Goal: Contribute content: Add original content to the website for others to see

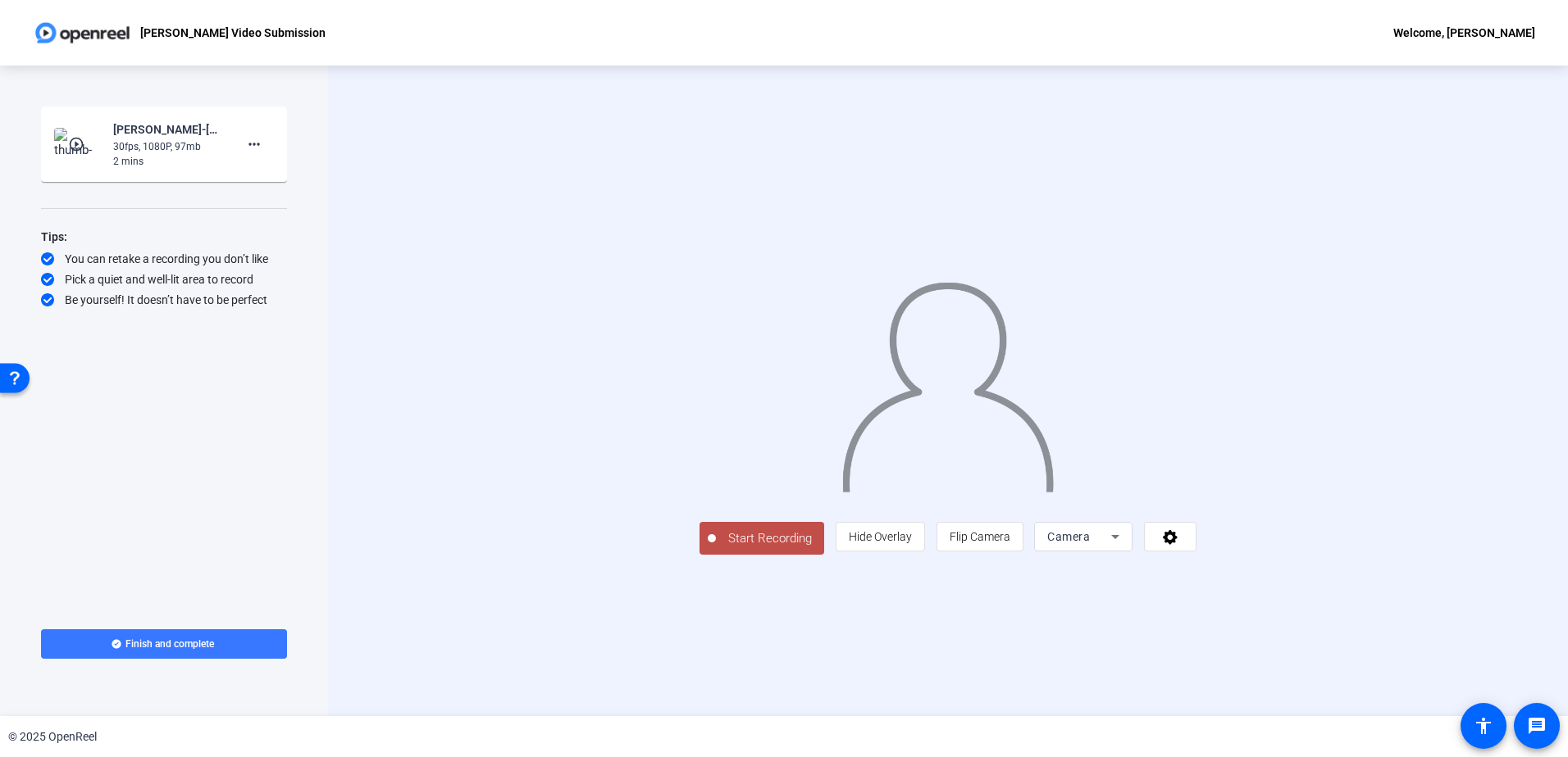
click at [1476, 259] on div "Start Recording person Hide Overlay flip Flip Camera Camera" at bounding box center [948, 391] width 1240 height 651
click at [1037, 555] on div "Start Recording person Hide Overlay flip Flip Camera Camera" at bounding box center [947, 537] width 497 height 36
click at [924, 557] on span at bounding box center [880, 536] width 88 height 39
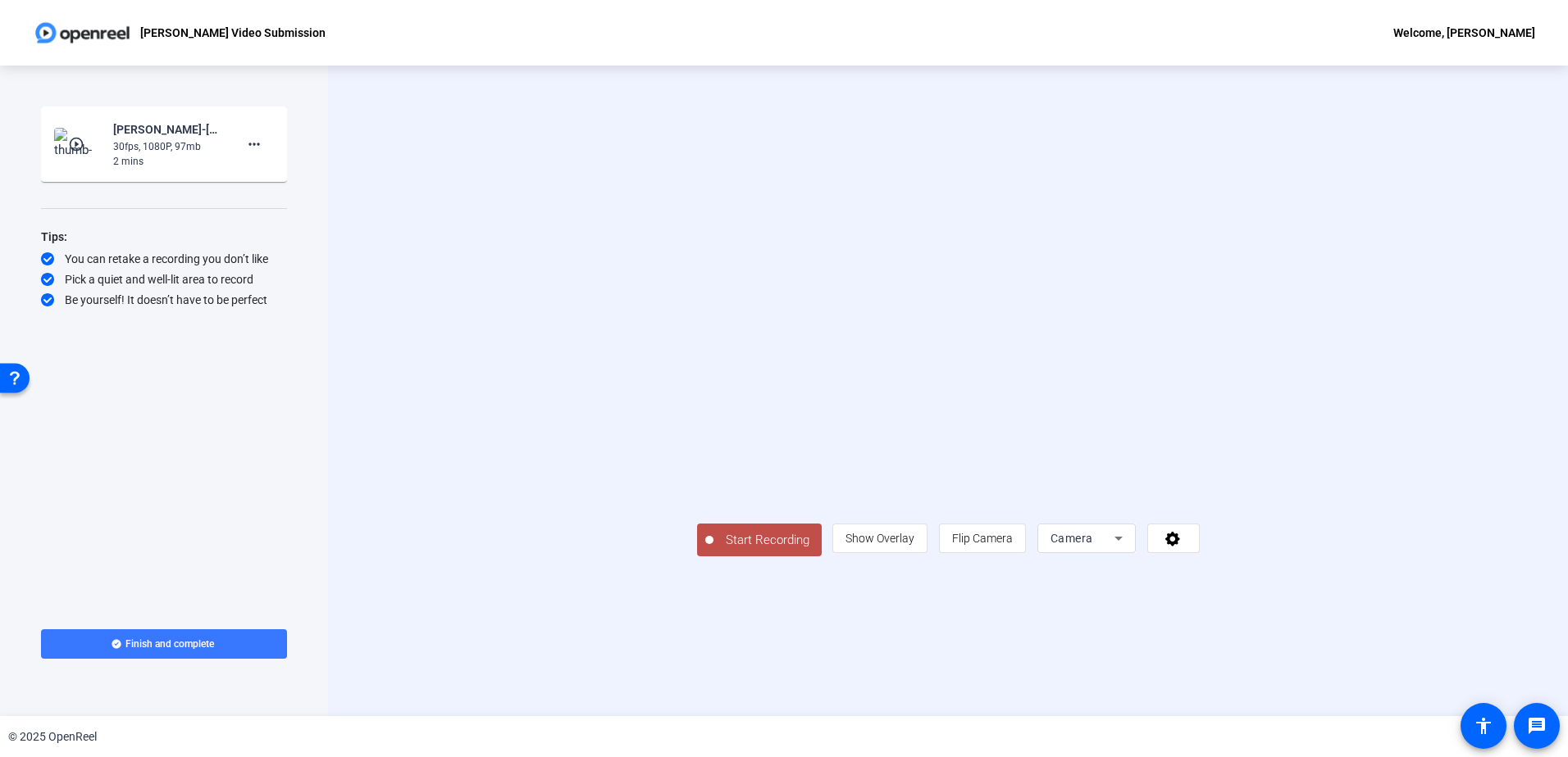
click at [713, 550] on span "Start Recording" at bounding box center [767, 541] width 108 height 19
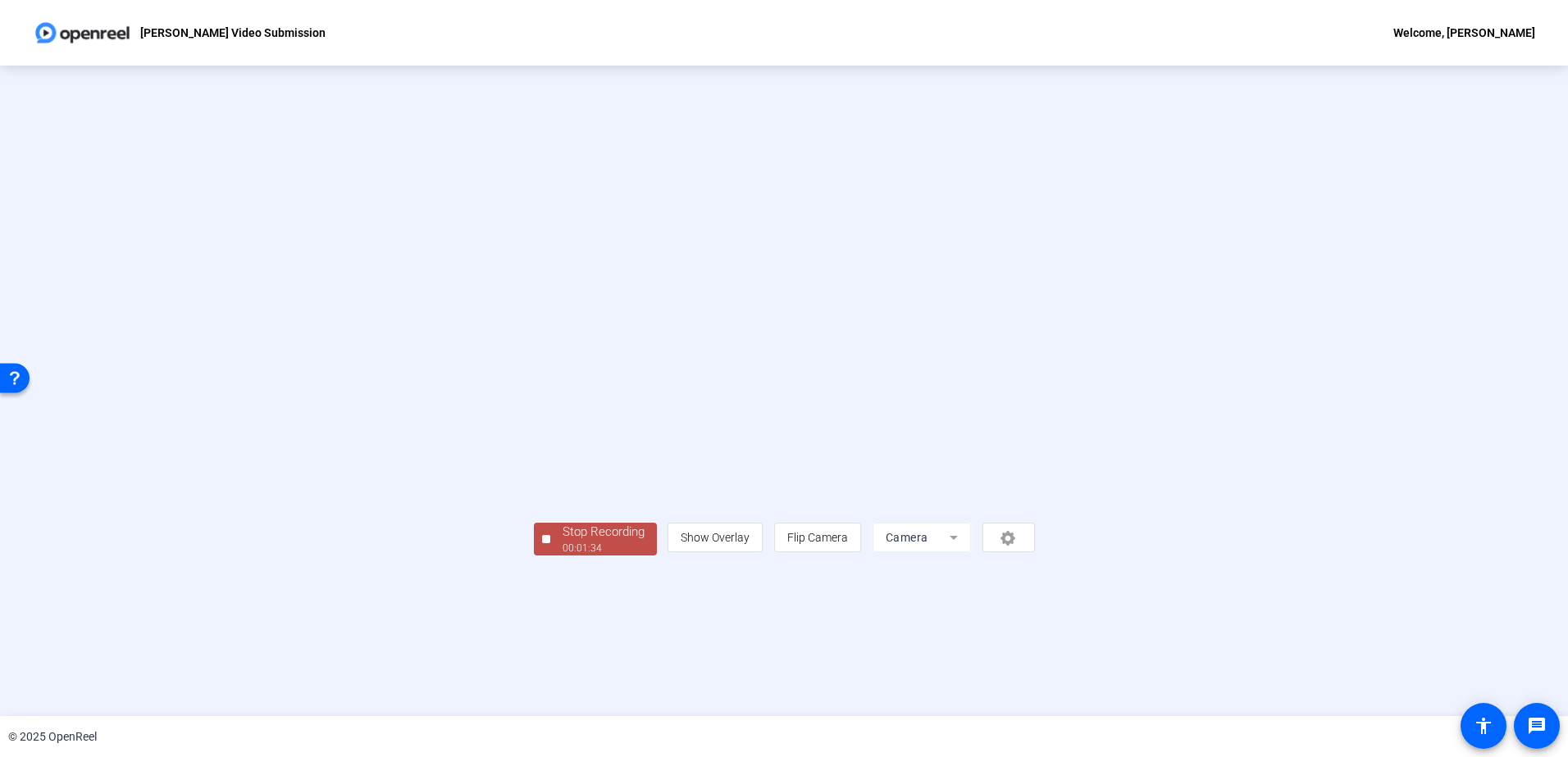
click at [563, 542] on div "Stop Recording" at bounding box center [604, 533] width 82 height 19
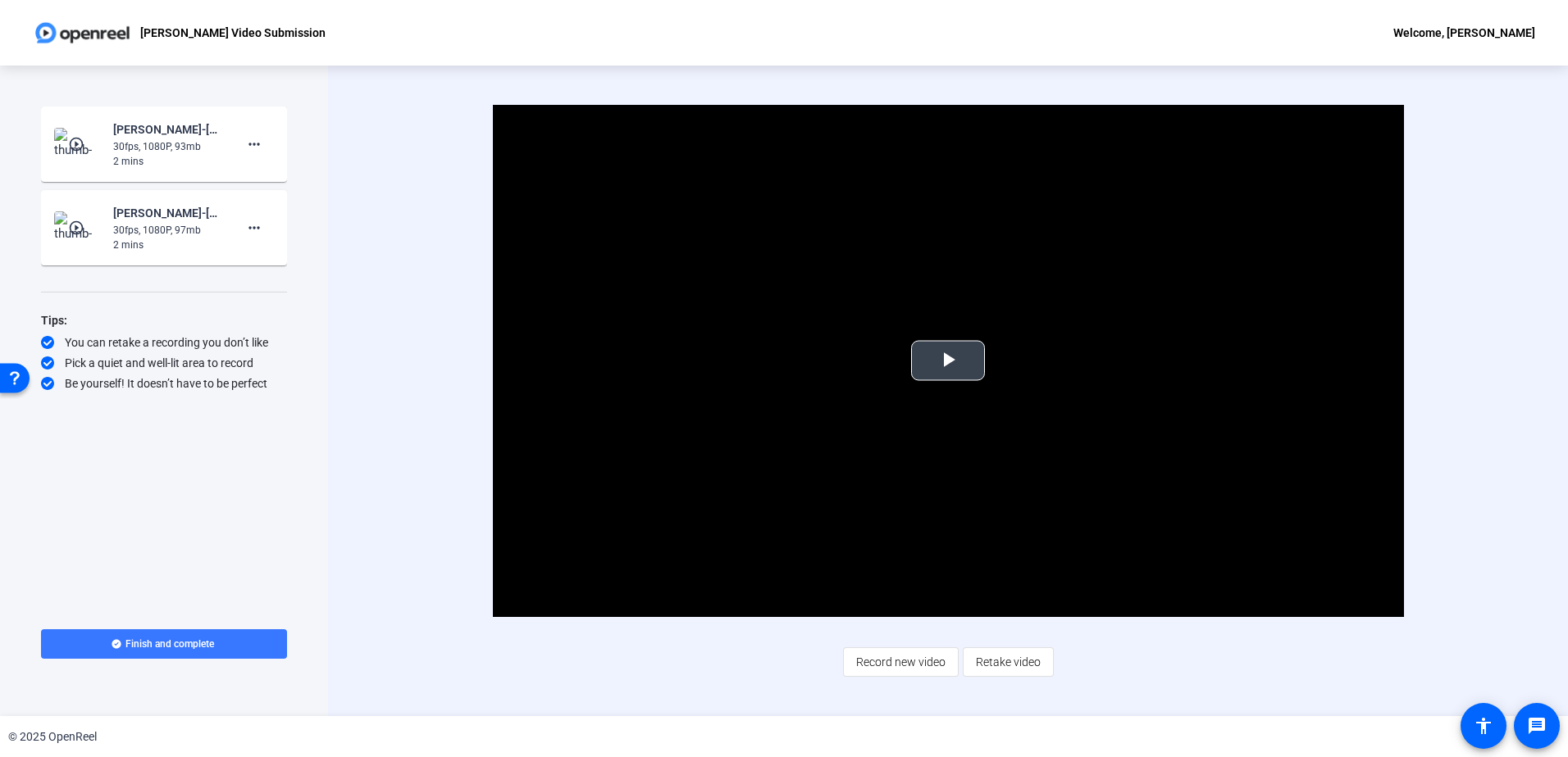
click at [948, 360] on span "Video Player" at bounding box center [948, 360] width 0 height 0
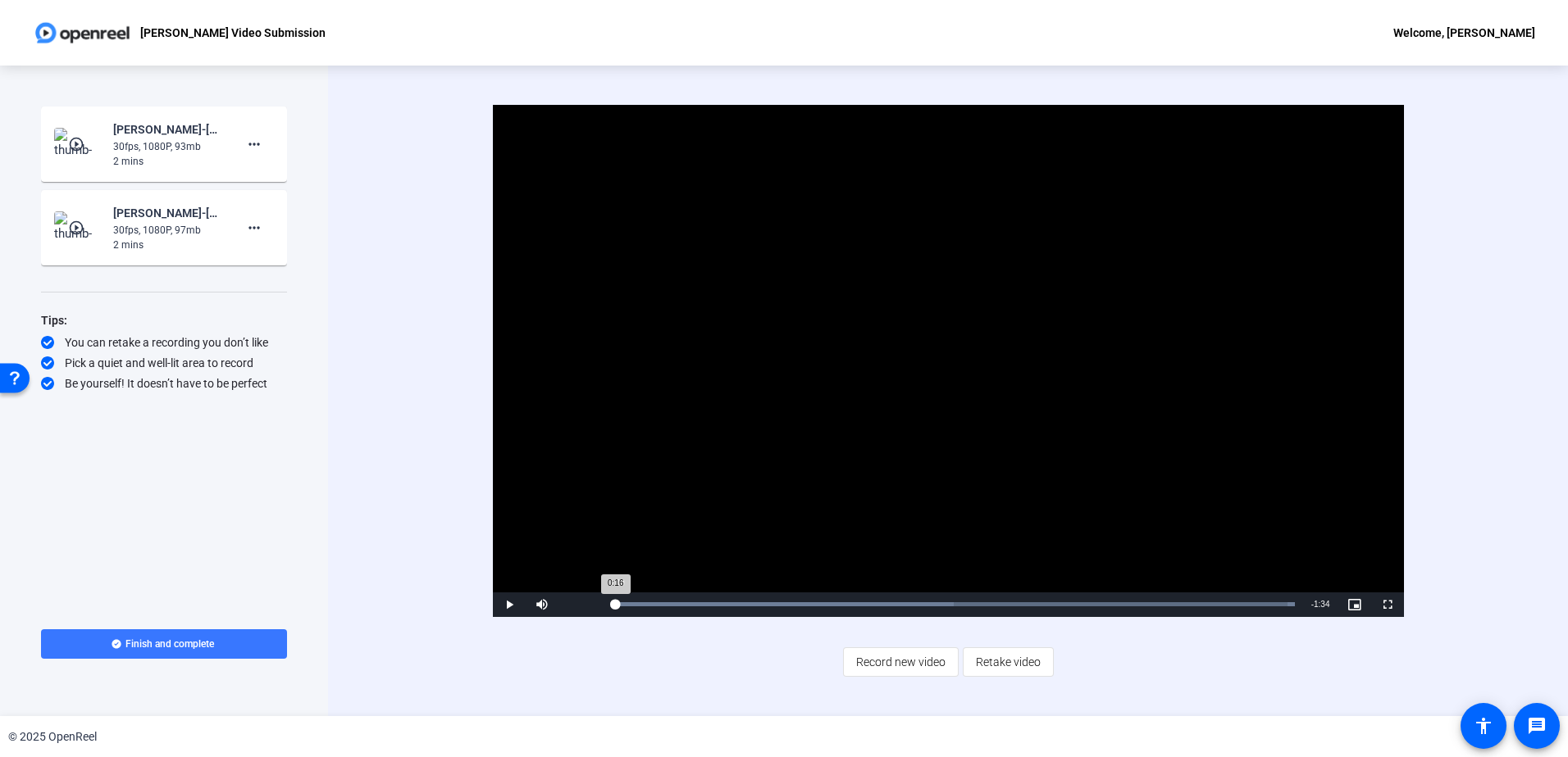
click at [613, 606] on div "Loaded : 100.00% 0:00 0:16" at bounding box center [955, 605] width 695 height 25
click at [73, 225] on mat-icon "play_circle_outline" at bounding box center [77, 227] width 20 height 16
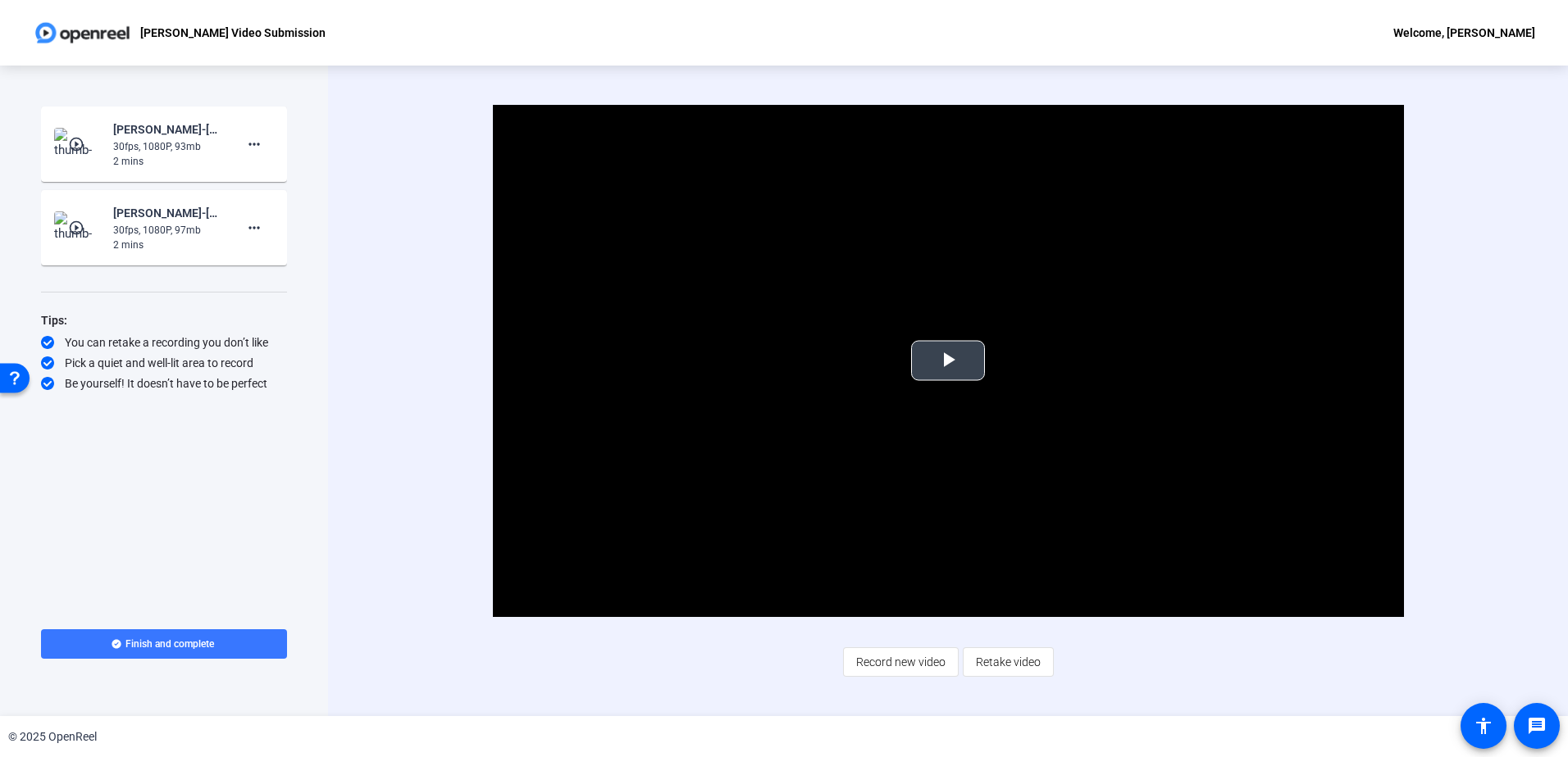
click at [948, 360] on span "Video Player" at bounding box center [948, 360] width 0 height 0
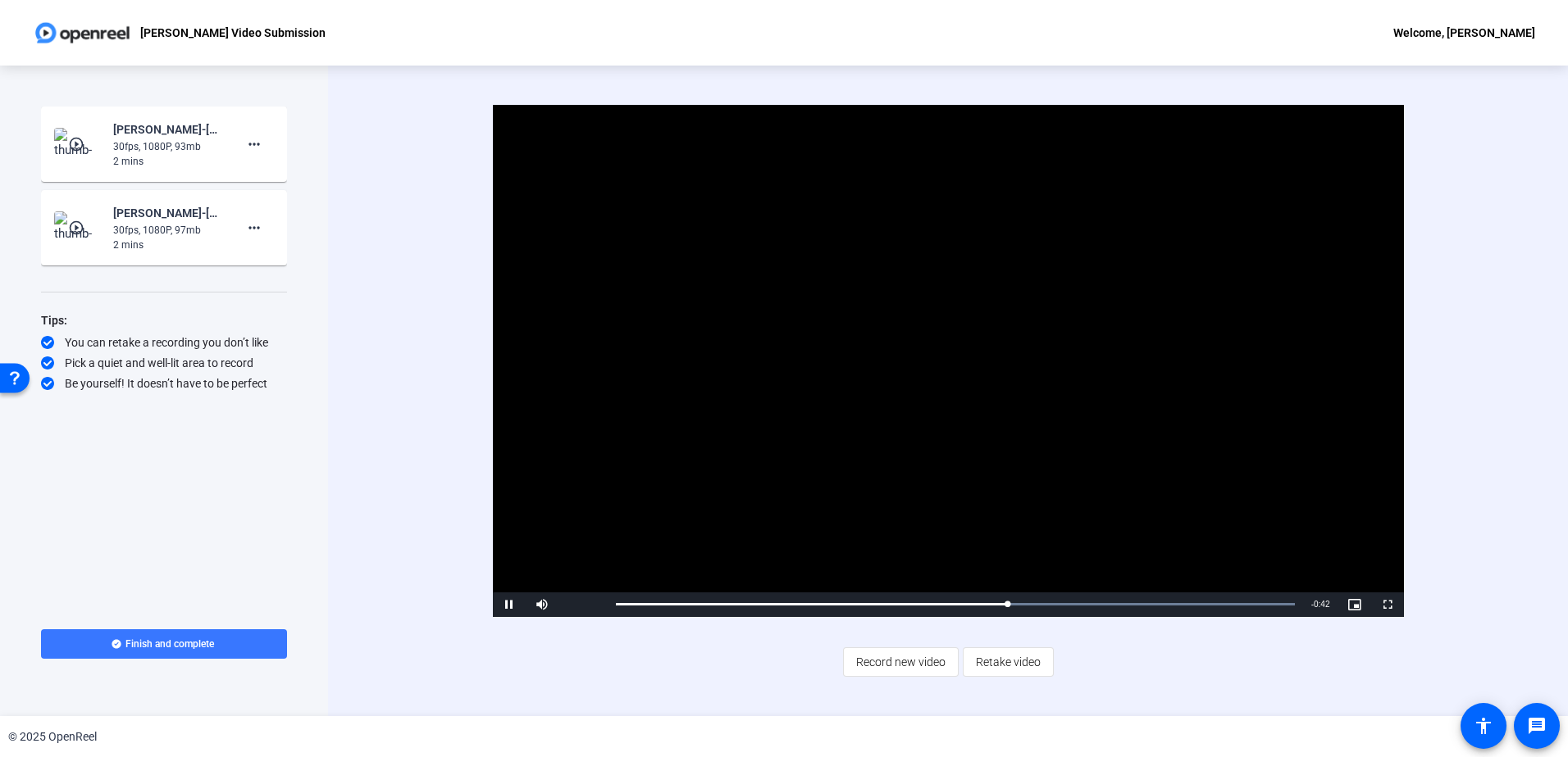
click at [73, 135] on img at bounding box center [78, 144] width 49 height 32
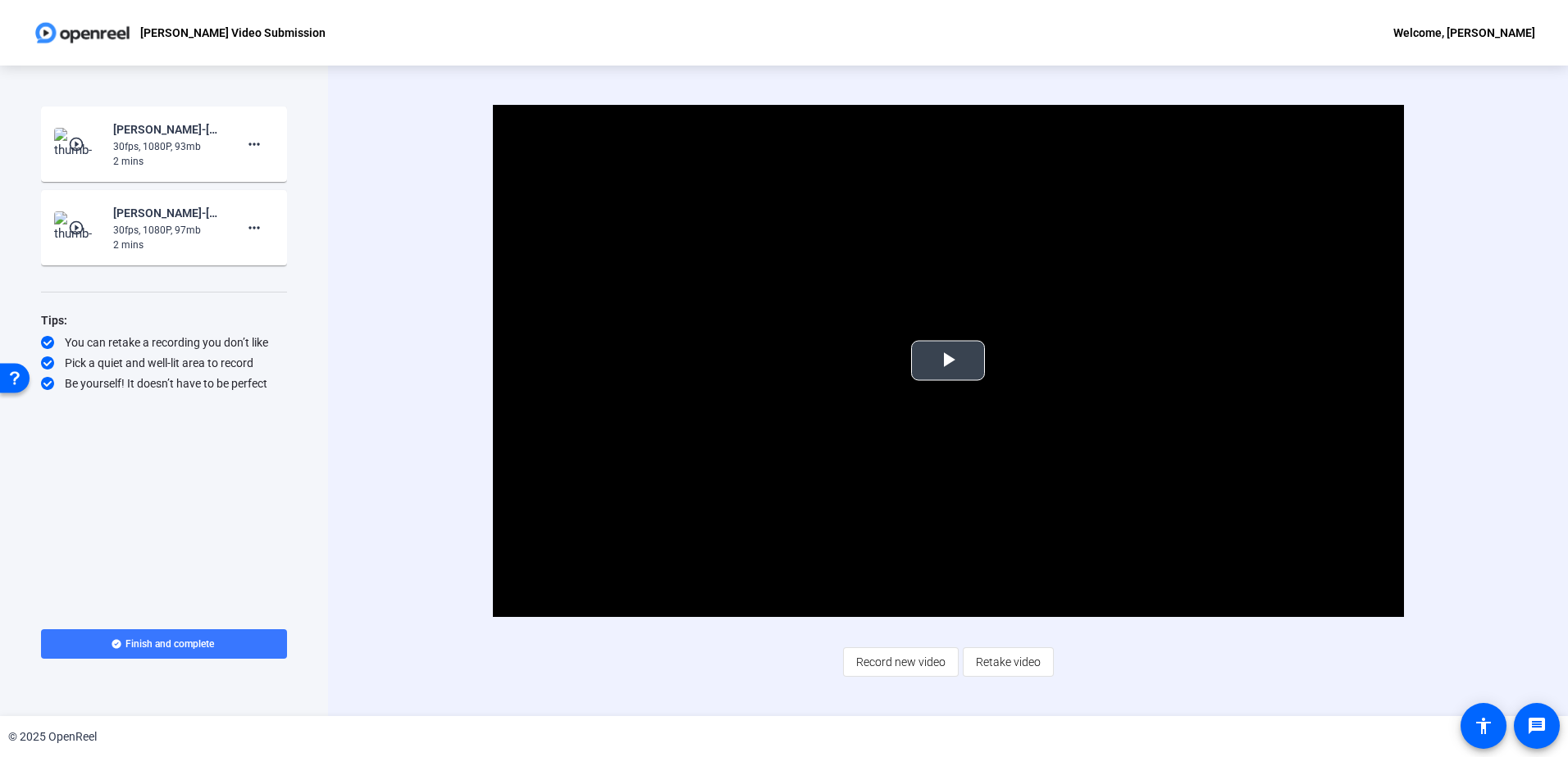
click at [948, 360] on span "Video Player" at bounding box center [948, 360] width 0 height 0
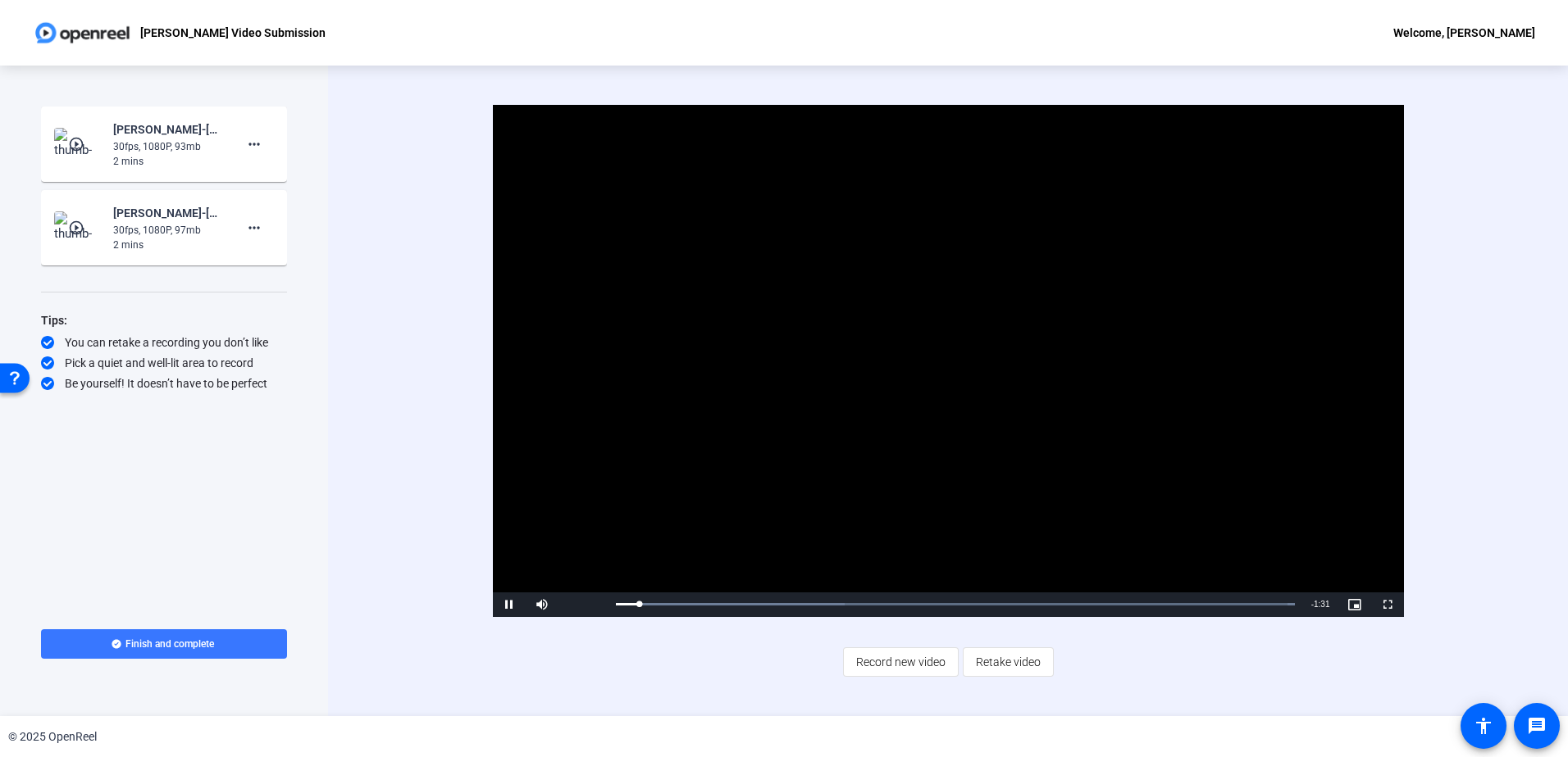
click at [72, 220] on mat-icon "play_circle_outline" at bounding box center [77, 227] width 20 height 16
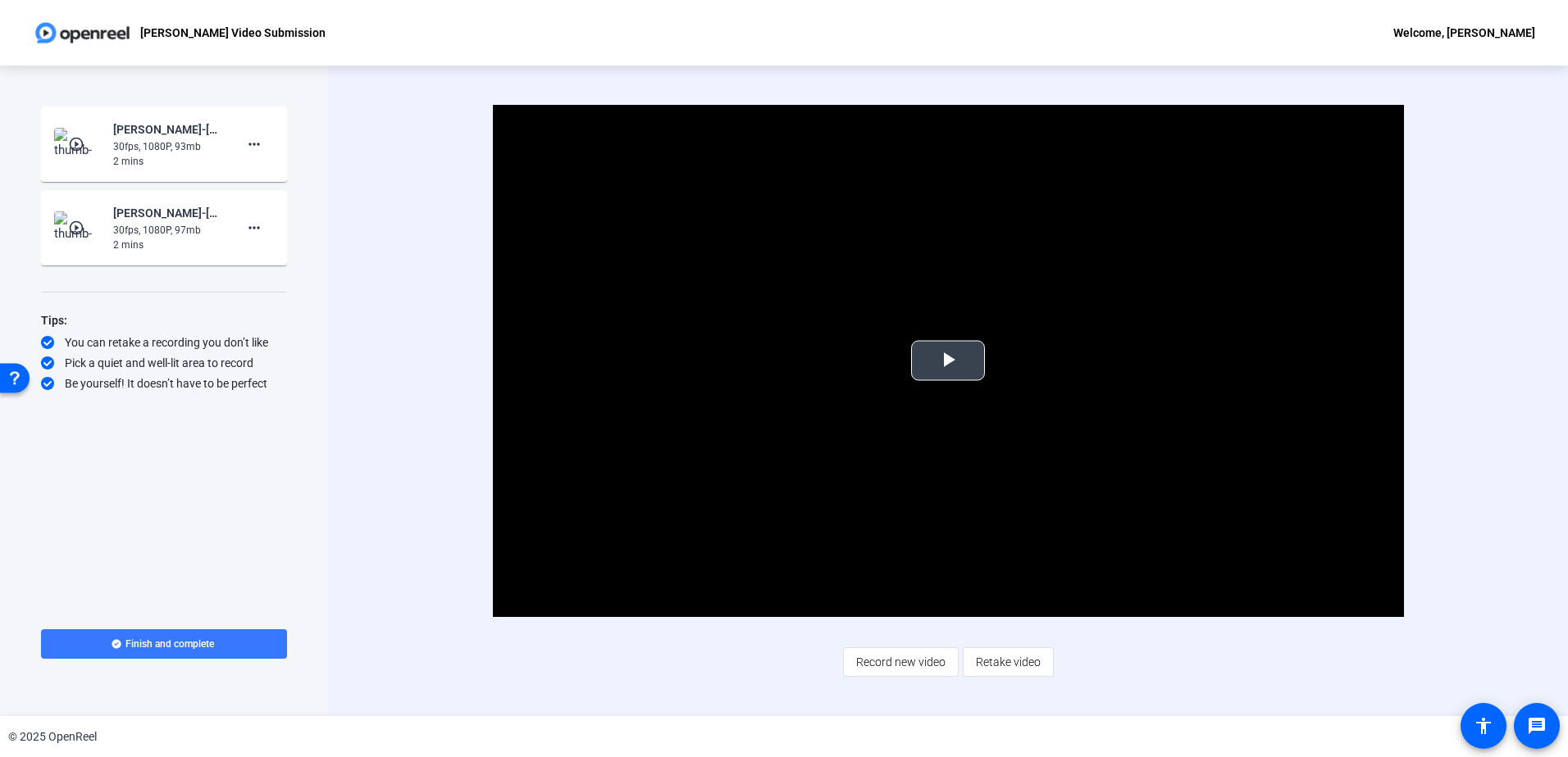
click at [948, 360] on span "Video Player" at bounding box center [948, 360] width 0 height 0
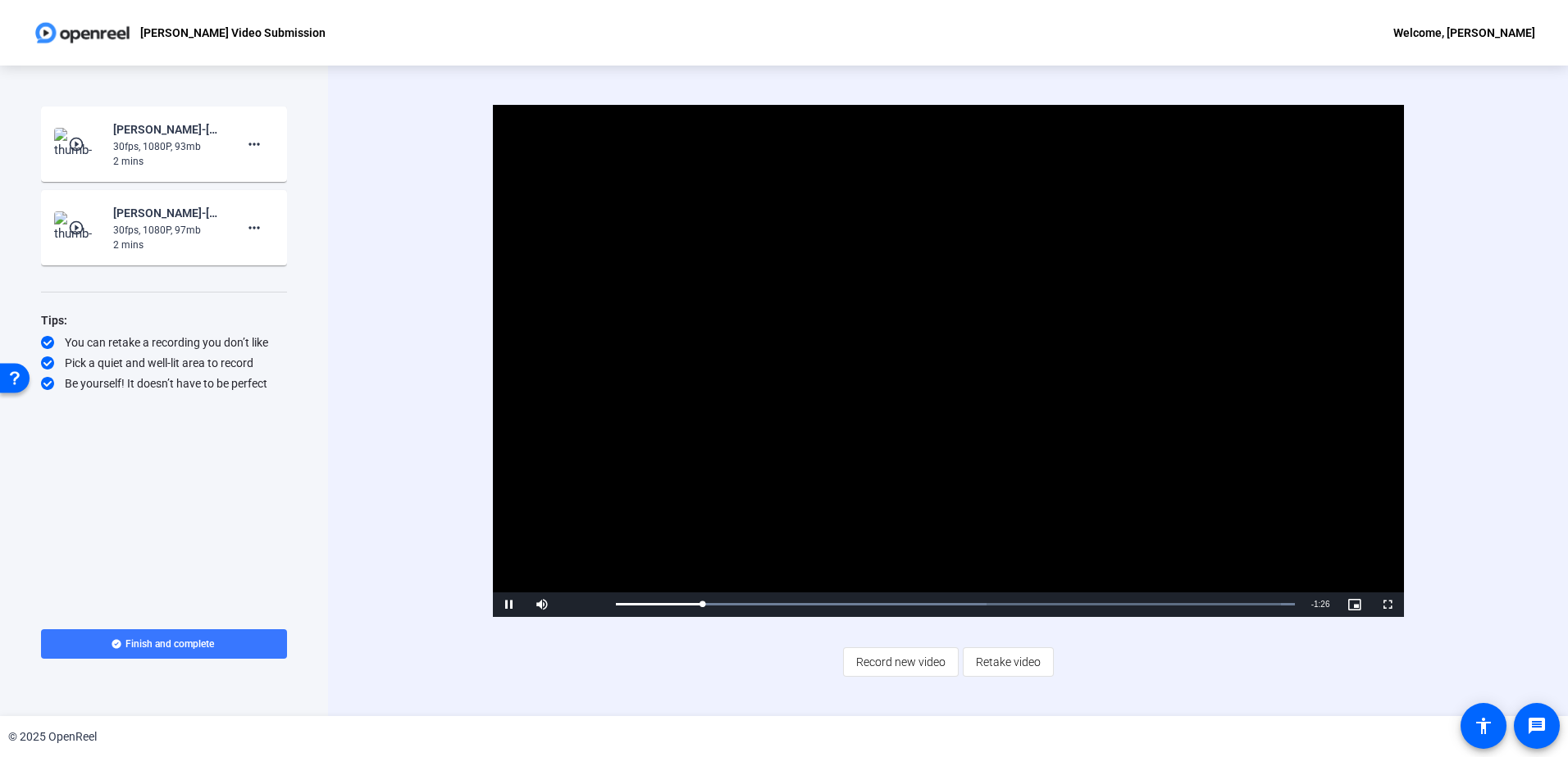
click at [402, 271] on div "Video Player is loading. Play Video Pause Mute Current Time 0:12 / Duration 1:3…" at bounding box center [948, 391] width 1240 height 651
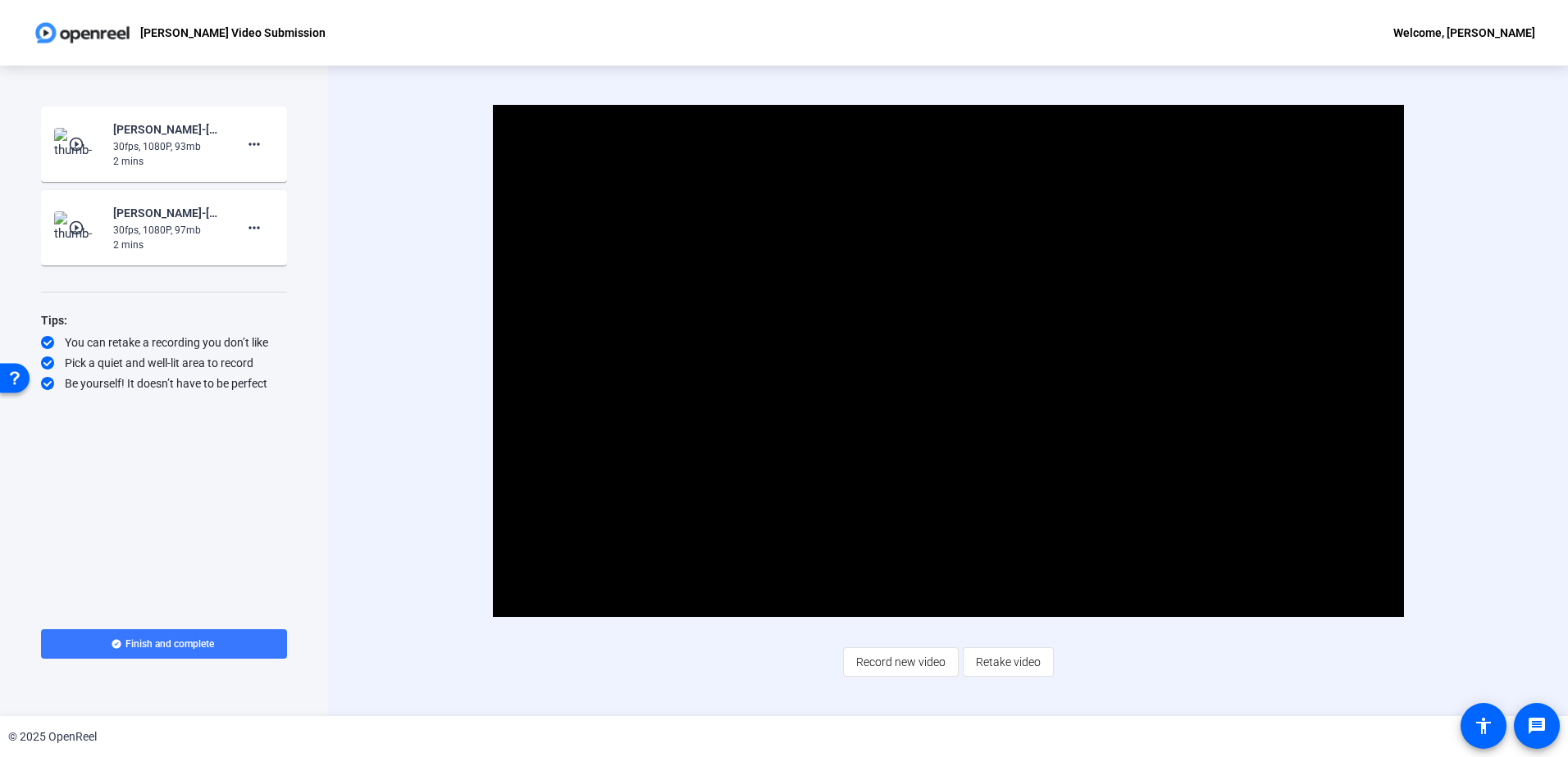
click at [73, 142] on mat-icon "play_circle_outline" at bounding box center [77, 144] width 20 height 16
click at [987, 351] on video "Video Player" at bounding box center [948, 360] width 911 height 512
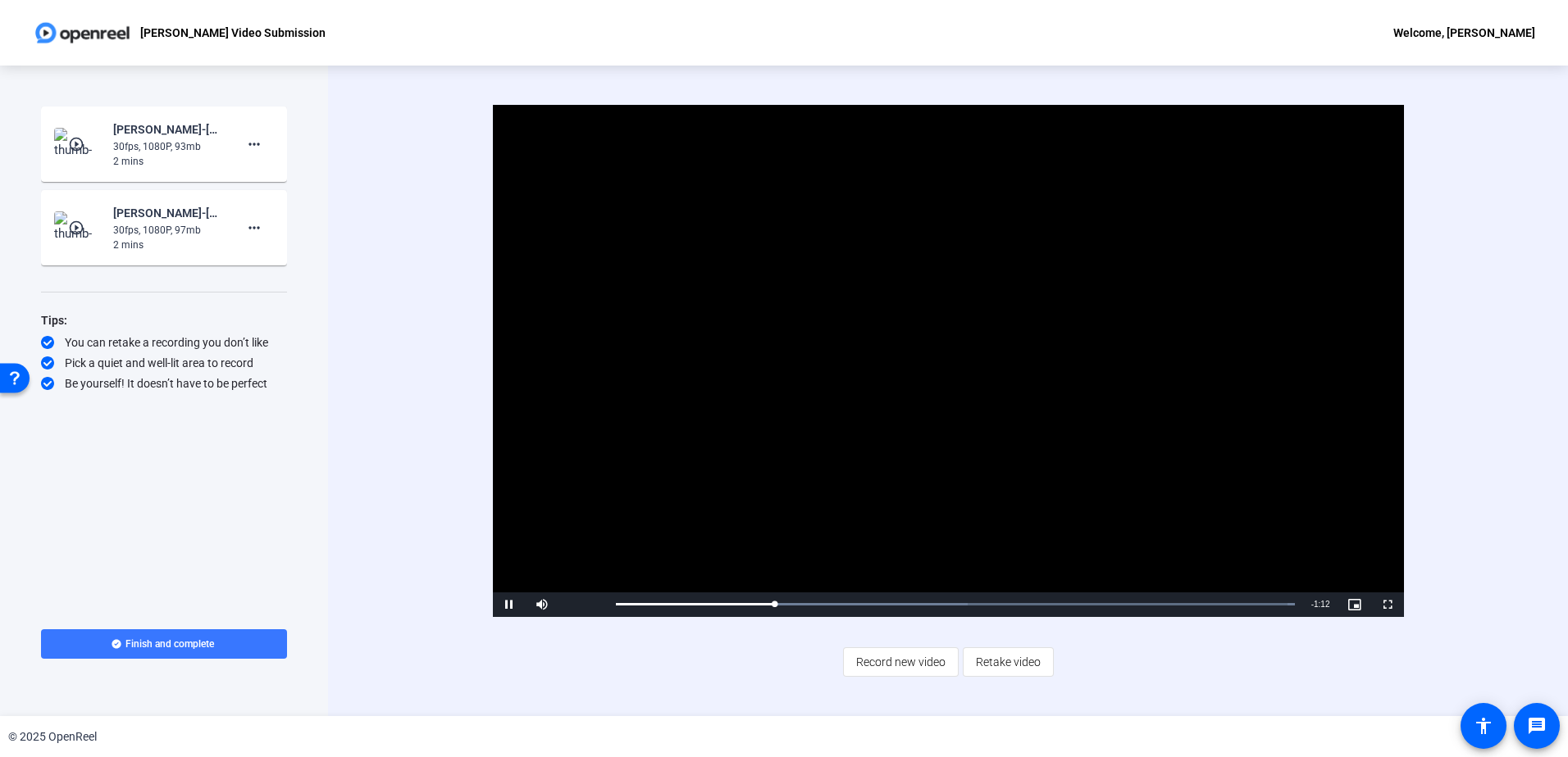
click at [78, 223] on mat-icon "play_circle_outline" at bounding box center [77, 227] width 20 height 16
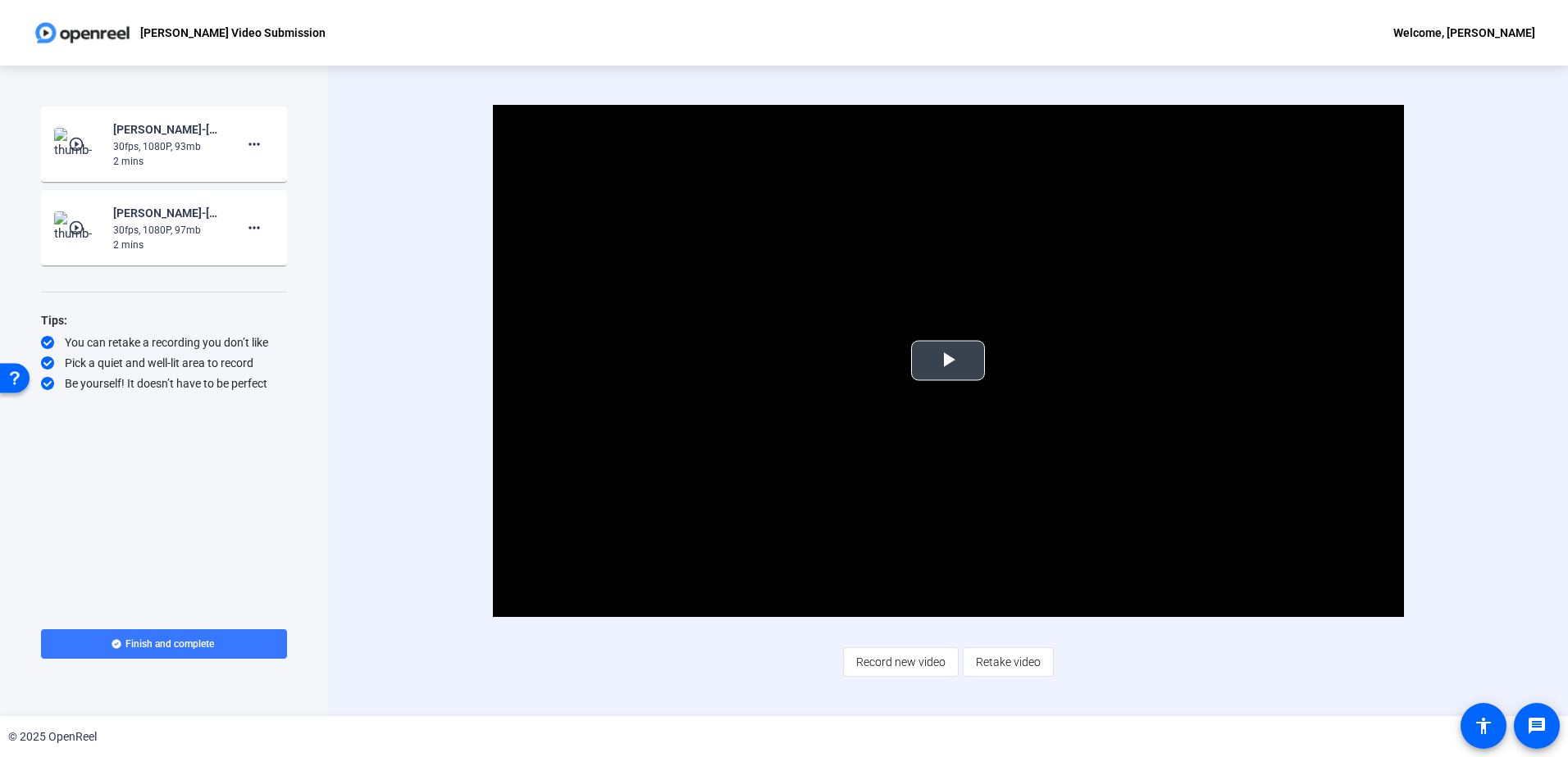
click at [948, 360] on span "Video Player" at bounding box center [948, 360] width 0 height 0
click at [78, 133] on img at bounding box center [78, 144] width 49 height 32
click at [948, 360] on span "Video Player" at bounding box center [948, 360] width 0 height 0
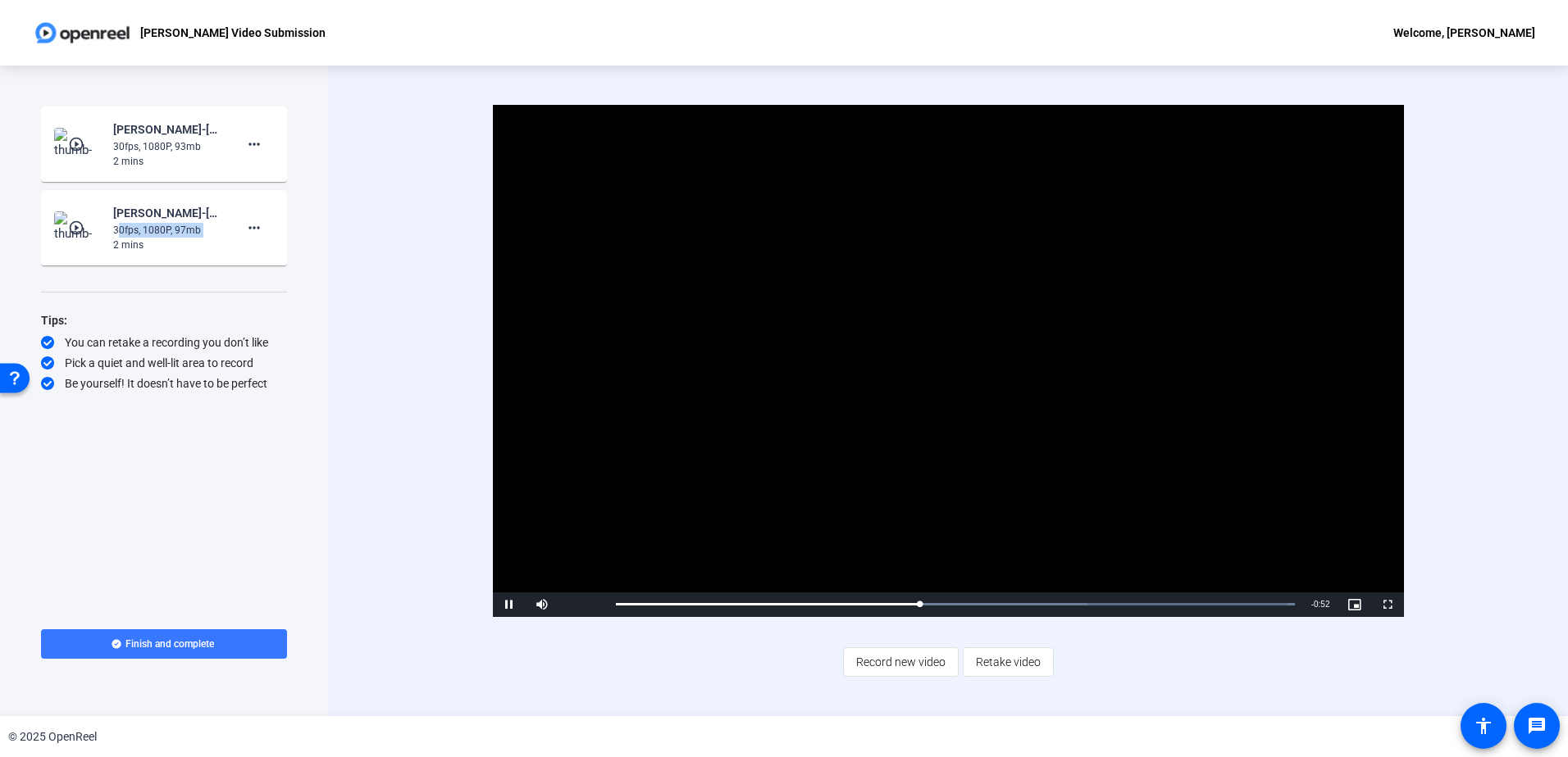
click at [111, 225] on div "play_circle_outline Sachin Bindal-October 2025 FIND Live Associates Video -Sach…" at bounding box center [164, 228] width 219 height 50
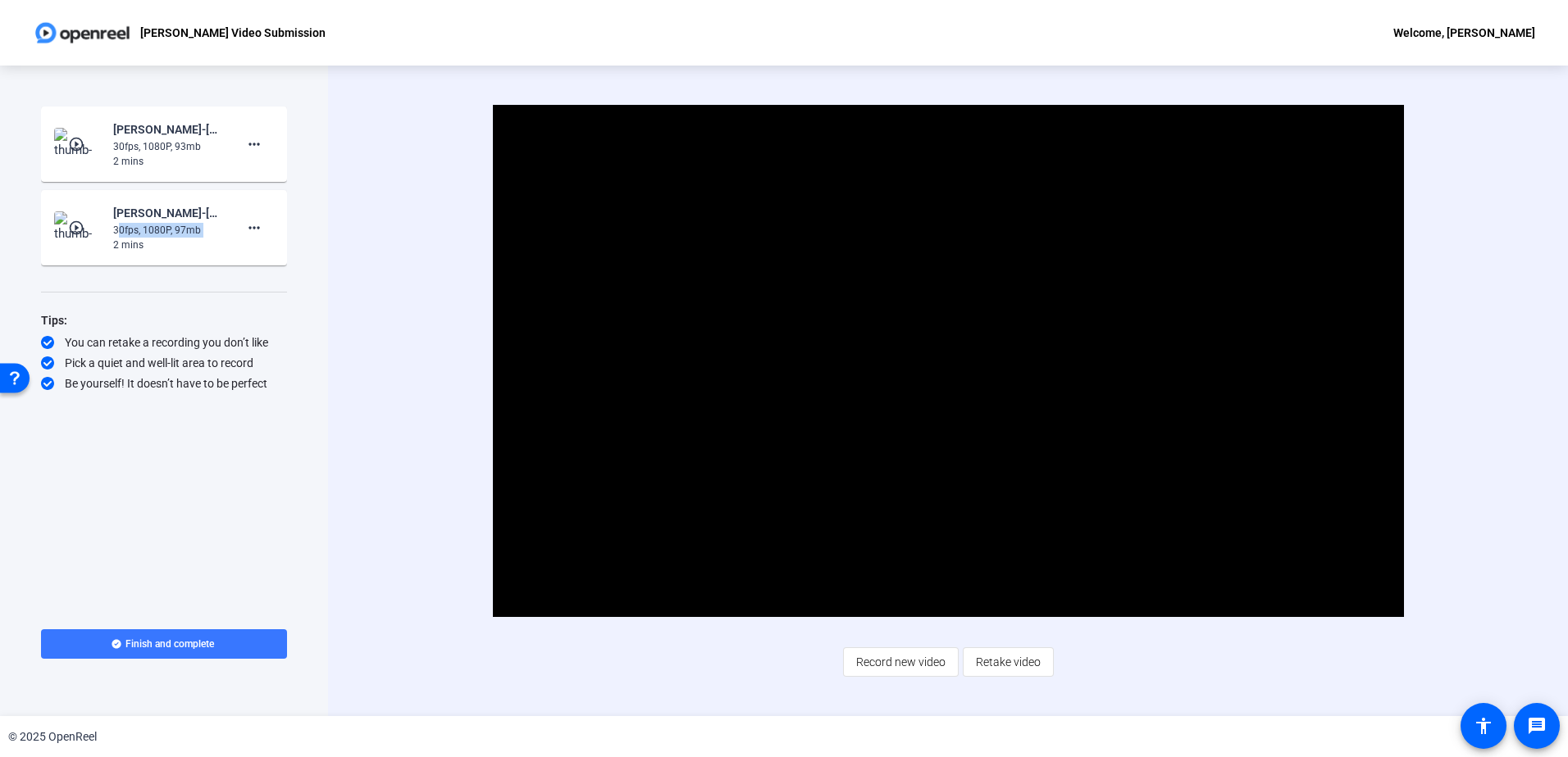
click at [114, 225] on div "play_circle_outline Sachin Bindal-October 2025 FIND Live Associates Video -Sach…" at bounding box center [164, 228] width 219 height 50
click at [116, 231] on div "30fps, 1080P, 97mb" at bounding box center [168, 230] width 110 height 14
click at [136, 236] on div "30fps, 1080P, 97mb" at bounding box center [168, 230] width 110 height 14
drag, startPoint x: 136, startPoint y: 236, endPoint x: 236, endPoint y: 243, distance: 100.2
click at [236, 243] on span at bounding box center [254, 227] width 39 height 39
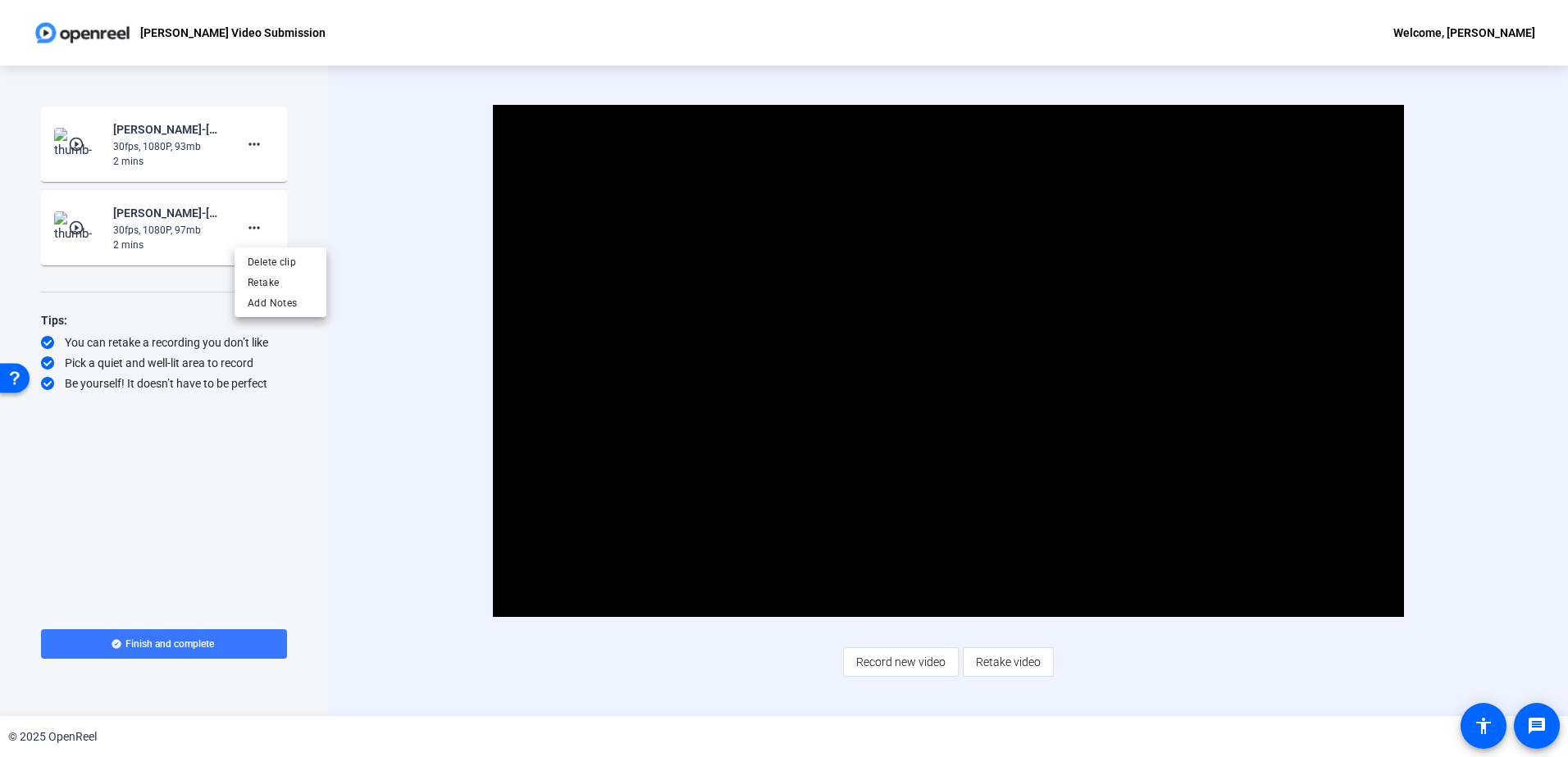
click at [382, 473] on div at bounding box center [784, 378] width 1568 height 757
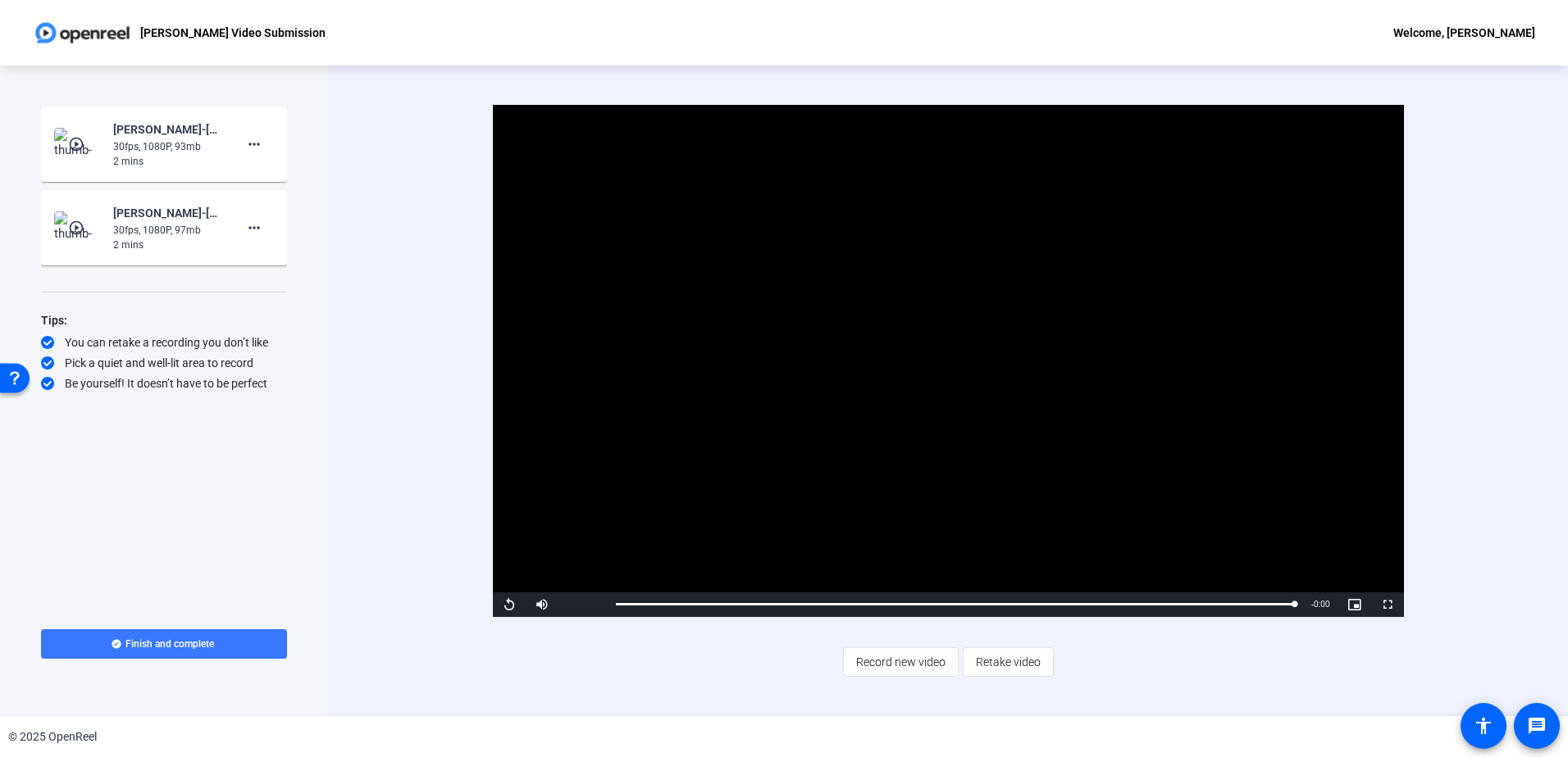
click at [75, 225] on mat-icon "play_circle_outline" at bounding box center [77, 227] width 20 height 16
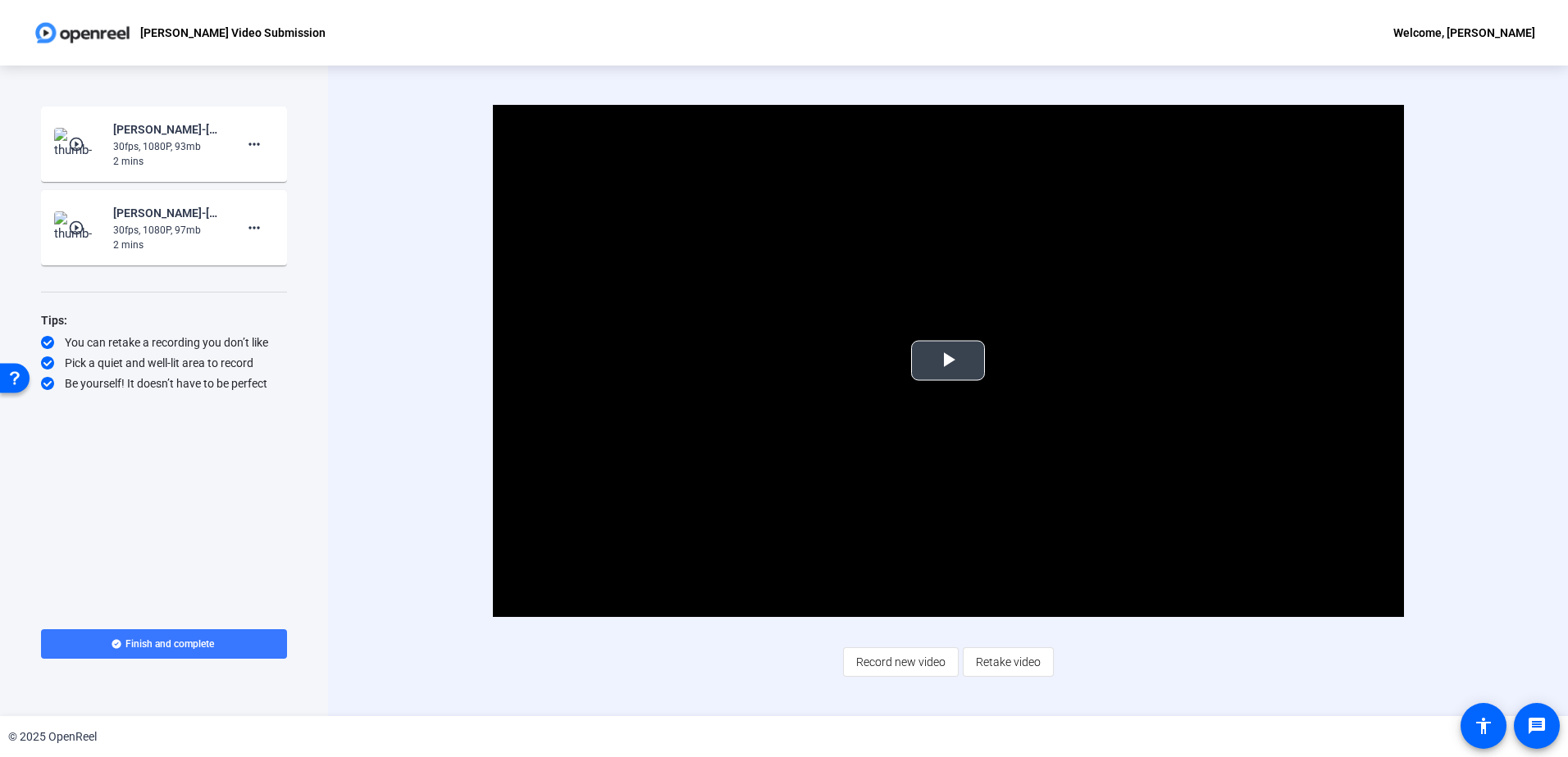
click at [948, 360] on span "Video Player" at bounding box center [948, 360] width 0 height 0
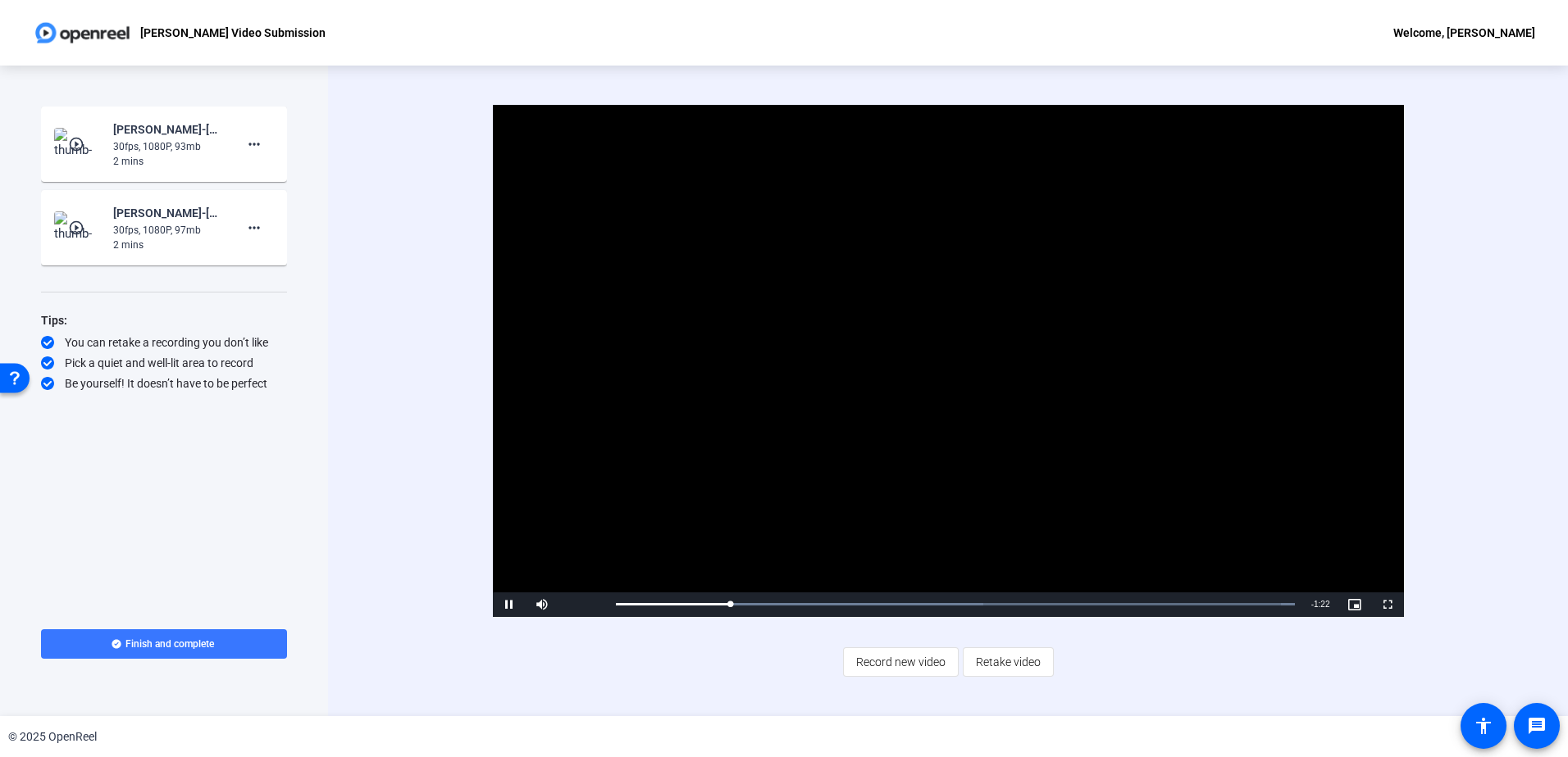
click at [402, 378] on div "Video Player is loading. Play Video Pause Mute Current Time 0:16 / Duration 1:3…" at bounding box center [948, 391] width 1240 height 651
click at [1389, 604] on span "Video Player" at bounding box center [1387, 604] width 32 height 0
click at [81, 131] on img at bounding box center [78, 144] width 49 height 32
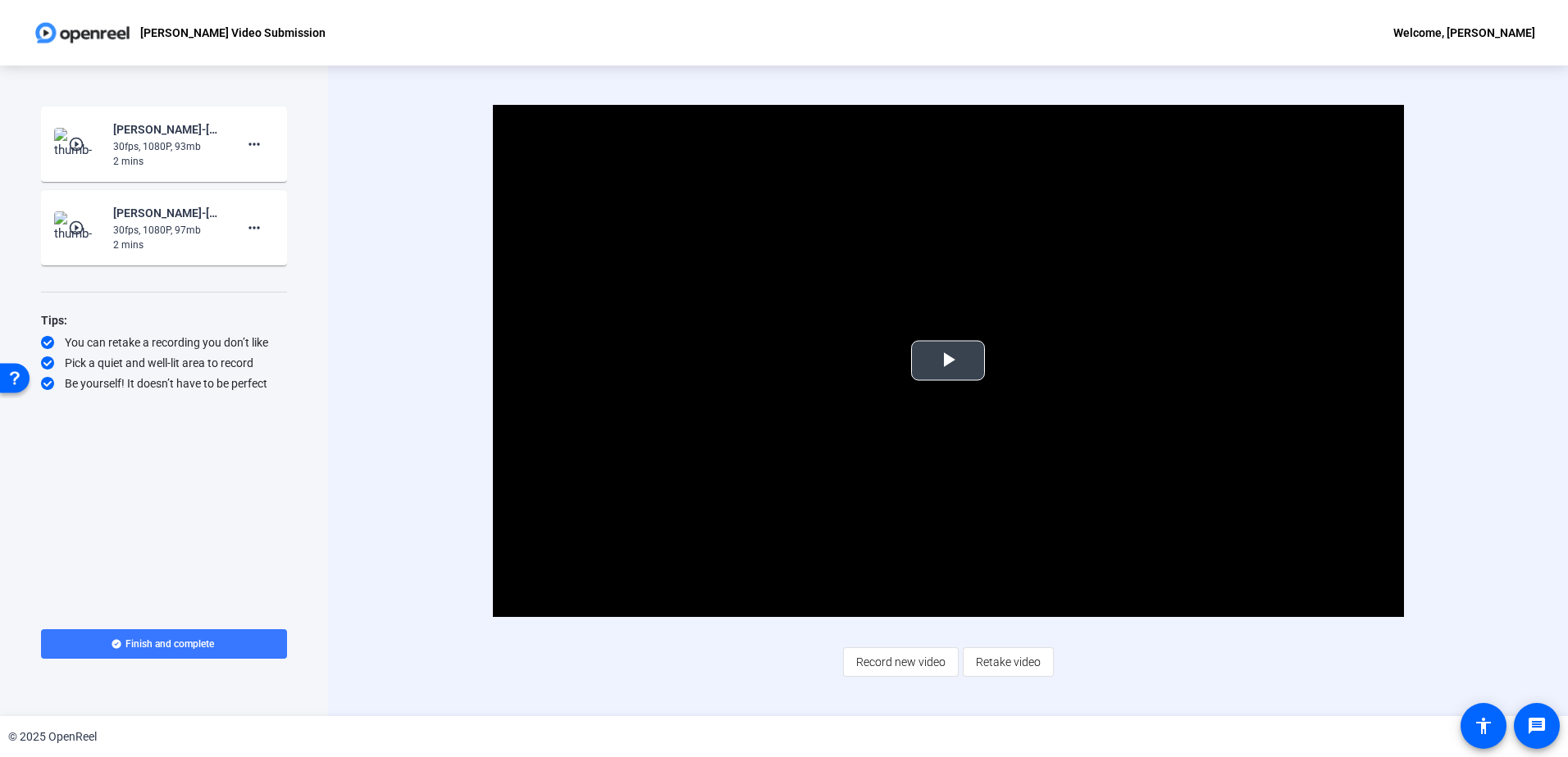
click at [948, 360] on span "Video Player" at bounding box center [948, 360] width 0 height 0
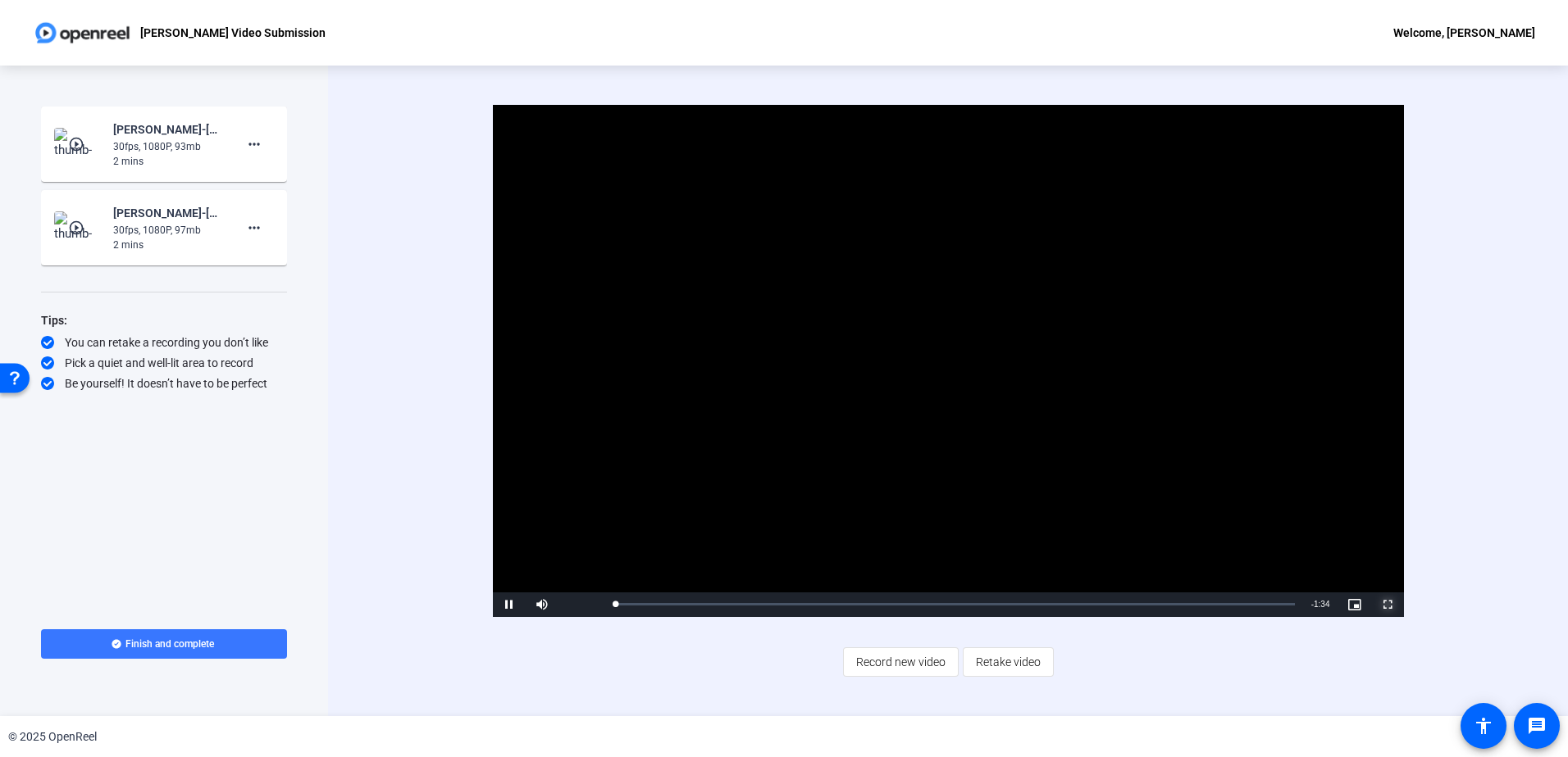
drag, startPoint x: 1388, startPoint y: 604, endPoint x: 1391, endPoint y: 688, distance: 84.1
click at [1388, 604] on span "Video Player" at bounding box center [1387, 604] width 32 height 0
click at [504, 604] on span "Video Player" at bounding box center [509, 604] width 32 height 0
click at [83, 233] on mat-icon "play_circle_outline" at bounding box center [77, 227] width 20 height 16
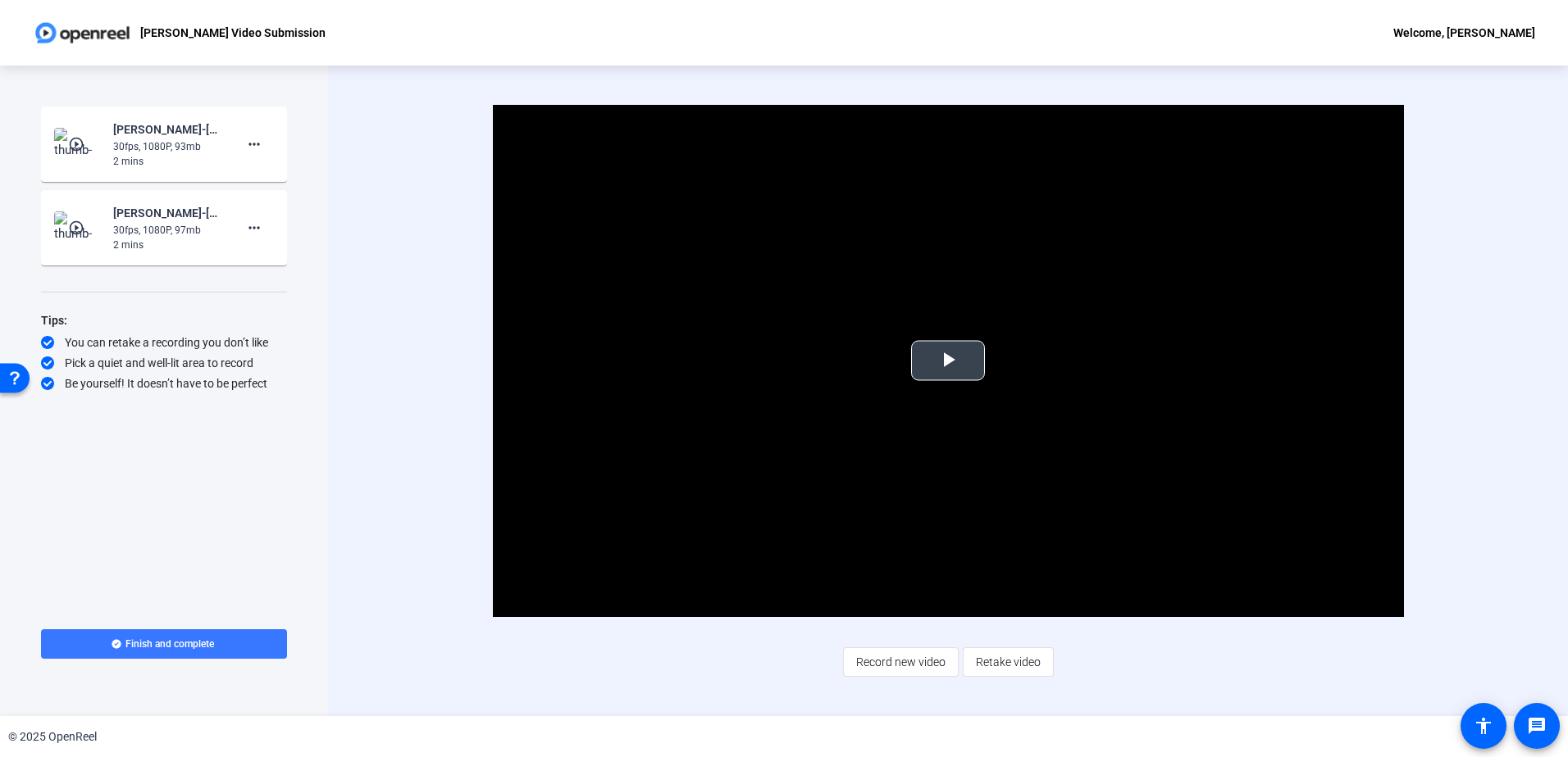
click at [948, 360] on span "Video Player" at bounding box center [948, 360] width 0 height 0
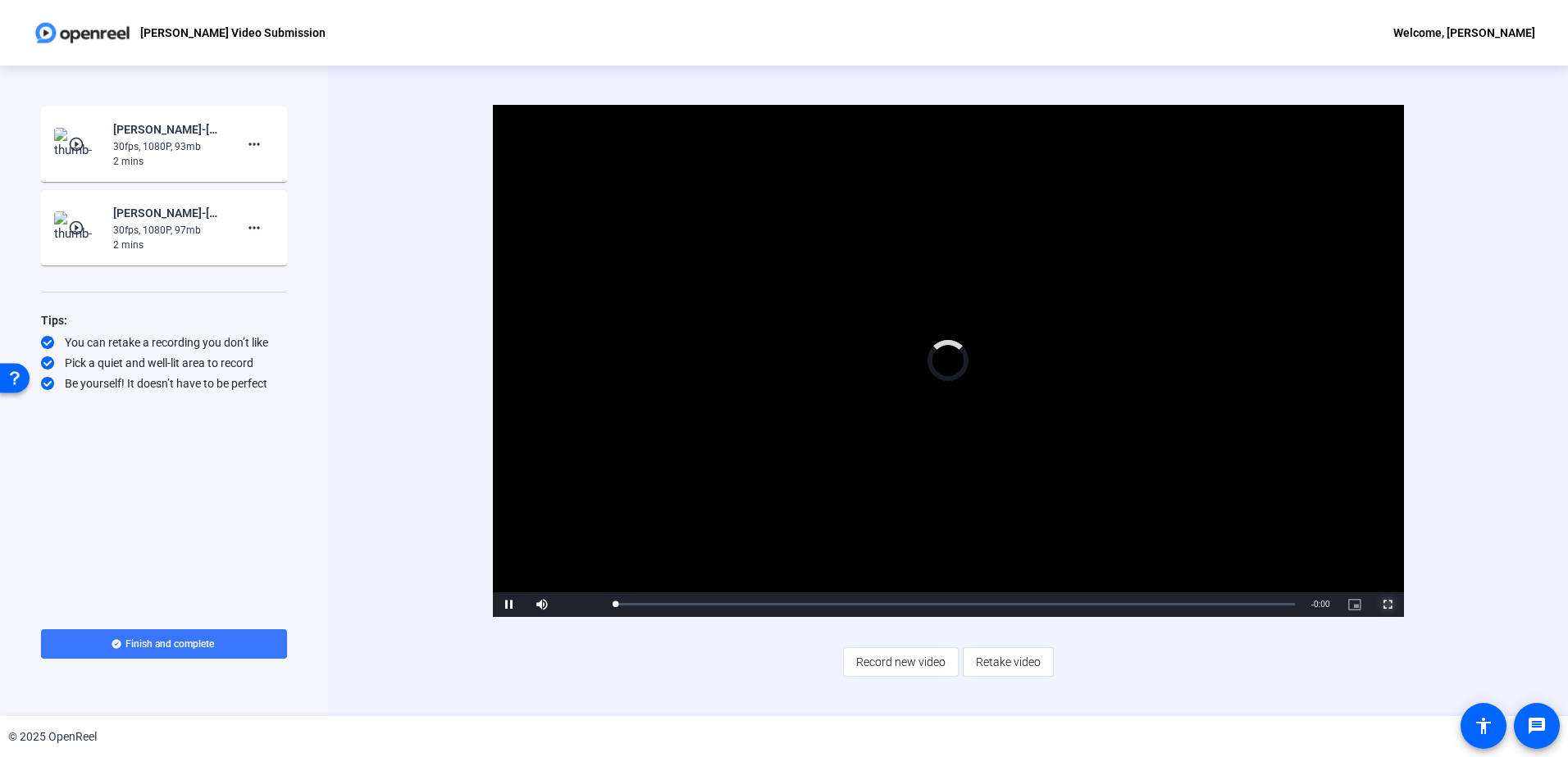
drag, startPoint x: 1389, startPoint y: 602, endPoint x: 1393, endPoint y: 686, distance: 84.1
click at [1389, 604] on span "Video Player" at bounding box center [1387, 604] width 32 height 0
click at [79, 137] on mat-icon "play_circle_outline" at bounding box center [77, 144] width 20 height 16
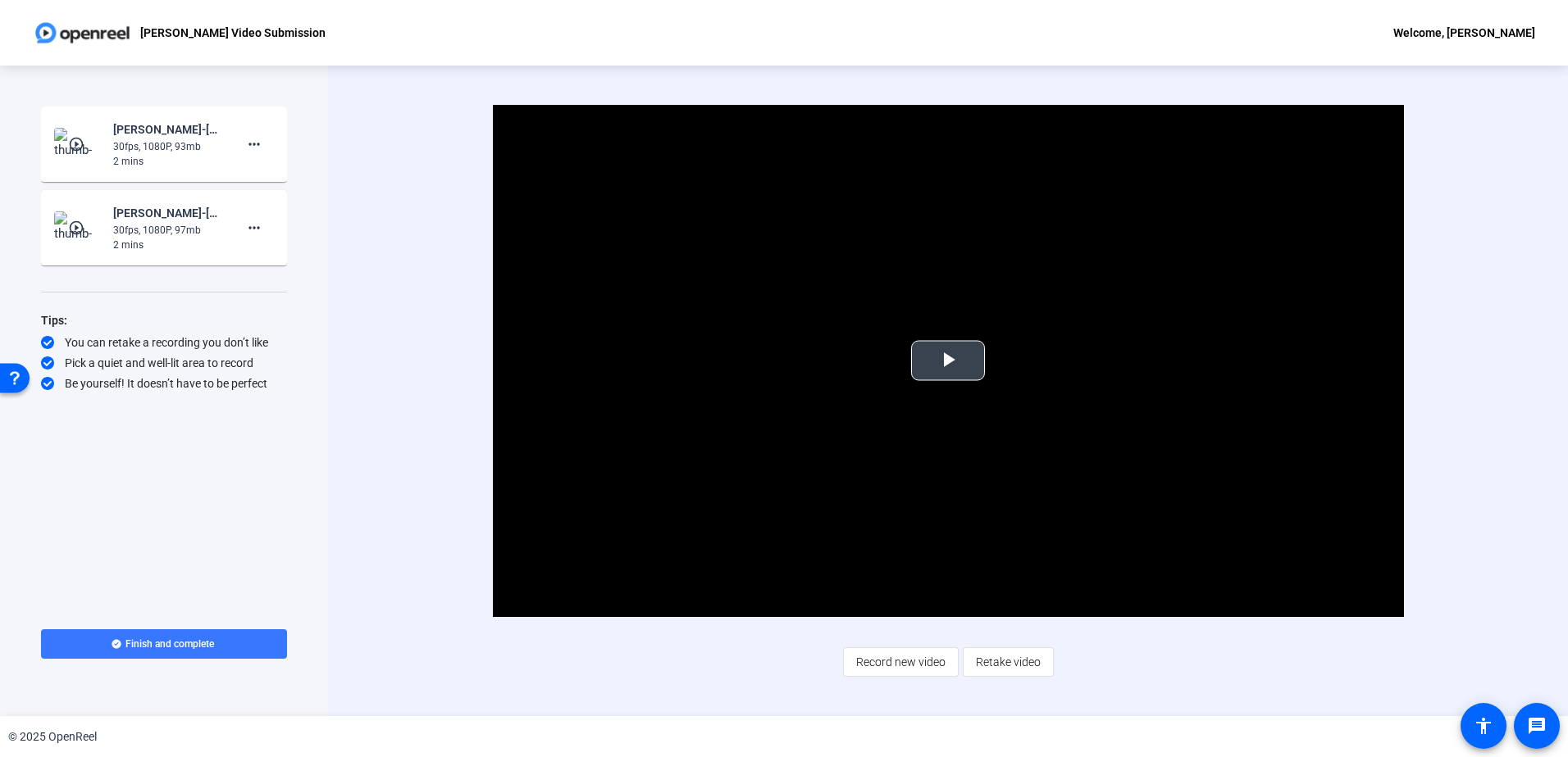
click at [948, 360] on span "Video Player" at bounding box center [948, 360] width 0 height 0
click at [255, 144] on mat-icon "more_horiz" at bounding box center [254, 144] width 20 height 20
click at [294, 174] on span "Delete clip" at bounding box center [280, 178] width 66 height 20
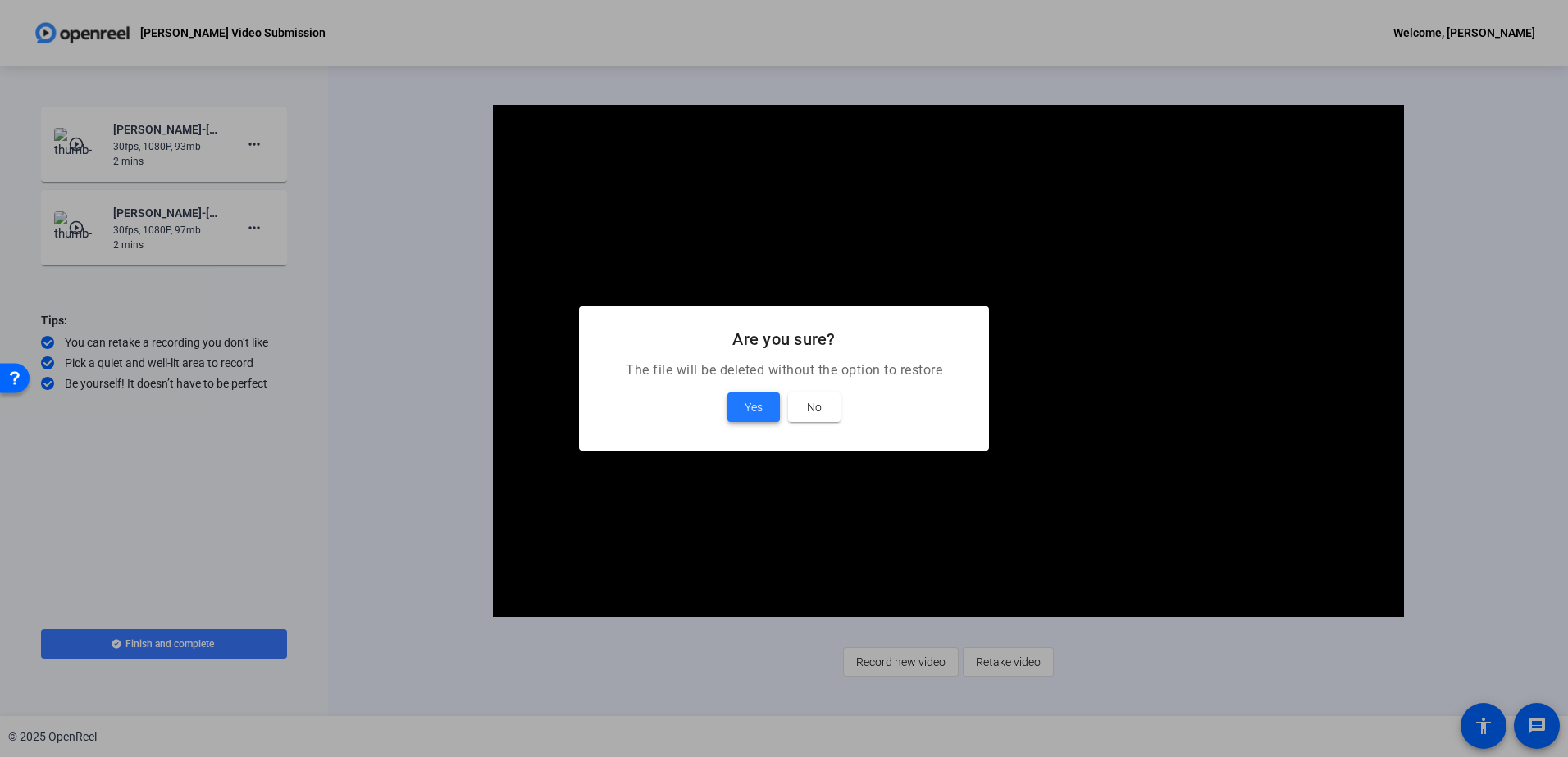
click at [764, 412] on span at bounding box center [753, 407] width 52 height 39
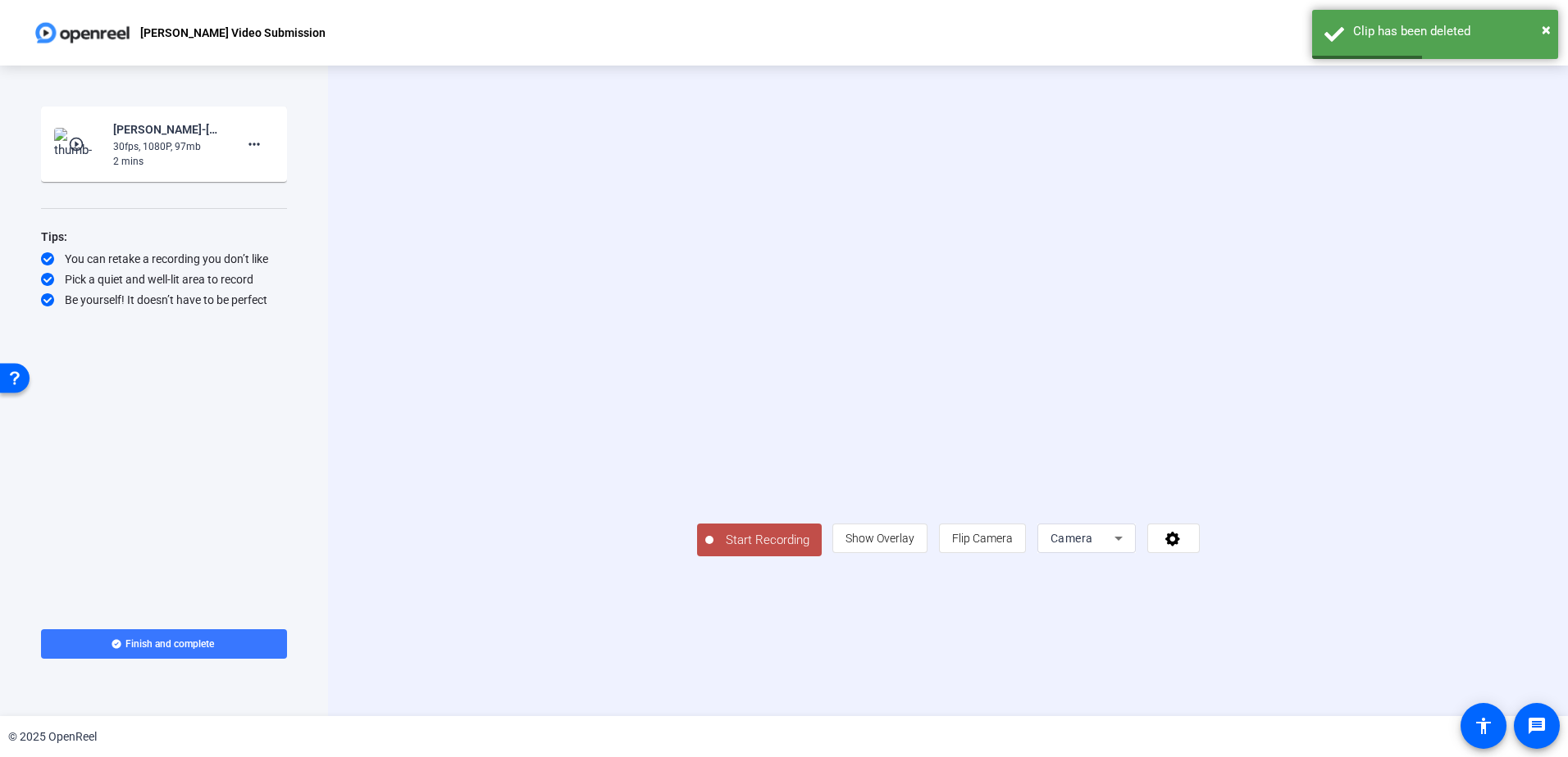
click at [81, 139] on mat-icon "play_circle_outline" at bounding box center [77, 144] width 20 height 16
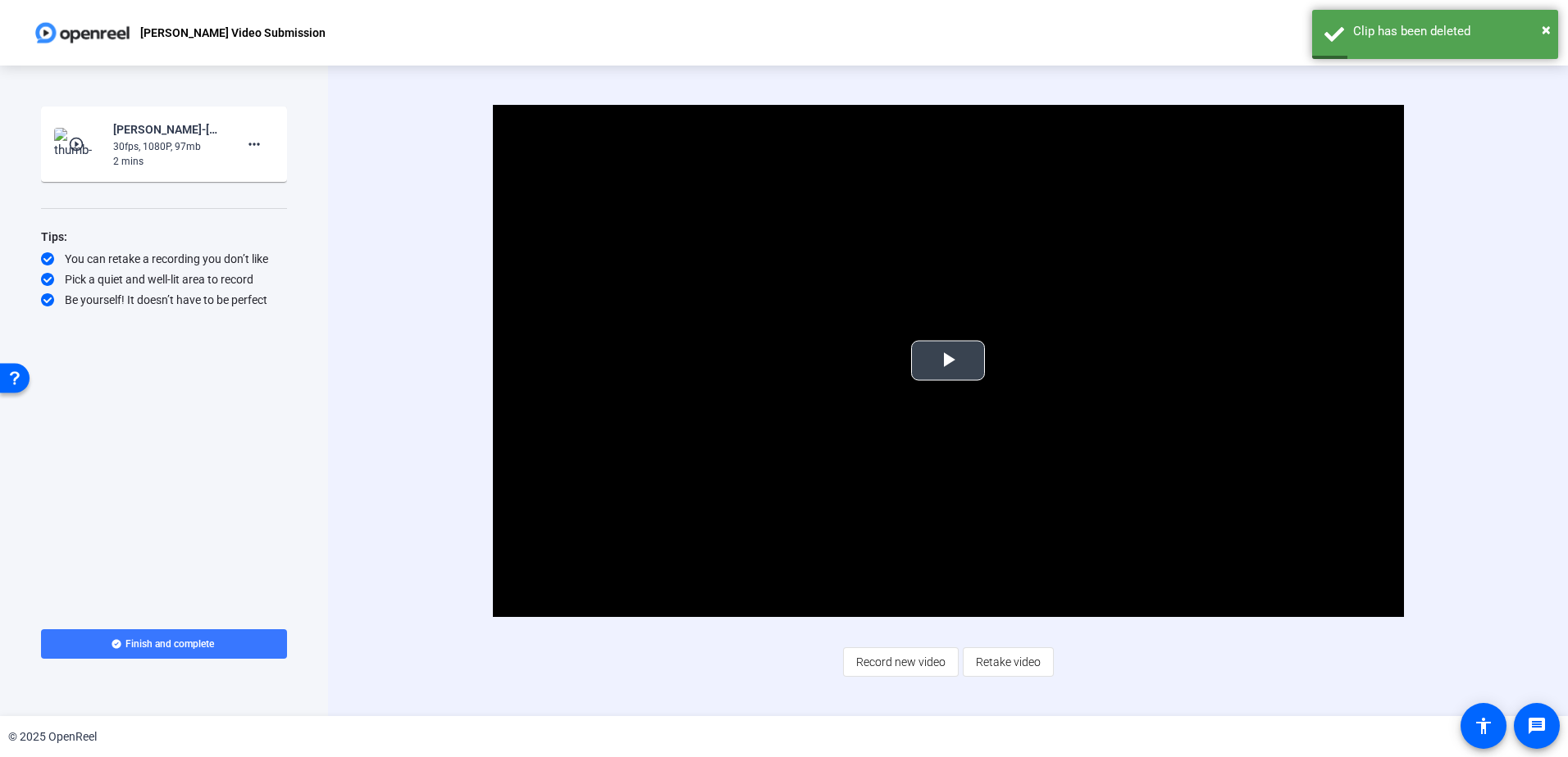
click at [948, 360] on span "Video Player" at bounding box center [948, 360] width 0 height 0
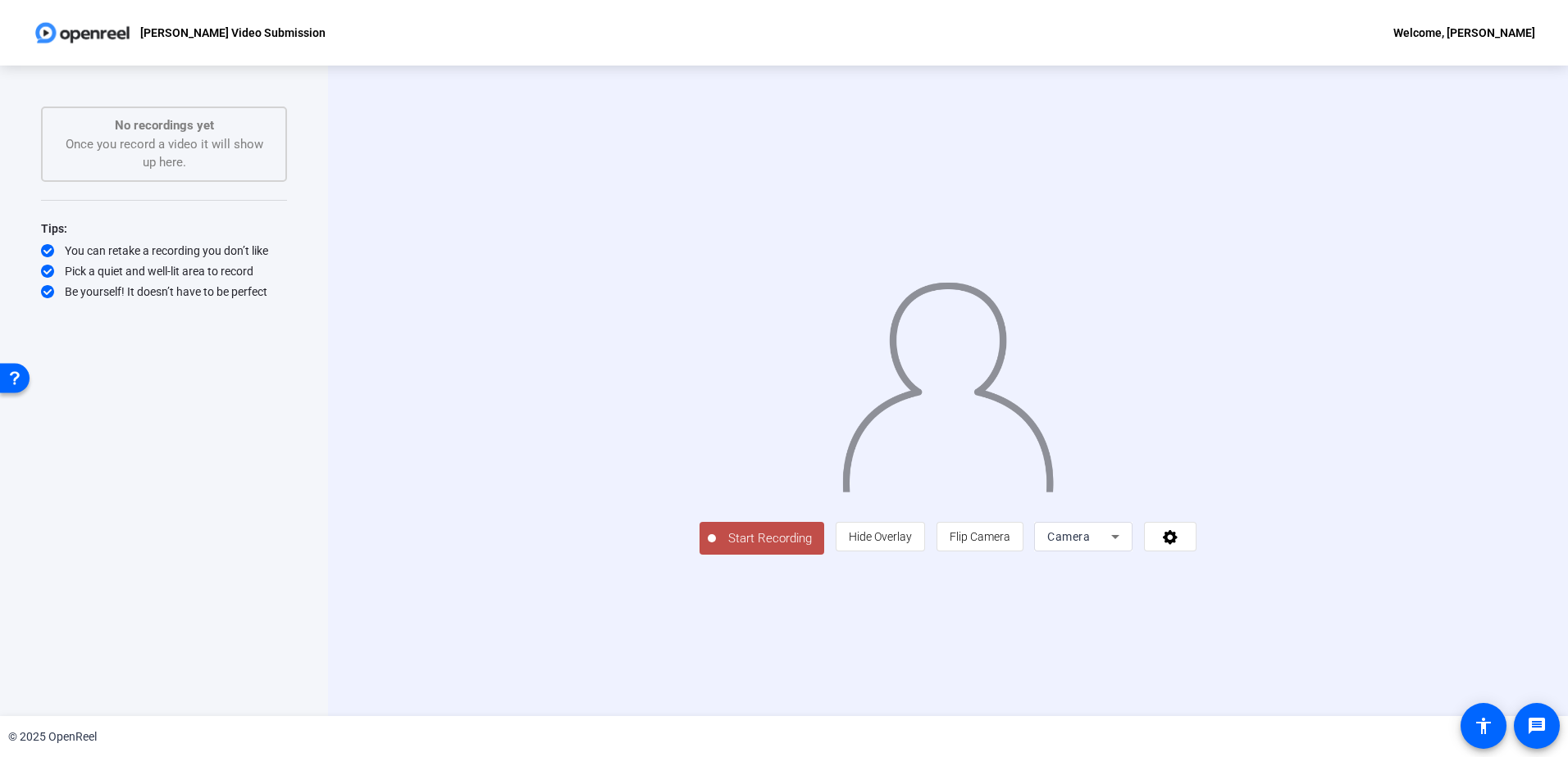
click at [1120, 552] on div "Camera" at bounding box center [1083, 537] width 72 height 30
click at [1266, 535] on span "Camera" at bounding box center [1267, 537] width 37 height 20
click at [912, 552] on span "Hide Overlay" at bounding box center [880, 537] width 63 height 31
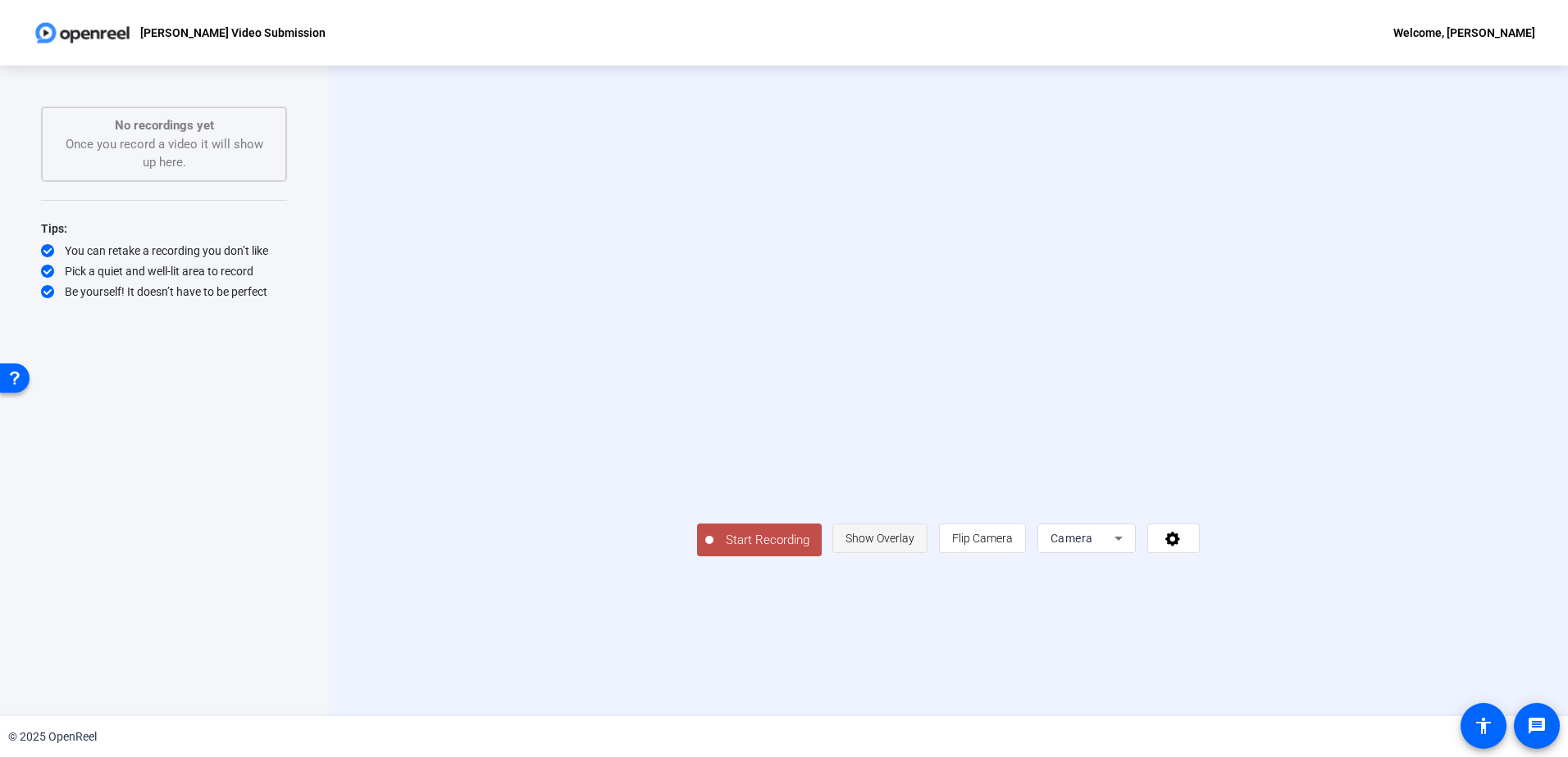
click at [915, 554] on span "Show Overlay" at bounding box center [879, 539] width 69 height 31
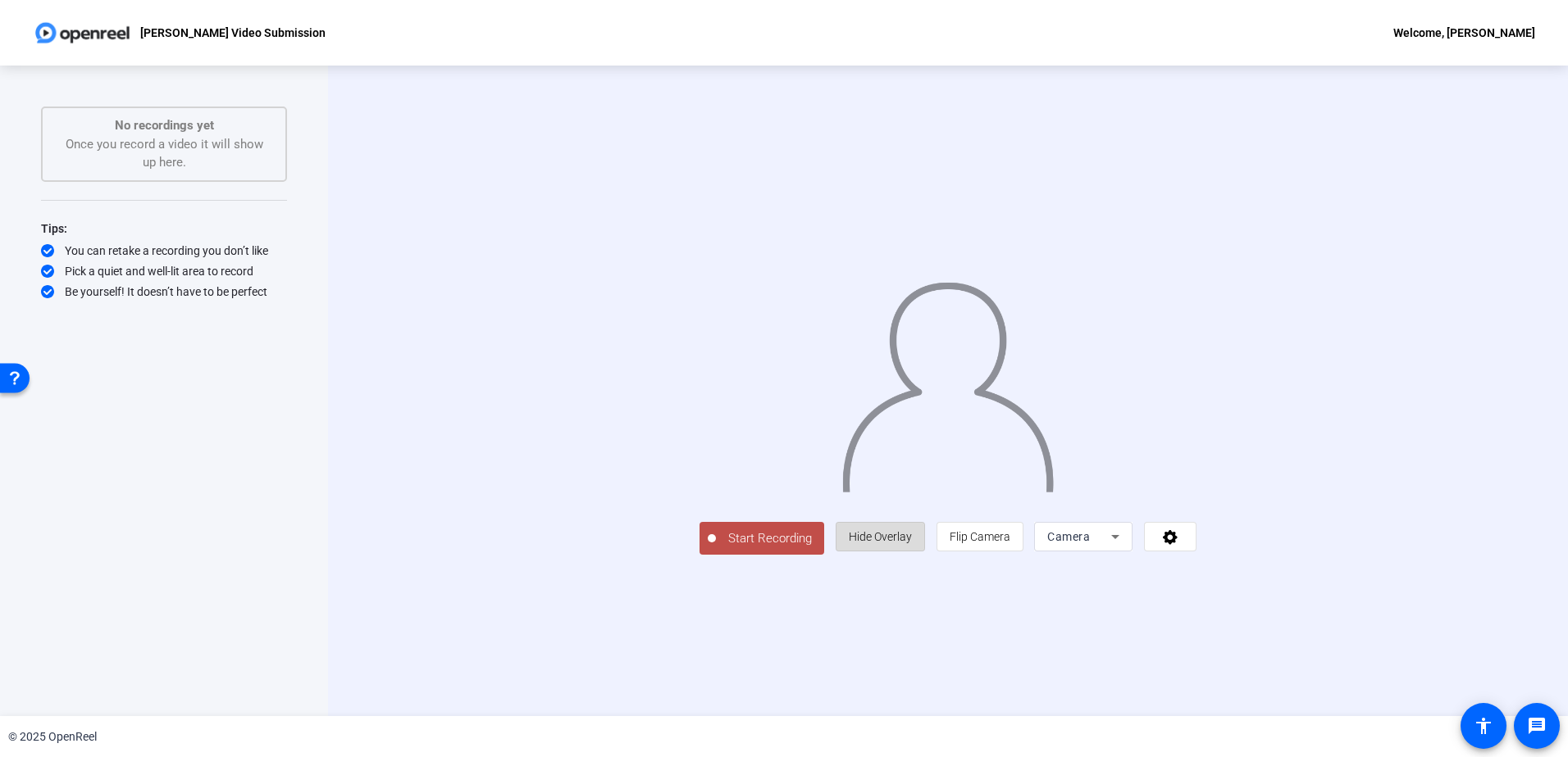
click at [912, 552] on span "Hide Overlay" at bounding box center [880, 537] width 63 height 31
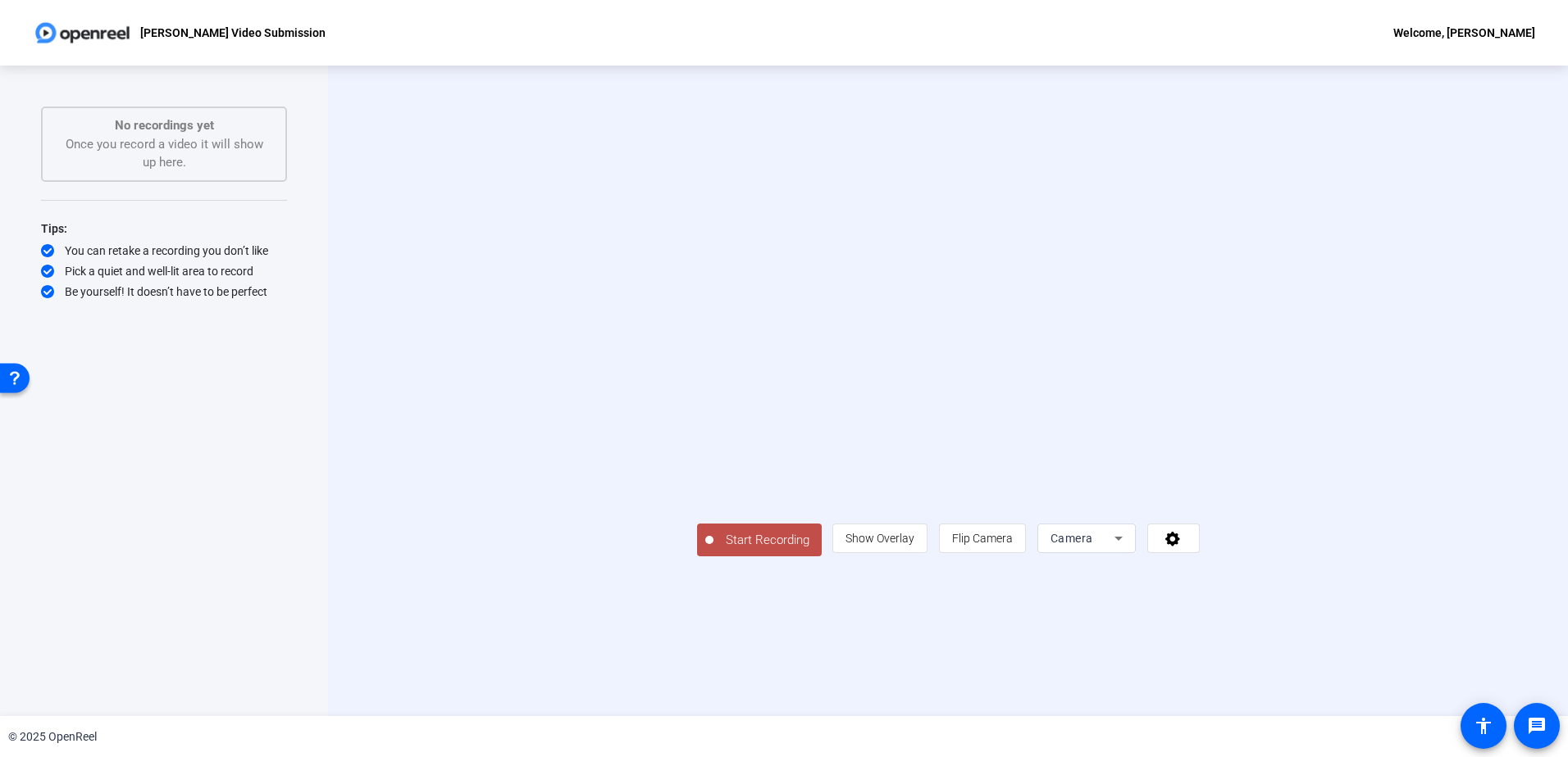
click at [1199, 553] on div "person Show Overlay flip Flip Camera Camera" at bounding box center [1016, 538] width 366 height 30
click at [1183, 546] on icon at bounding box center [1173, 538] width 19 height 16
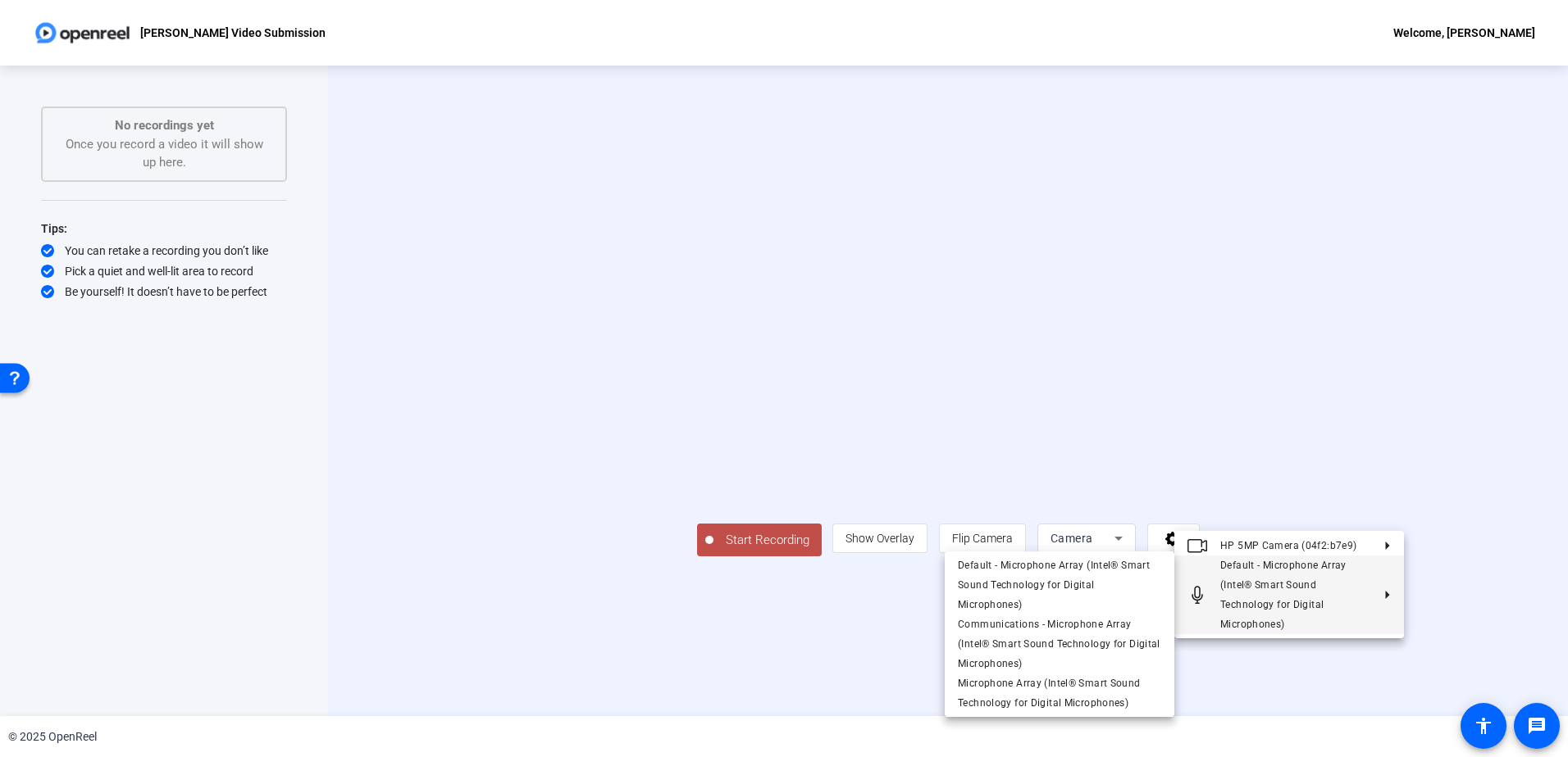
click at [567, 655] on div at bounding box center [784, 378] width 1568 height 757
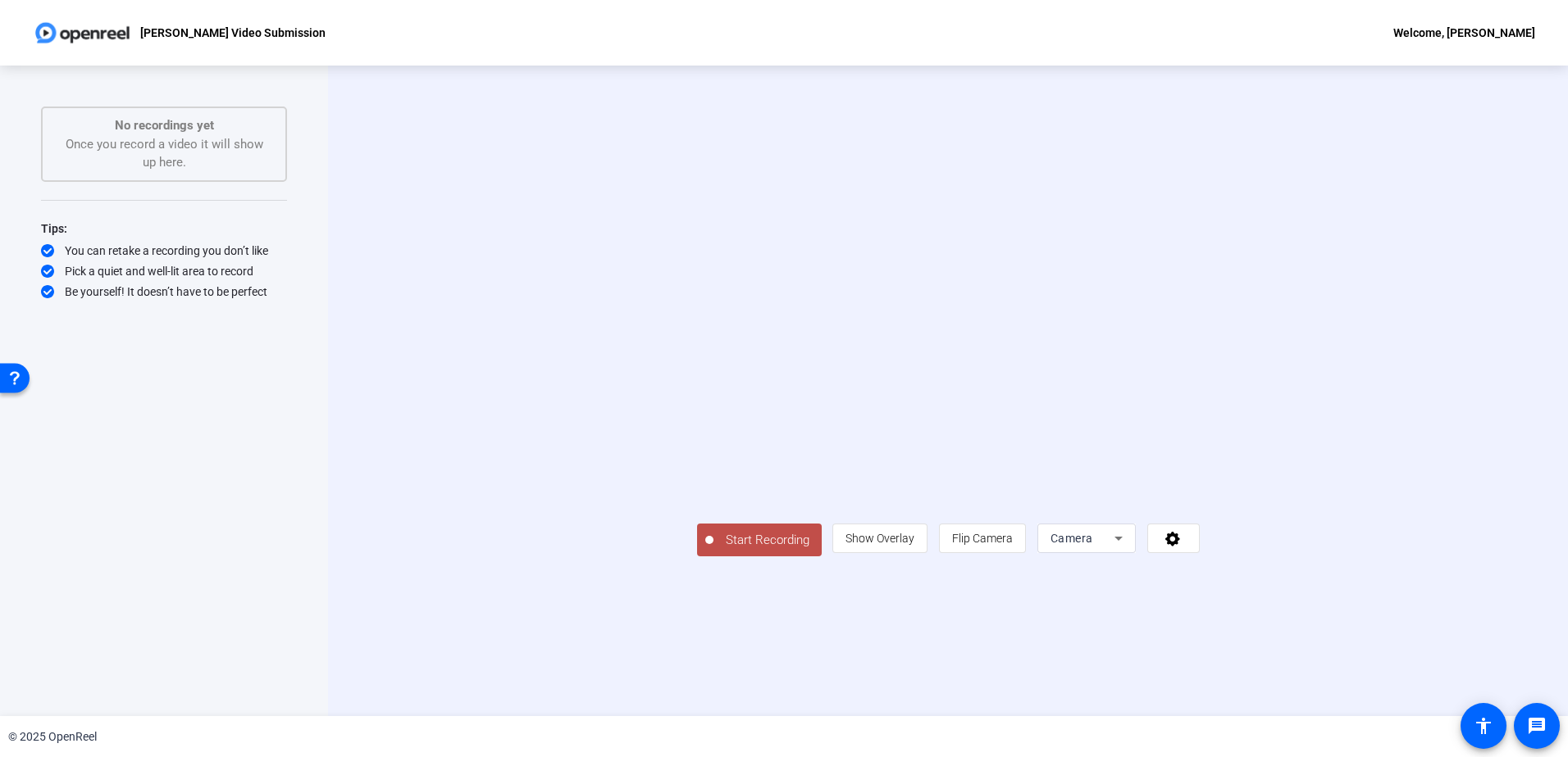
click at [713, 550] on span "Start Recording" at bounding box center [767, 541] width 108 height 19
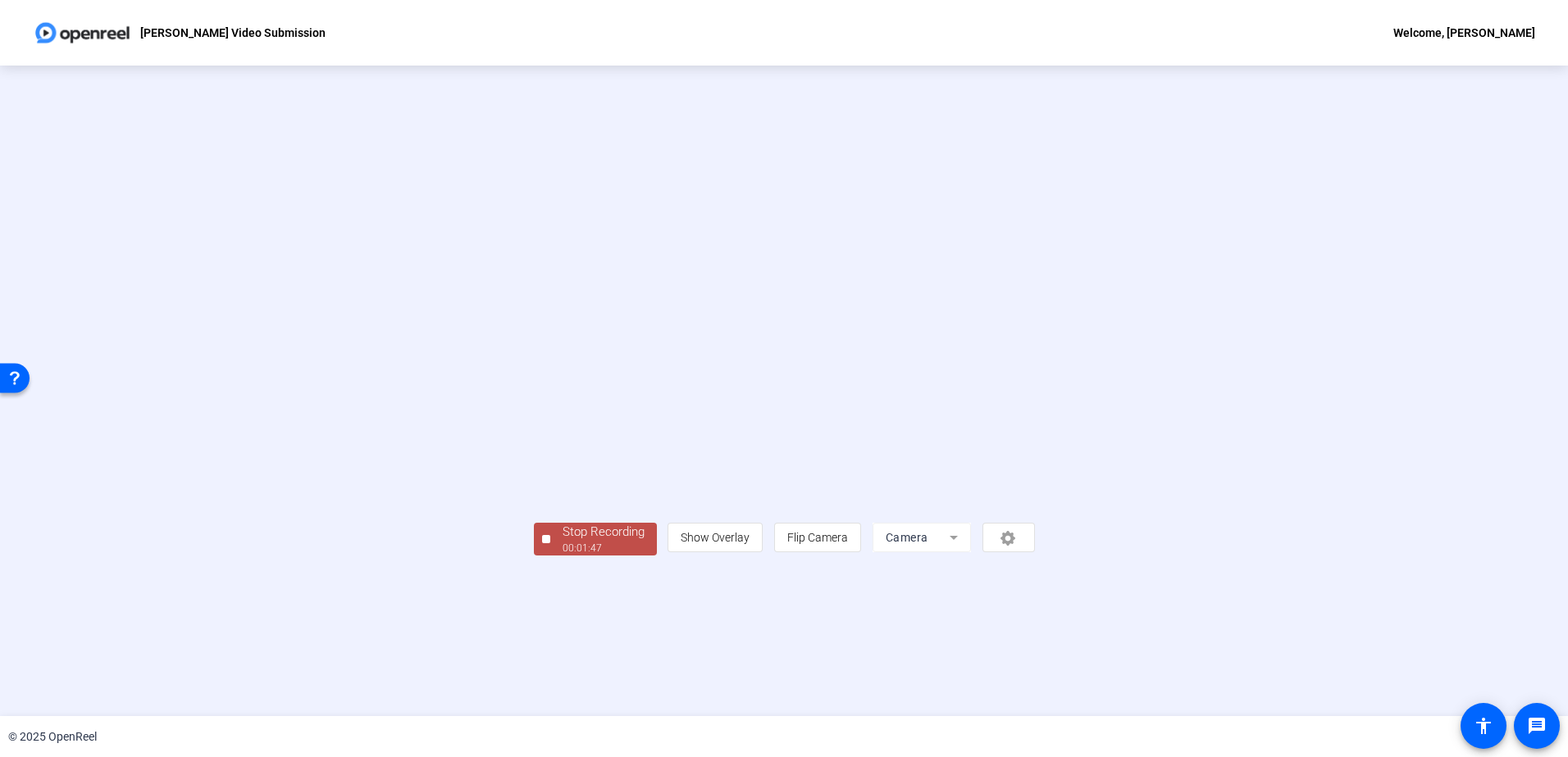
click at [563, 542] on div "Stop Recording" at bounding box center [604, 533] width 82 height 19
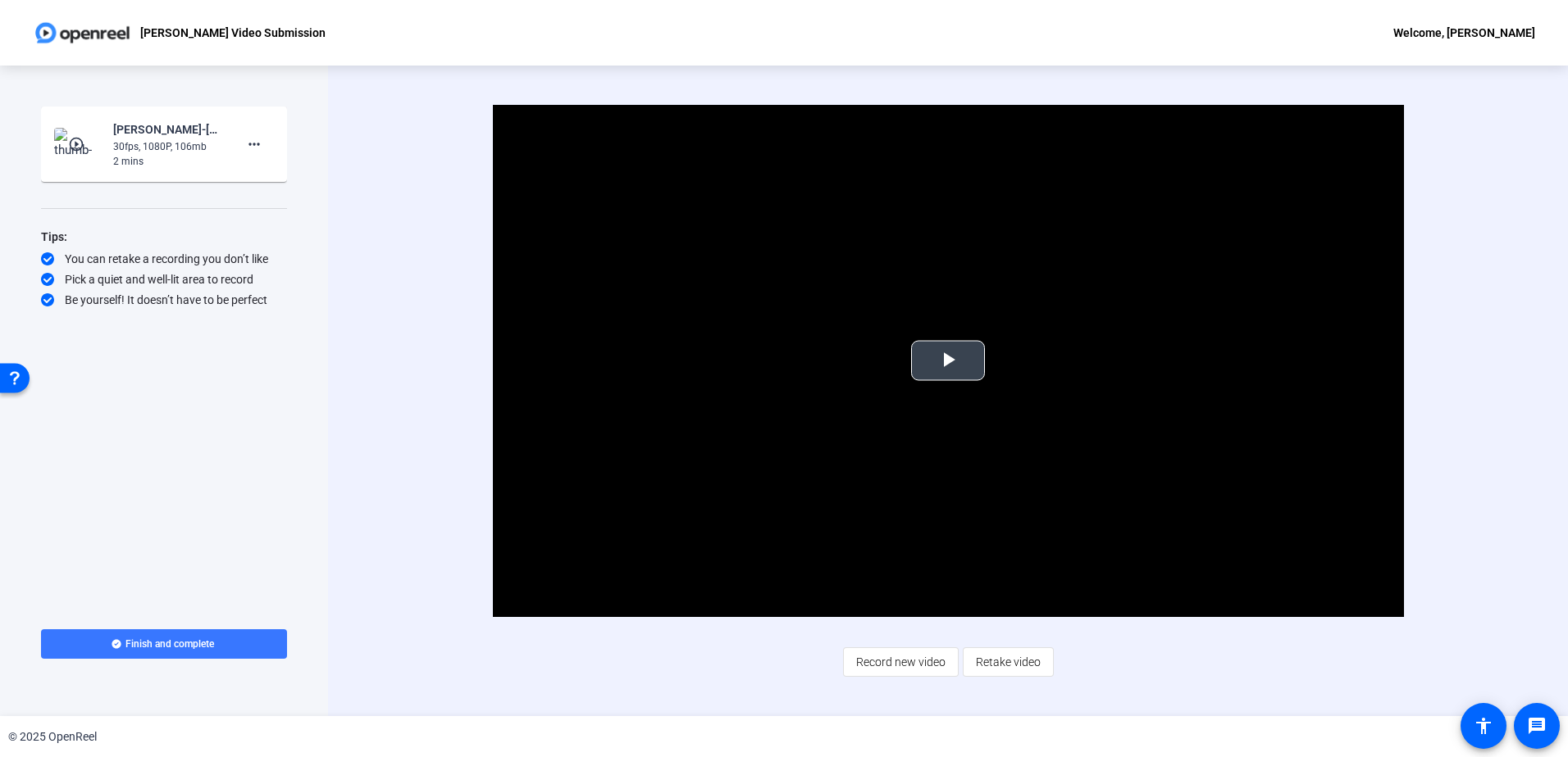
click at [948, 360] on span "Video Player" at bounding box center [948, 360] width 0 height 0
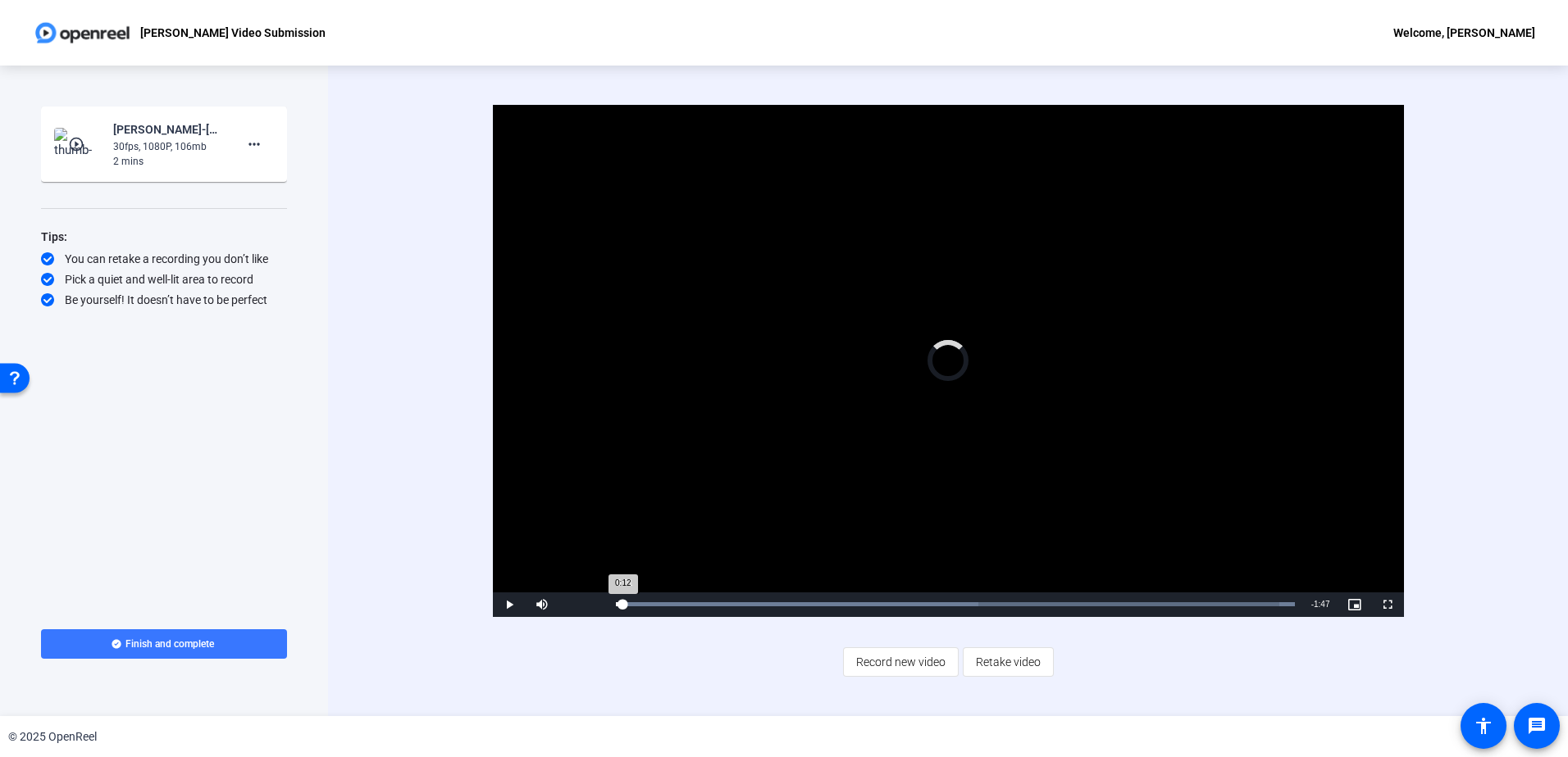
click at [623, 603] on div "Loaded : 100.00% 0:01 0:12" at bounding box center [956, 604] width 679 height 4
click at [258, 141] on mat-icon "more_horiz" at bounding box center [254, 144] width 20 height 20
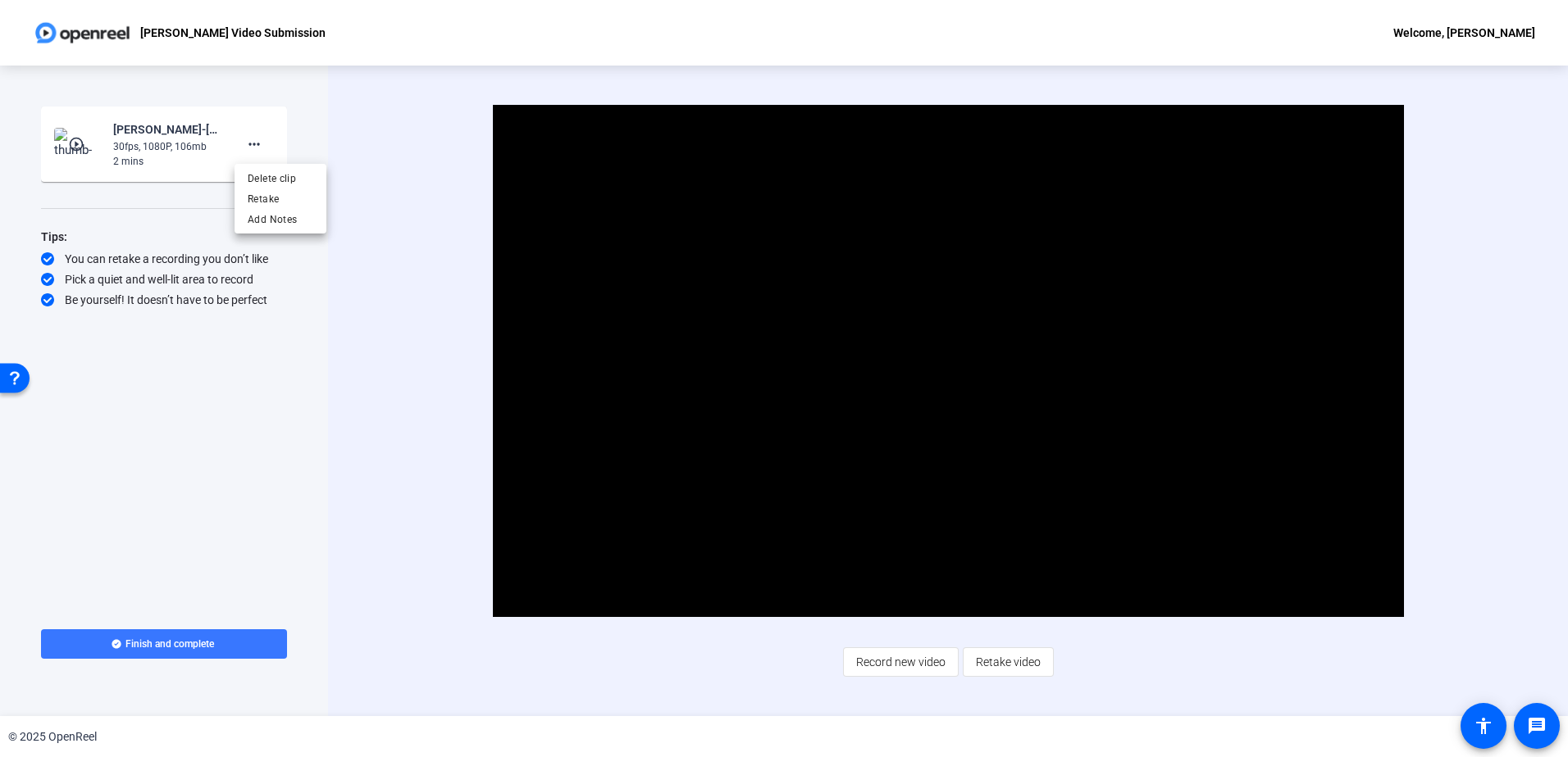
click at [389, 126] on div at bounding box center [784, 378] width 1568 height 757
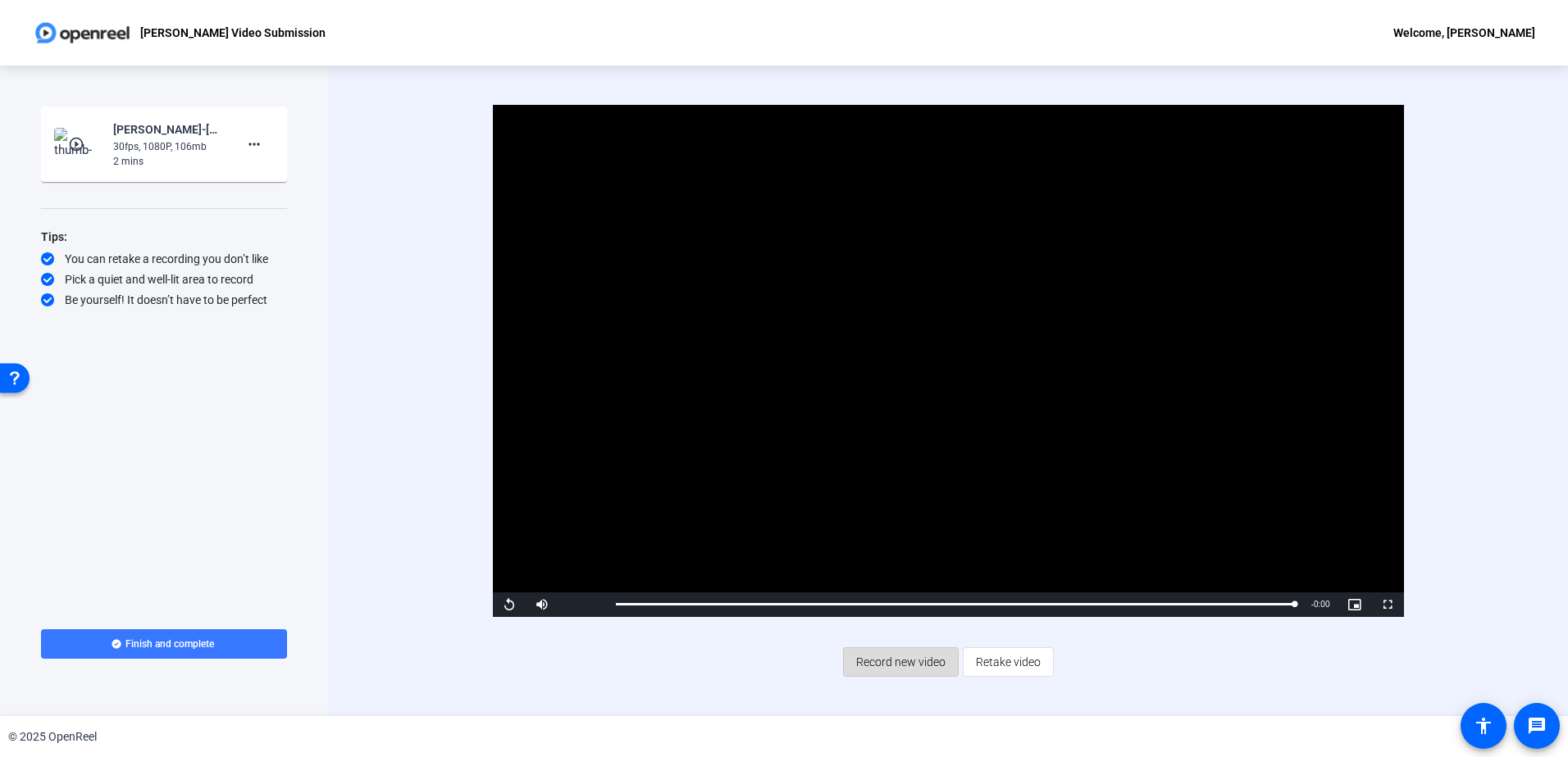
click at [897, 664] on span "Record new video" at bounding box center [901, 662] width 90 height 31
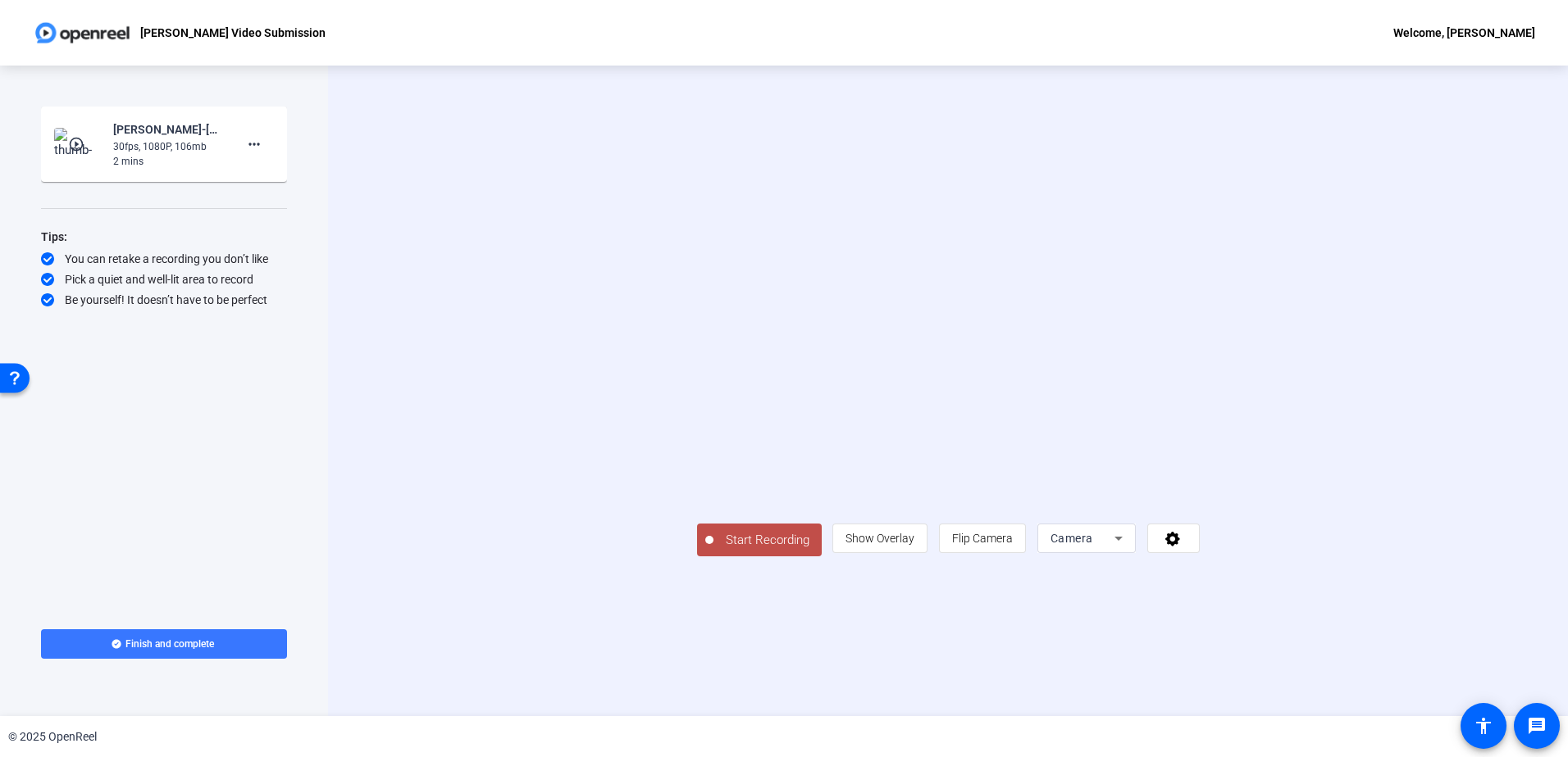
click at [713, 550] on span "Start Recording" at bounding box center [767, 541] width 108 height 19
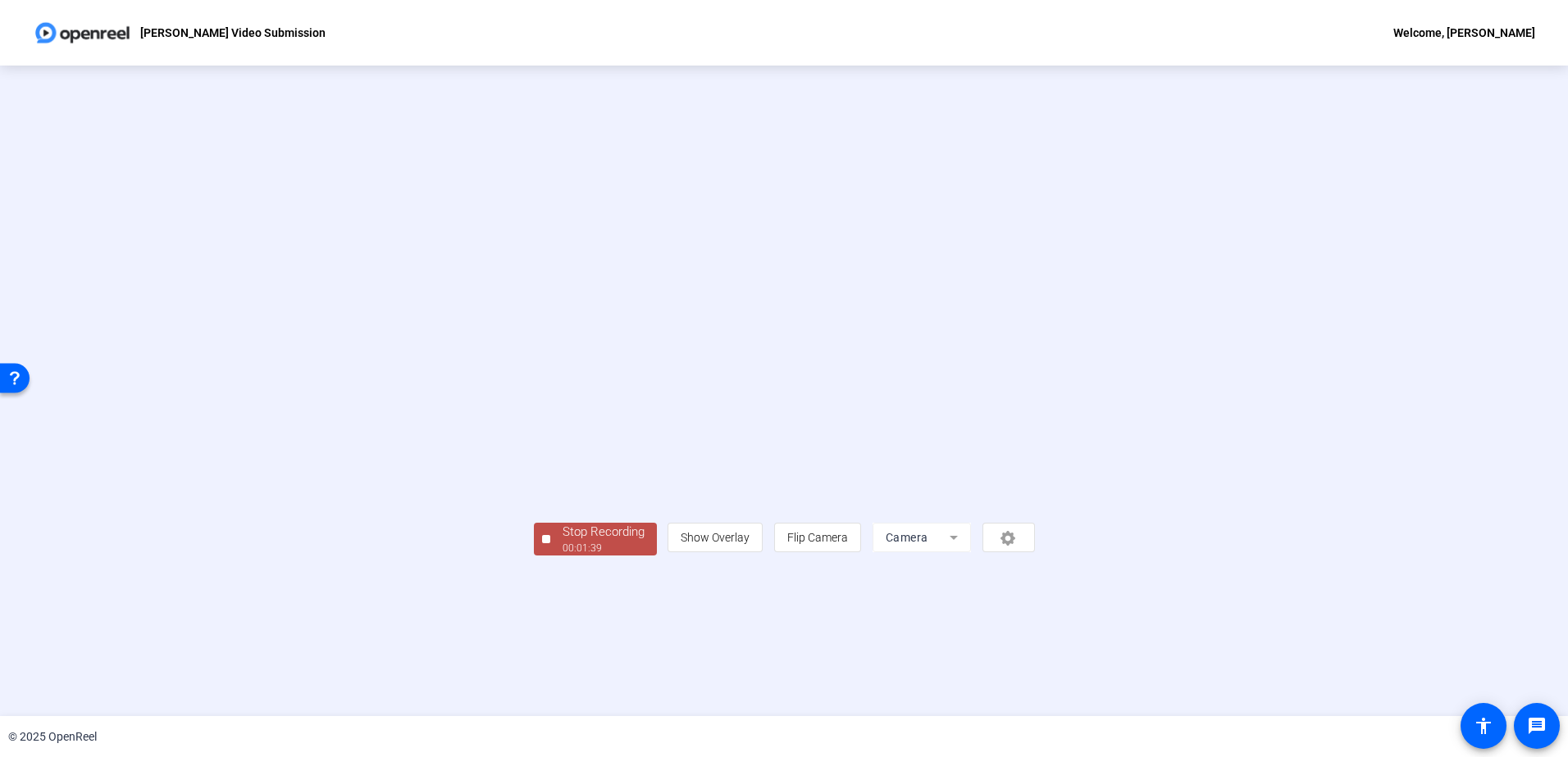
click at [563, 556] on div "00:01:39" at bounding box center [604, 547] width 82 height 14
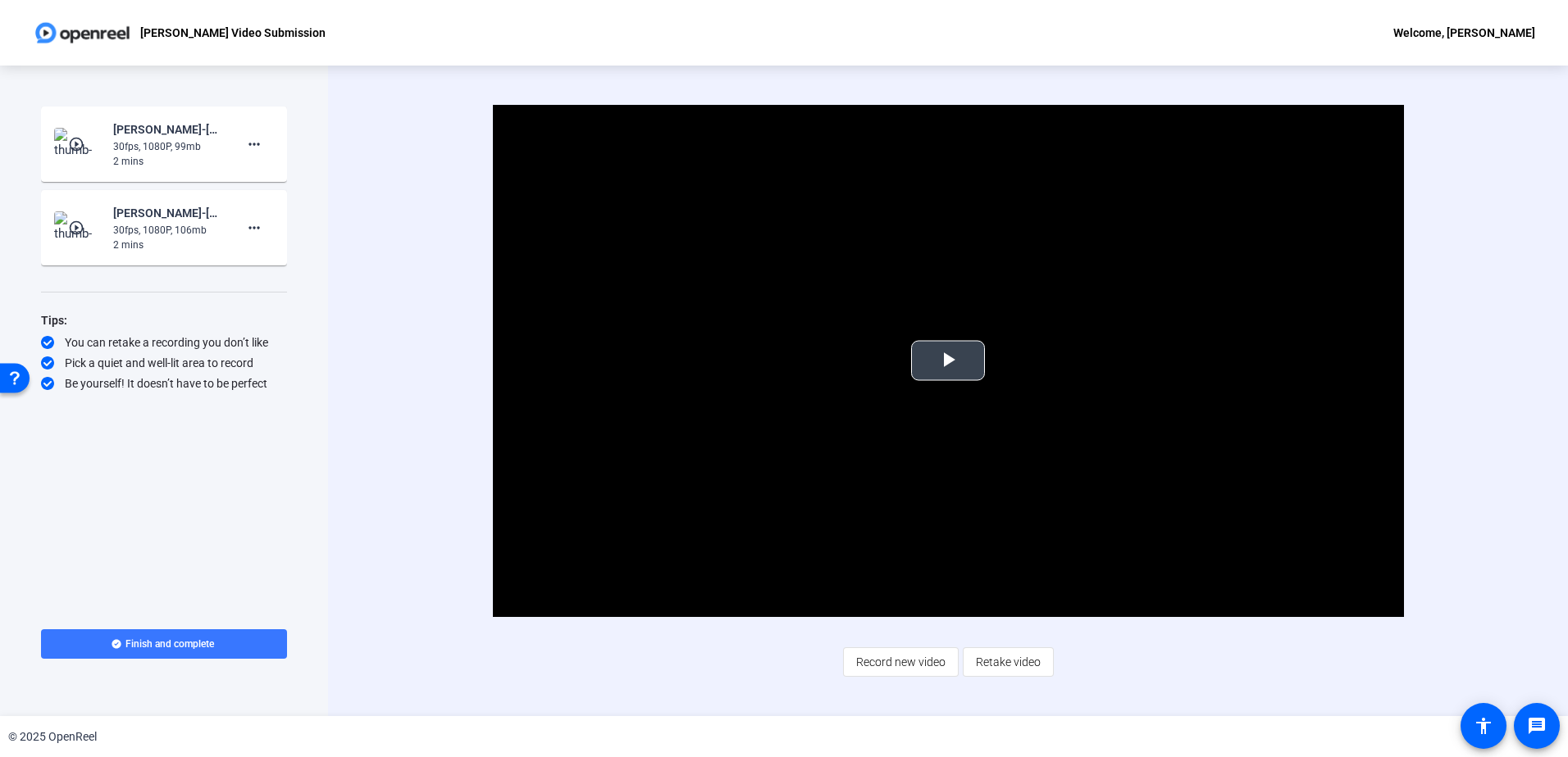
click at [948, 360] on span "Video Player" at bounding box center [948, 360] width 0 height 0
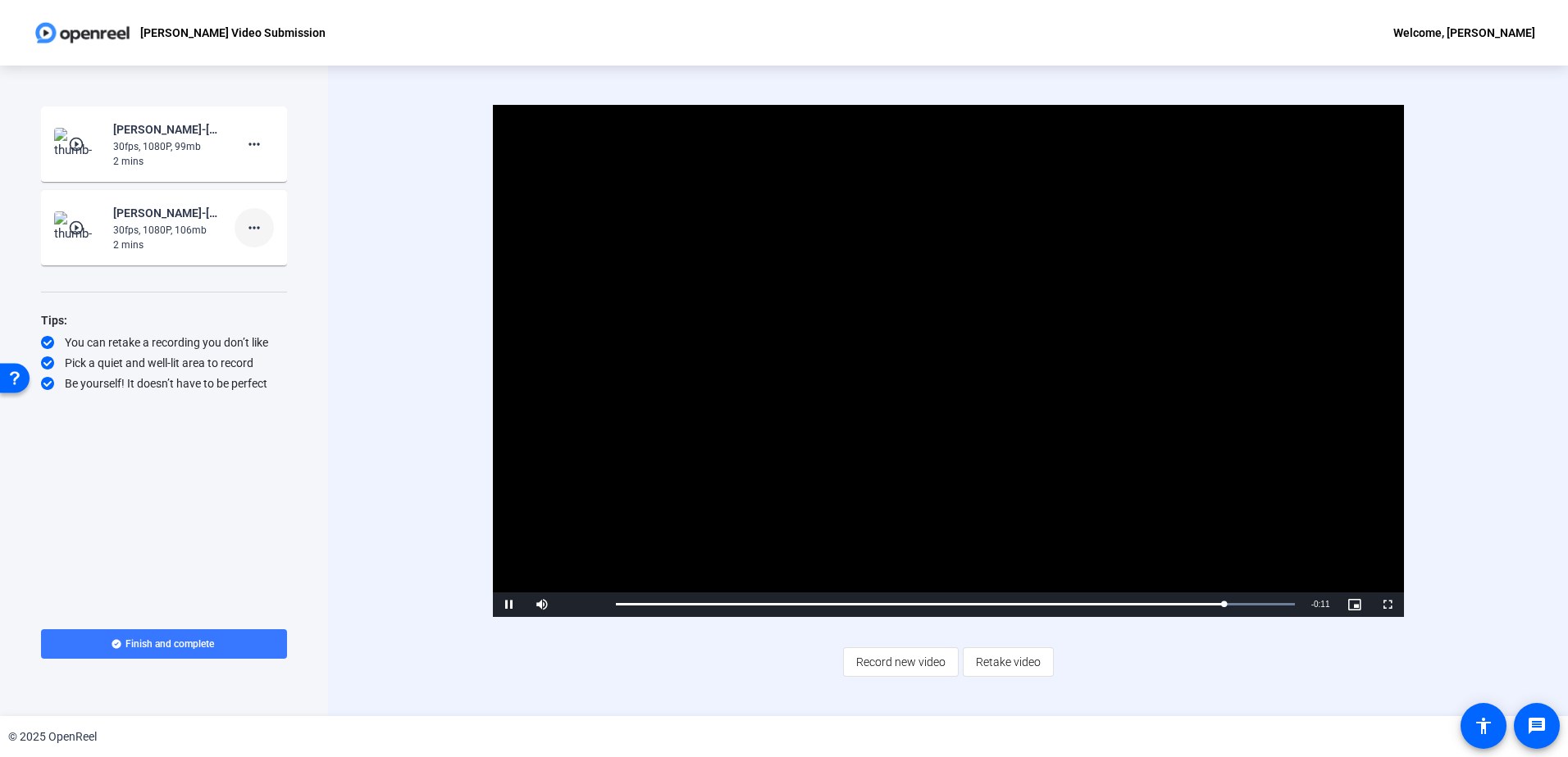
click at [257, 235] on mat-icon "more_horiz" at bounding box center [254, 228] width 20 height 20
click at [295, 265] on span "Delete clip" at bounding box center [280, 262] width 66 height 20
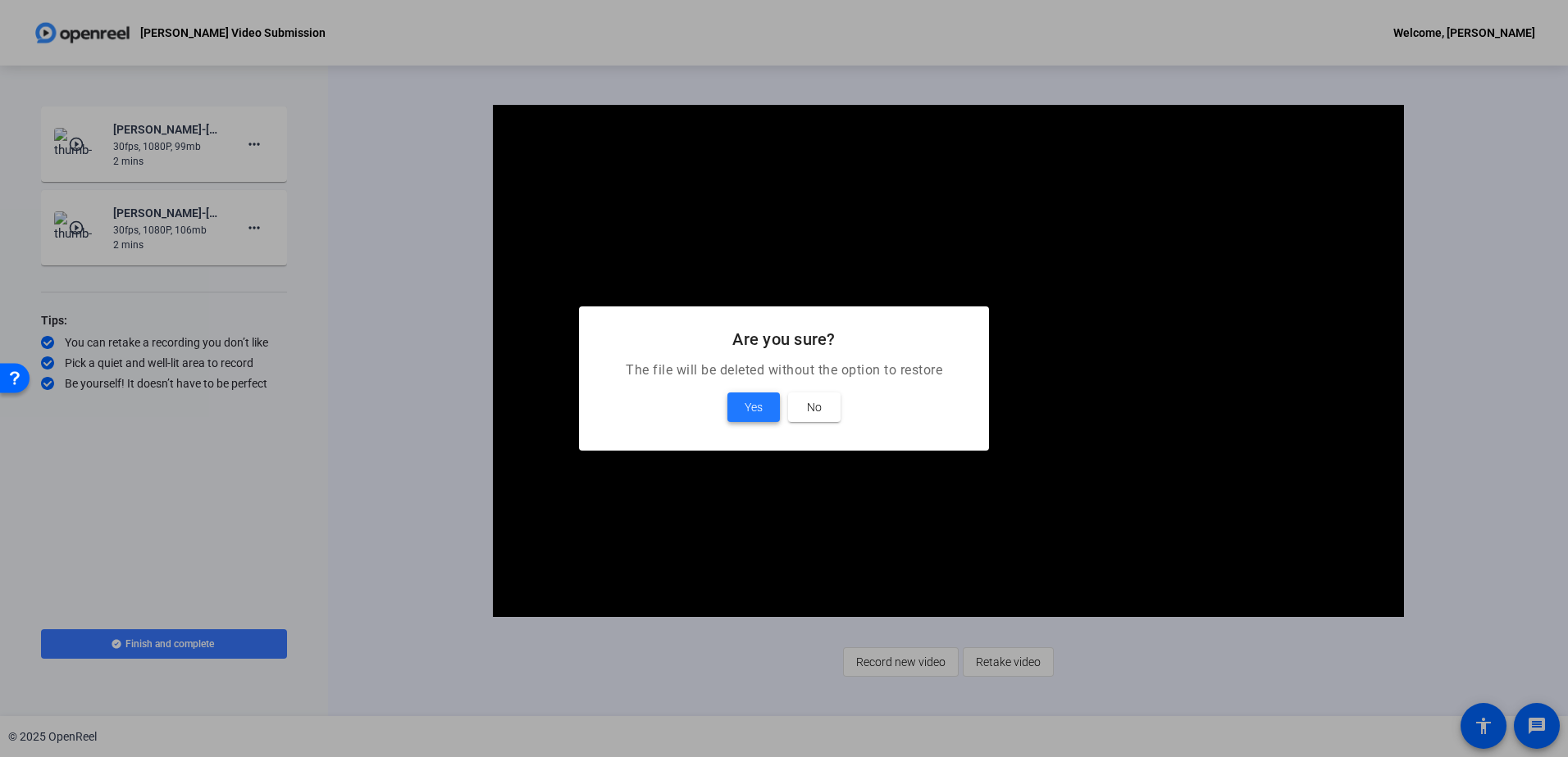
click at [756, 413] on span "Yes" at bounding box center [753, 407] width 18 height 20
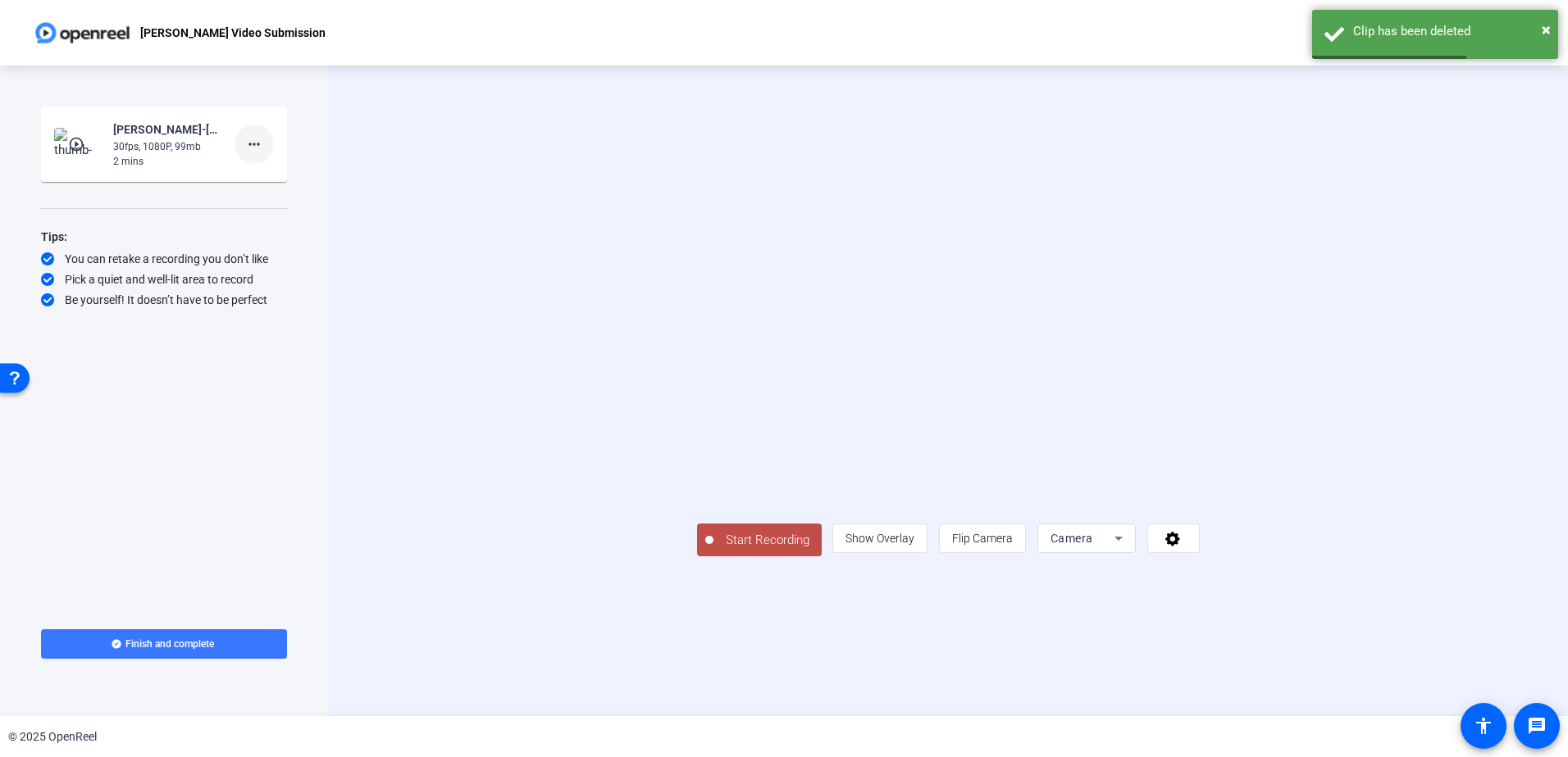
click at [248, 143] on mat-icon "more_horiz" at bounding box center [254, 144] width 20 height 20
click at [283, 180] on span "Delete clip" at bounding box center [280, 178] width 66 height 20
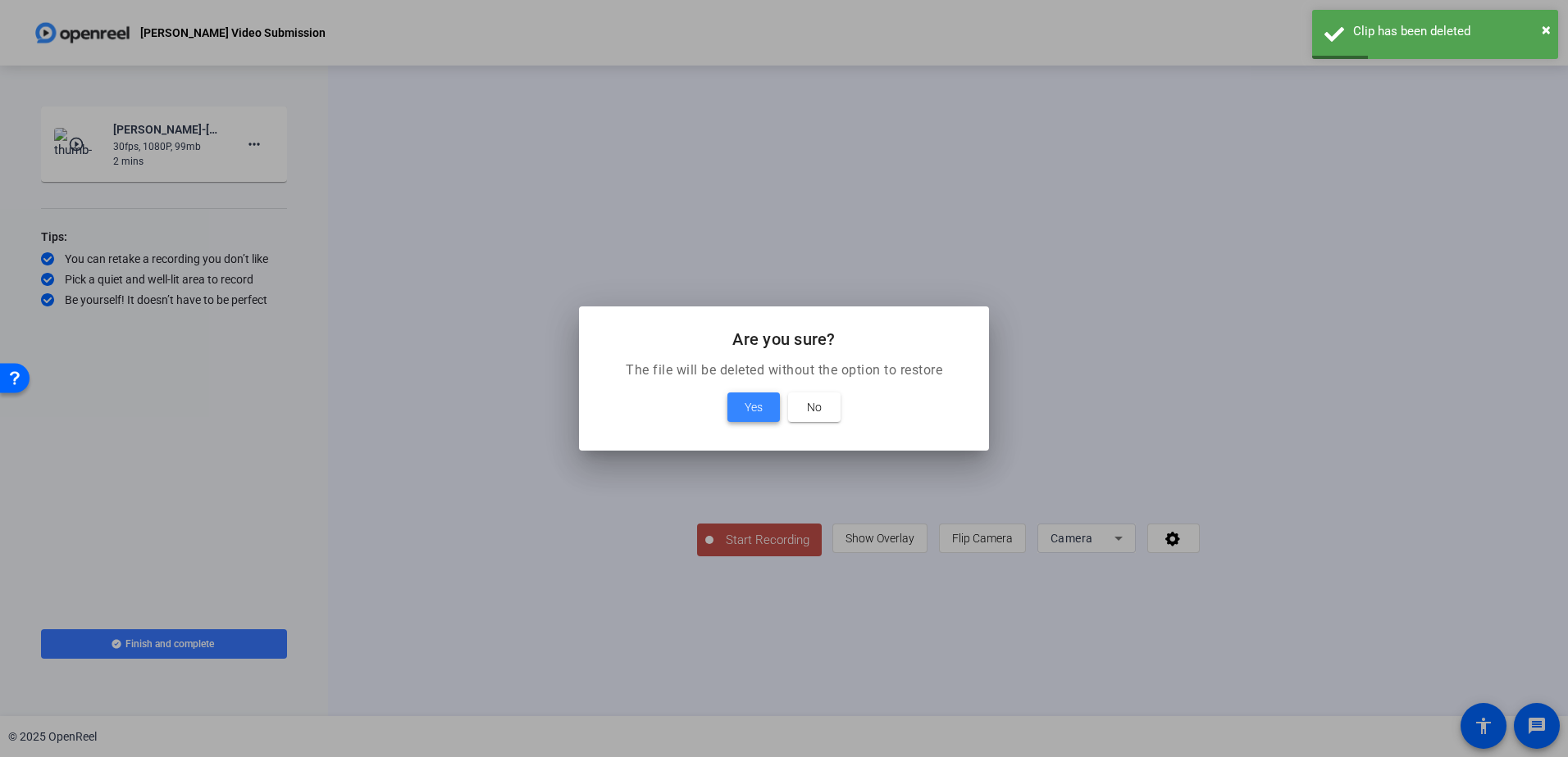
click at [756, 407] on span "Yes" at bounding box center [753, 407] width 18 height 20
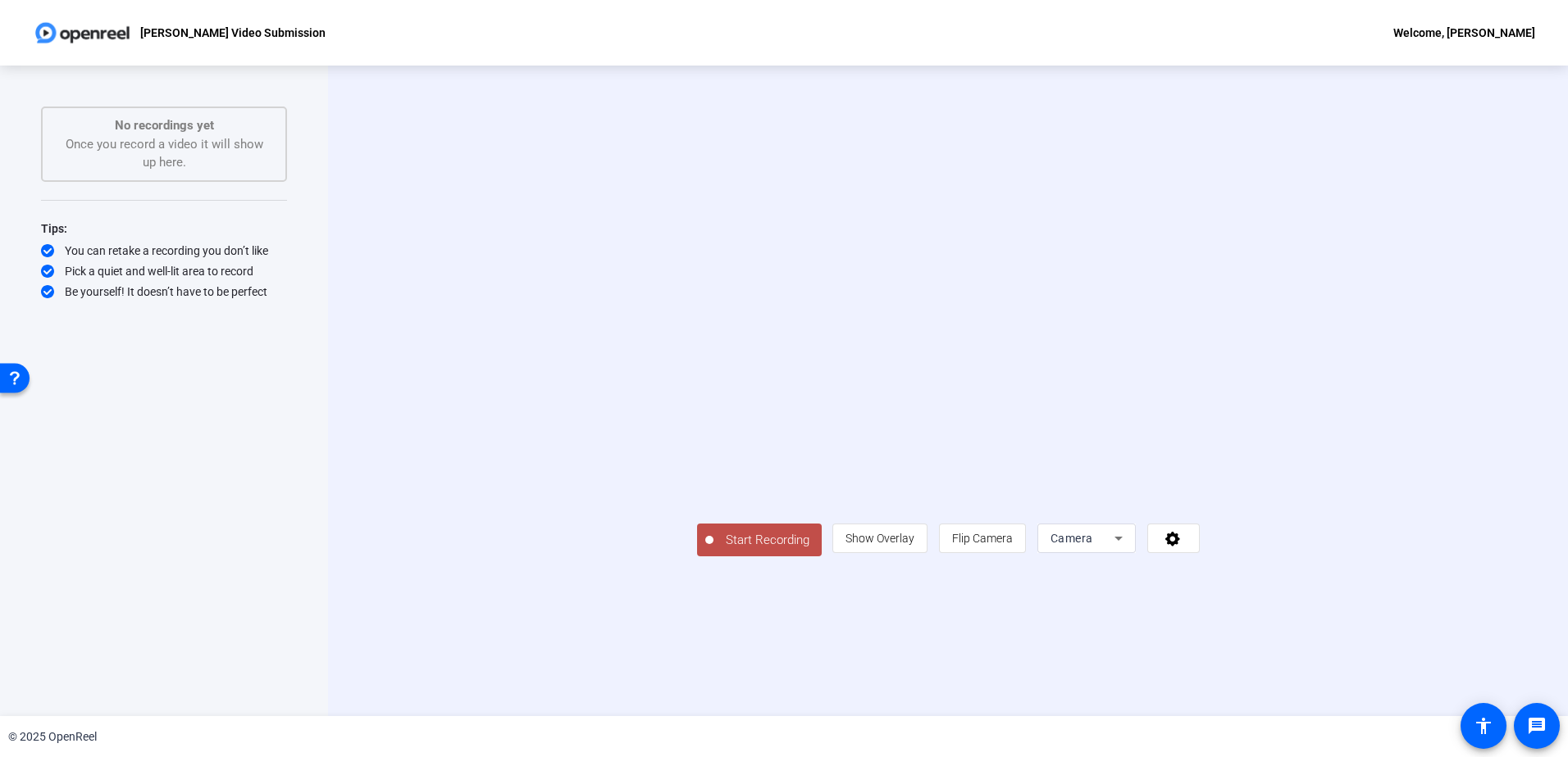
click at [697, 225] on video at bounding box center [948, 366] width 503 height 283
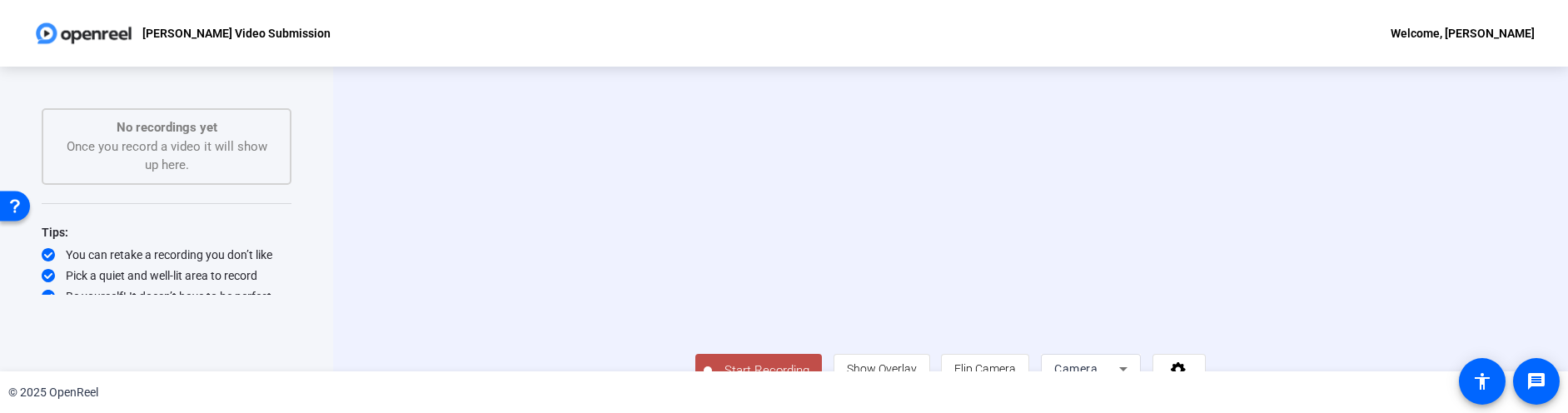
click at [435, 140] on div "Start Recording person Show Overlay flip Flip Camera Camera" at bounding box center [950, 218] width 1050 height 336
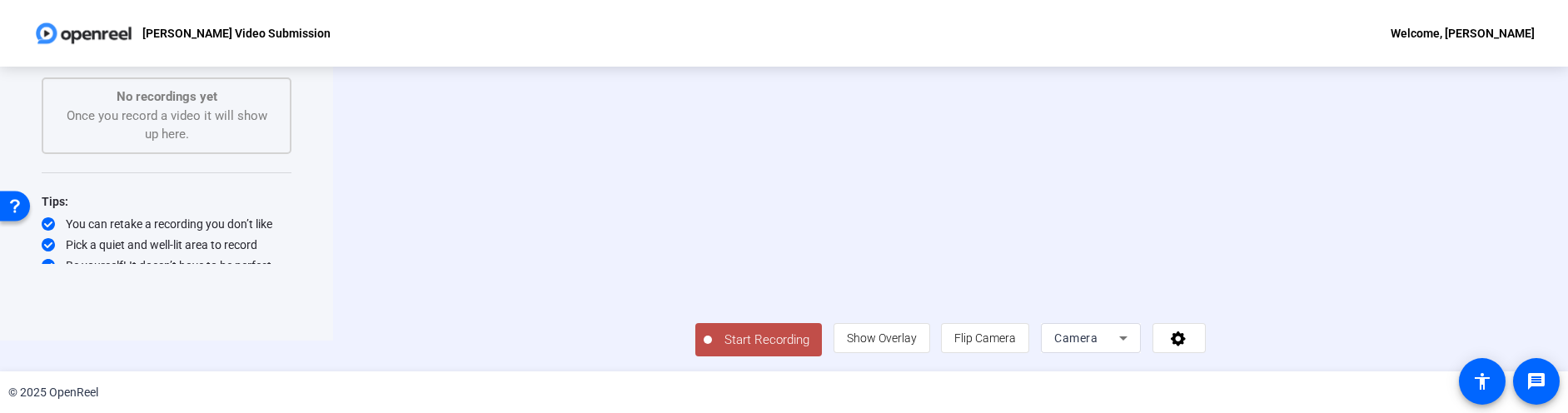
scroll to position [147, 0]
click at [712, 335] on span "Start Recording" at bounding box center [766, 340] width 109 height 19
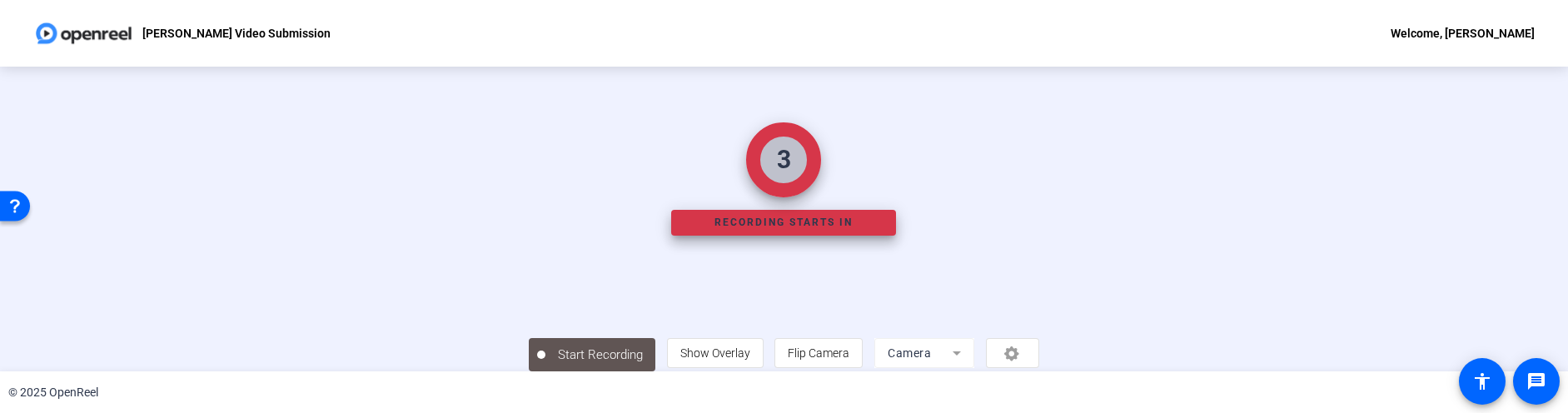
scroll to position [0, 0]
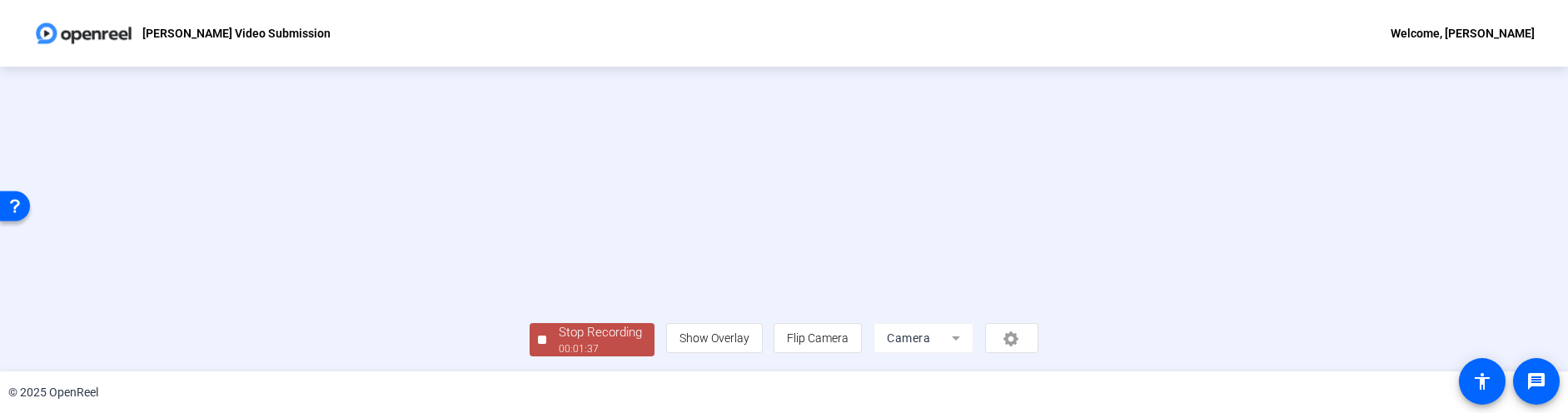
click at [559, 332] on div "Stop Recording" at bounding box center [600, 334] width 83 height 19
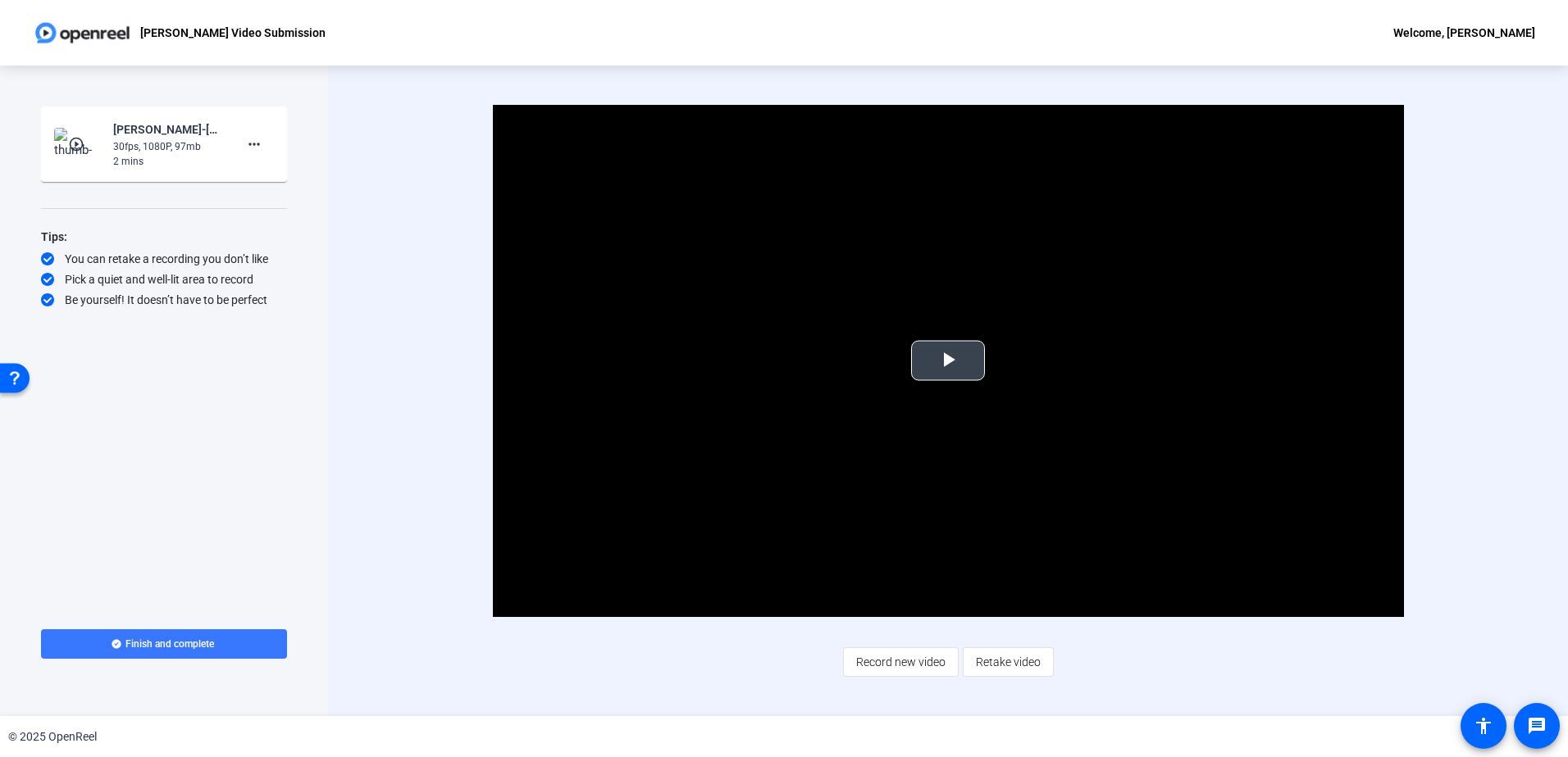
click at [941, 380] on button "Play Video" at bounding box center [947, 361] width 73 height 40
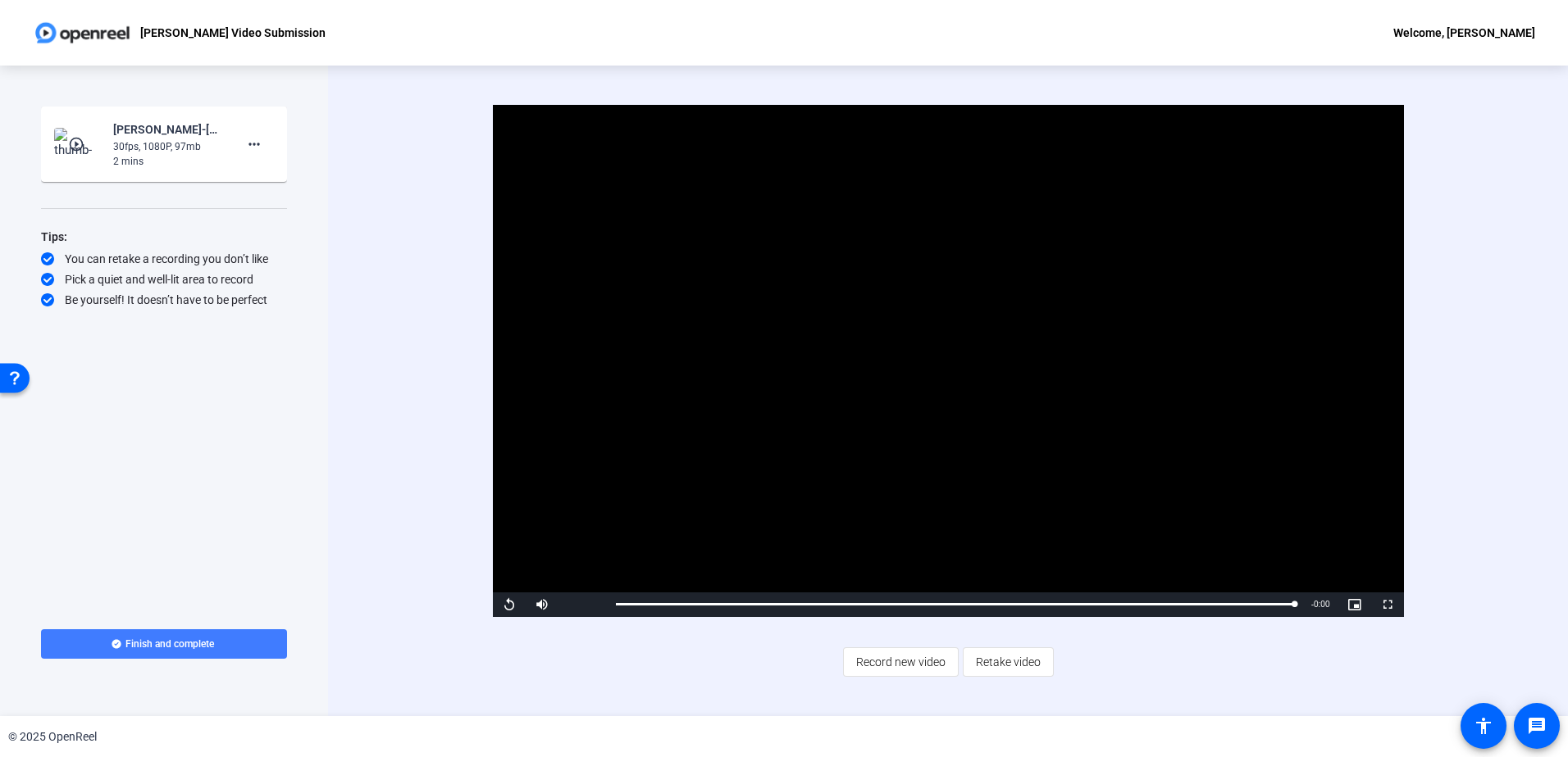
click at [242, 644] on span at bounding box center [164, 644] width 246 height 39
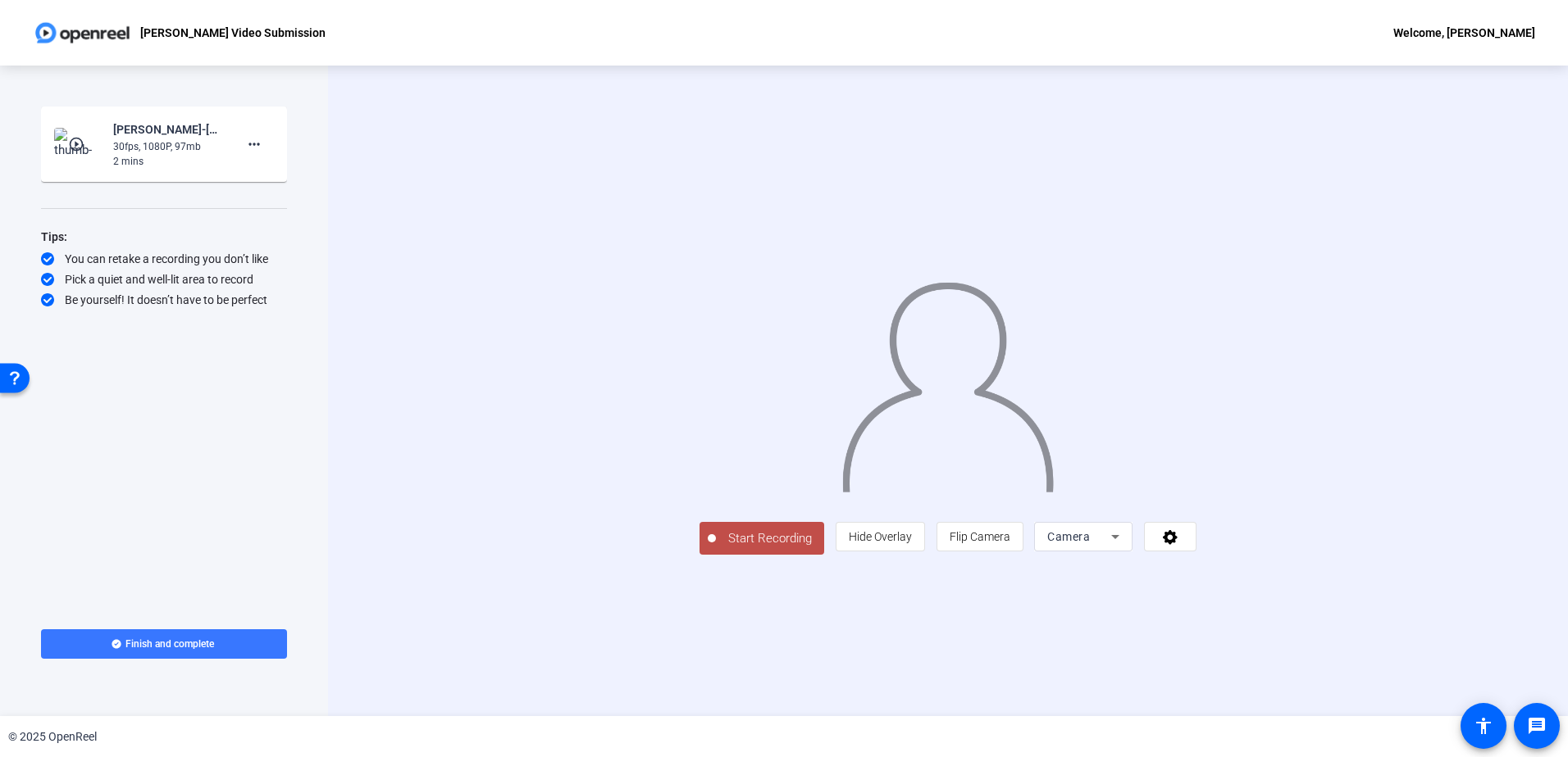
click at [74, 143] on mat-icon "play_circle_outline" at bounding box center [77, 144] width 20 height 16
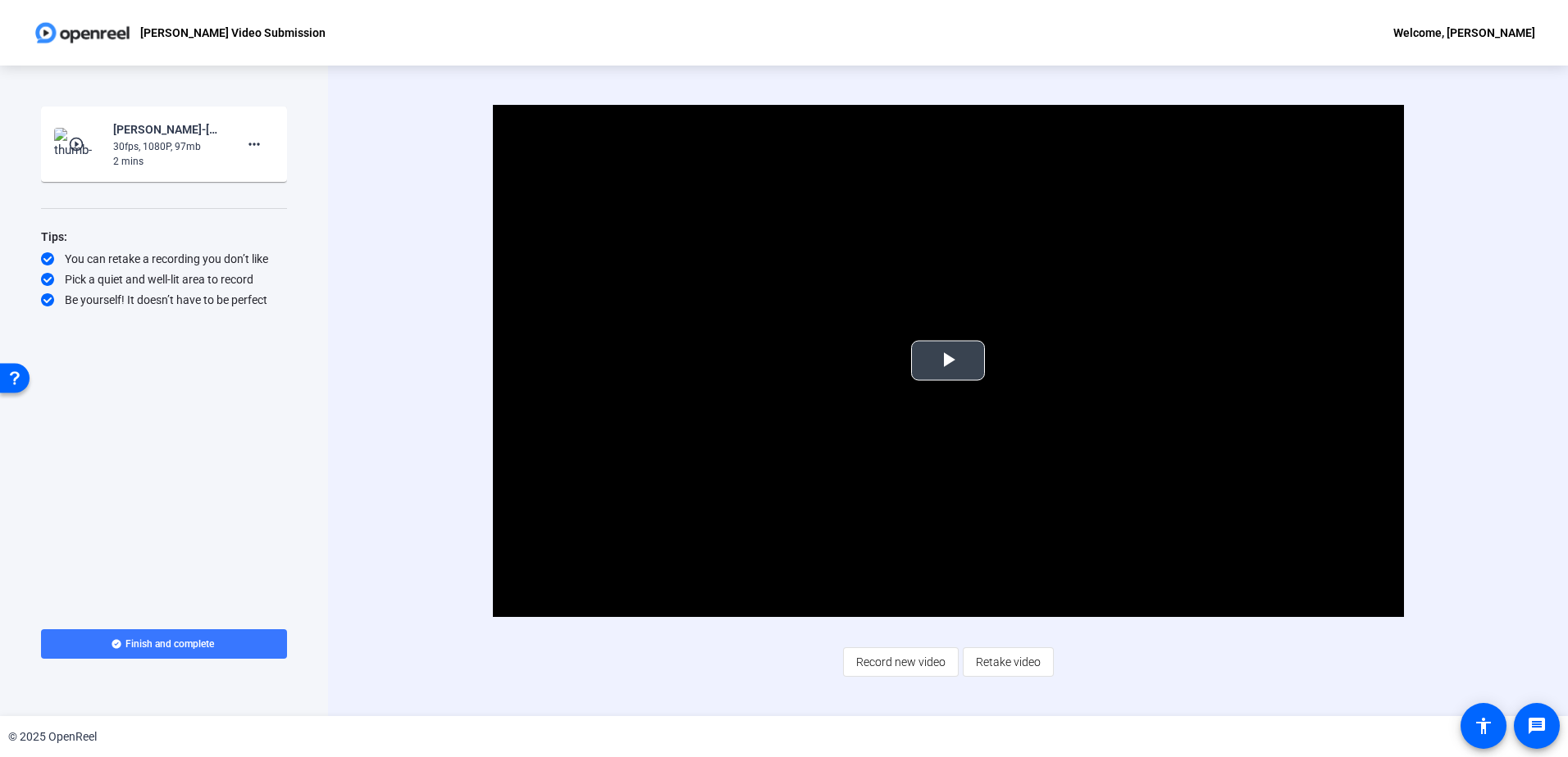
click at [948, 360] on span "Video Player" at bounding box center [948, 360] width 0 height 0
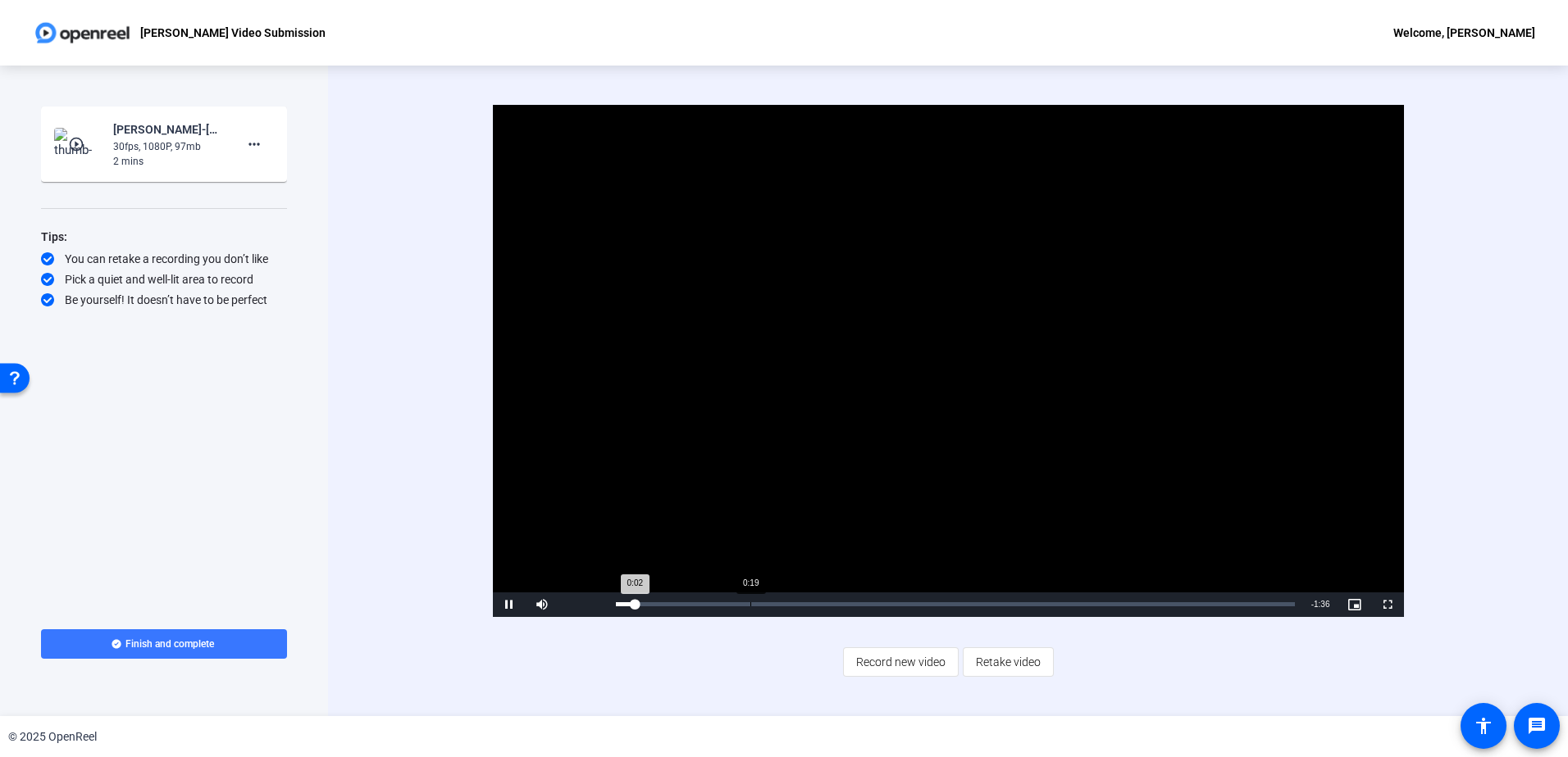
click at [750, 604] on div "Loaded : 0% 0:19 0:02" at bounding box center [956, 604] width 679 height 4
click at [1164, 604] on div "Loaded : 0% 1:19 0:20" at bounding box center [956, 604] width 679 height 4
click at [1259, 604] on div "1:33" at bounding box center [1259, 604] width 1 height 4
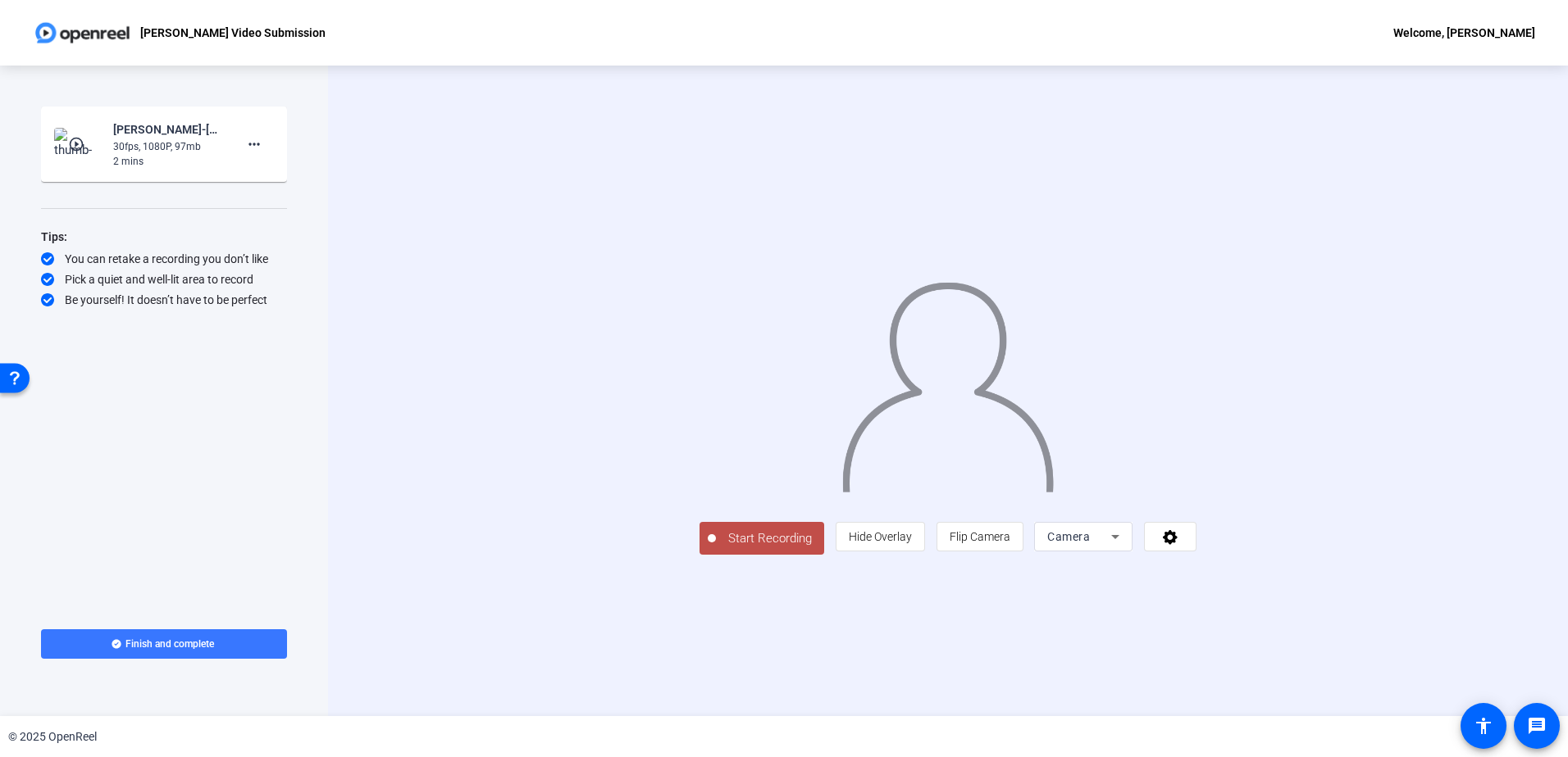
click at [78, 141] on mat-icon "play_circle_outline" at bounding box center [77, 144] width 20 height 16
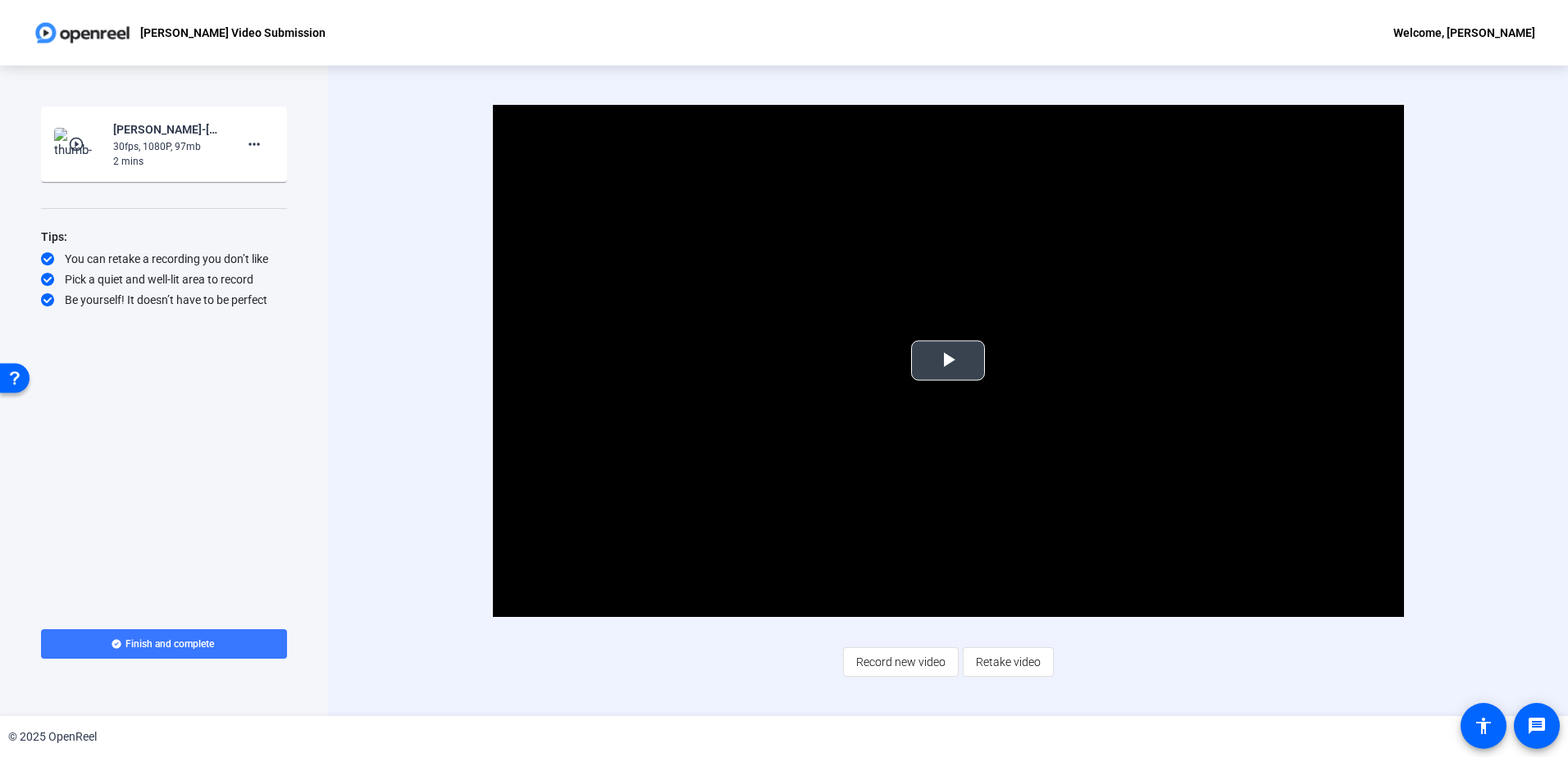
click at [948, 360] on span "Video Player" at bounding box center [948, 360] width 0 height 0
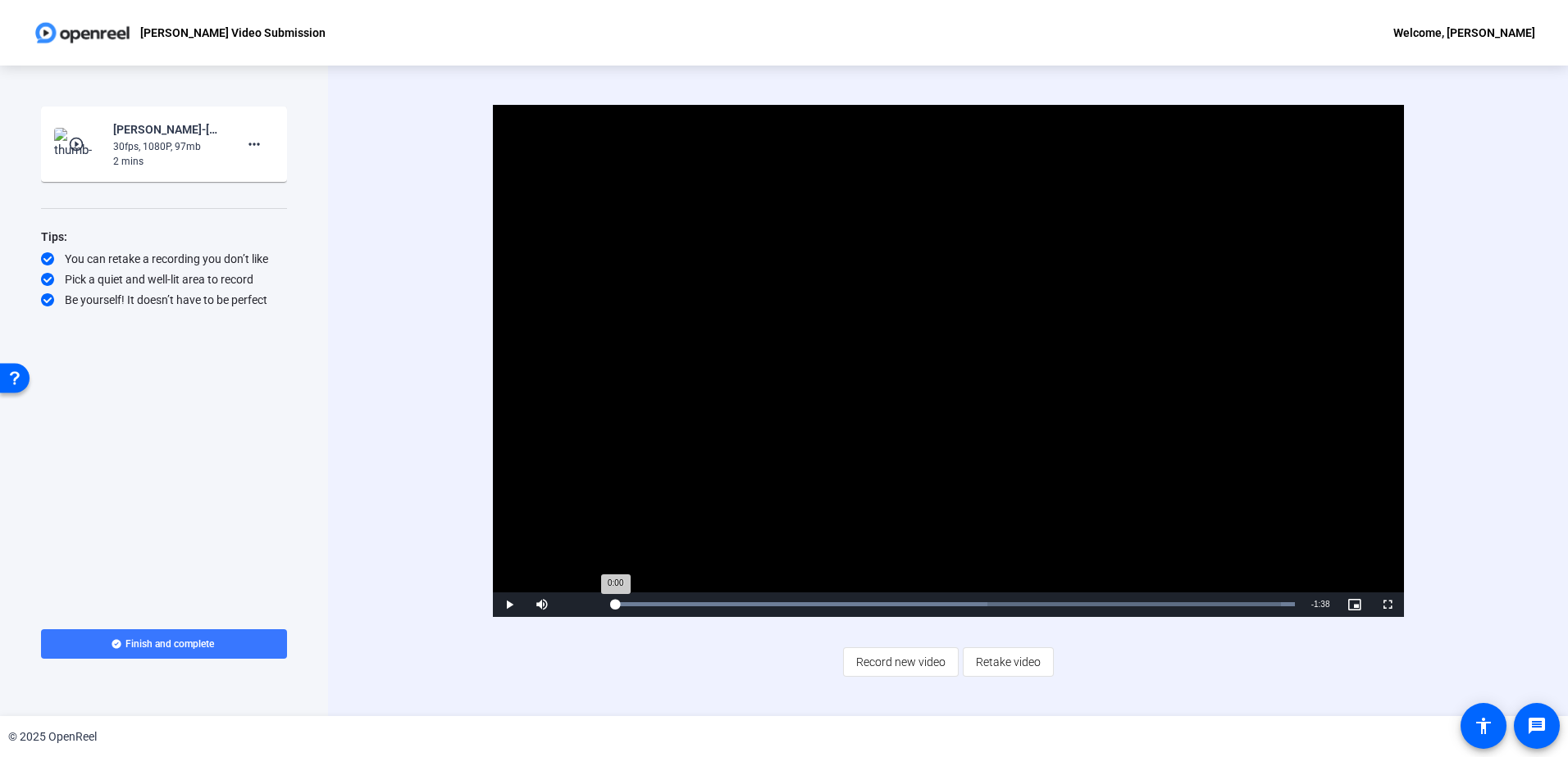
click at [616, 605] on div "Loaded : 100.00% 0:00 0:00" at bounding box center [956, 604] width 679 height 4
click at [1267, 604] on div "Loaded : 100.00% 1:34 0:03" at bounding box center [956, 604] width 679 height 4
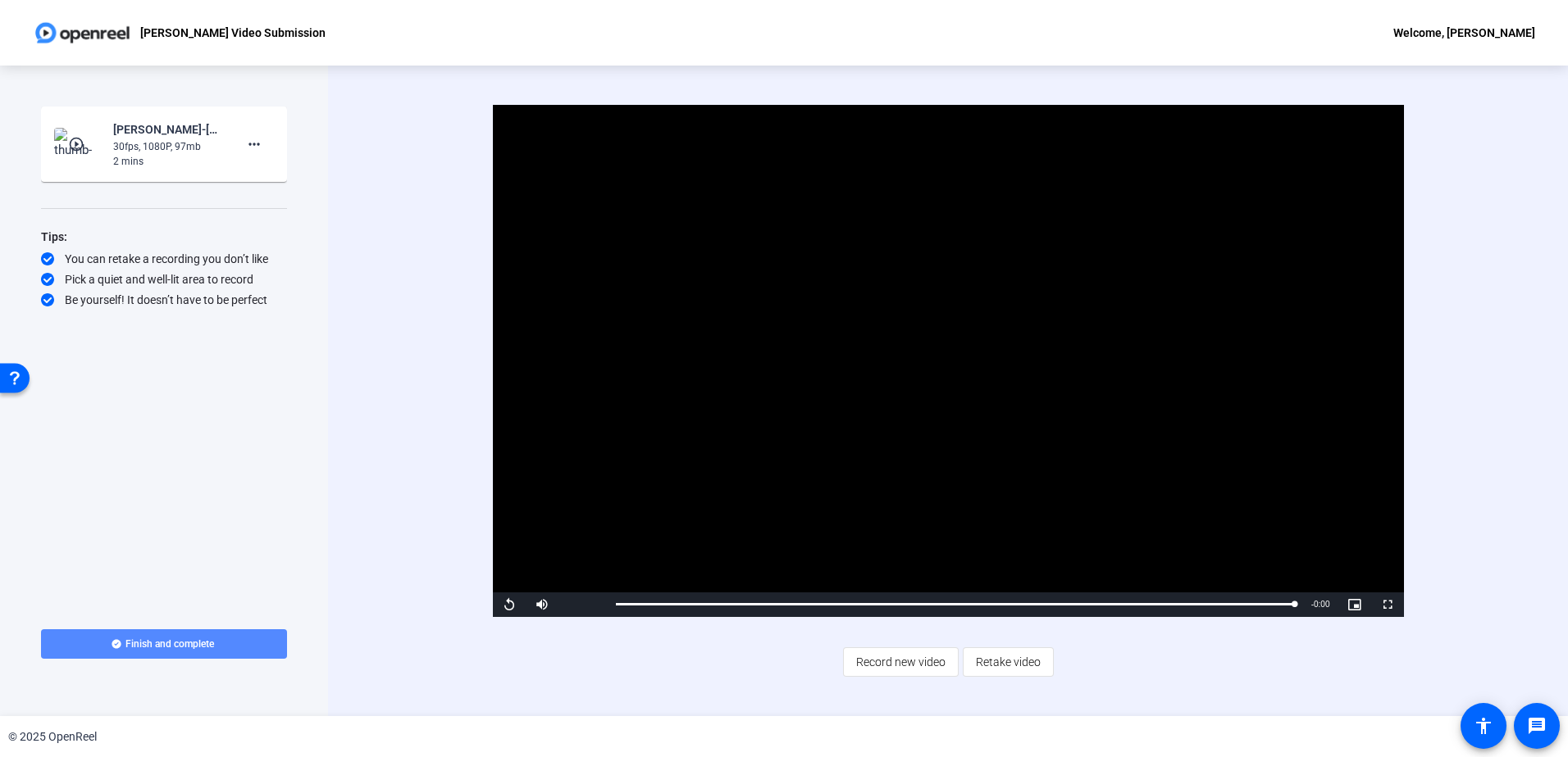
click at [143, 640] on span "Finish and complete" at bounding box center [170, 644] width 89 height 13
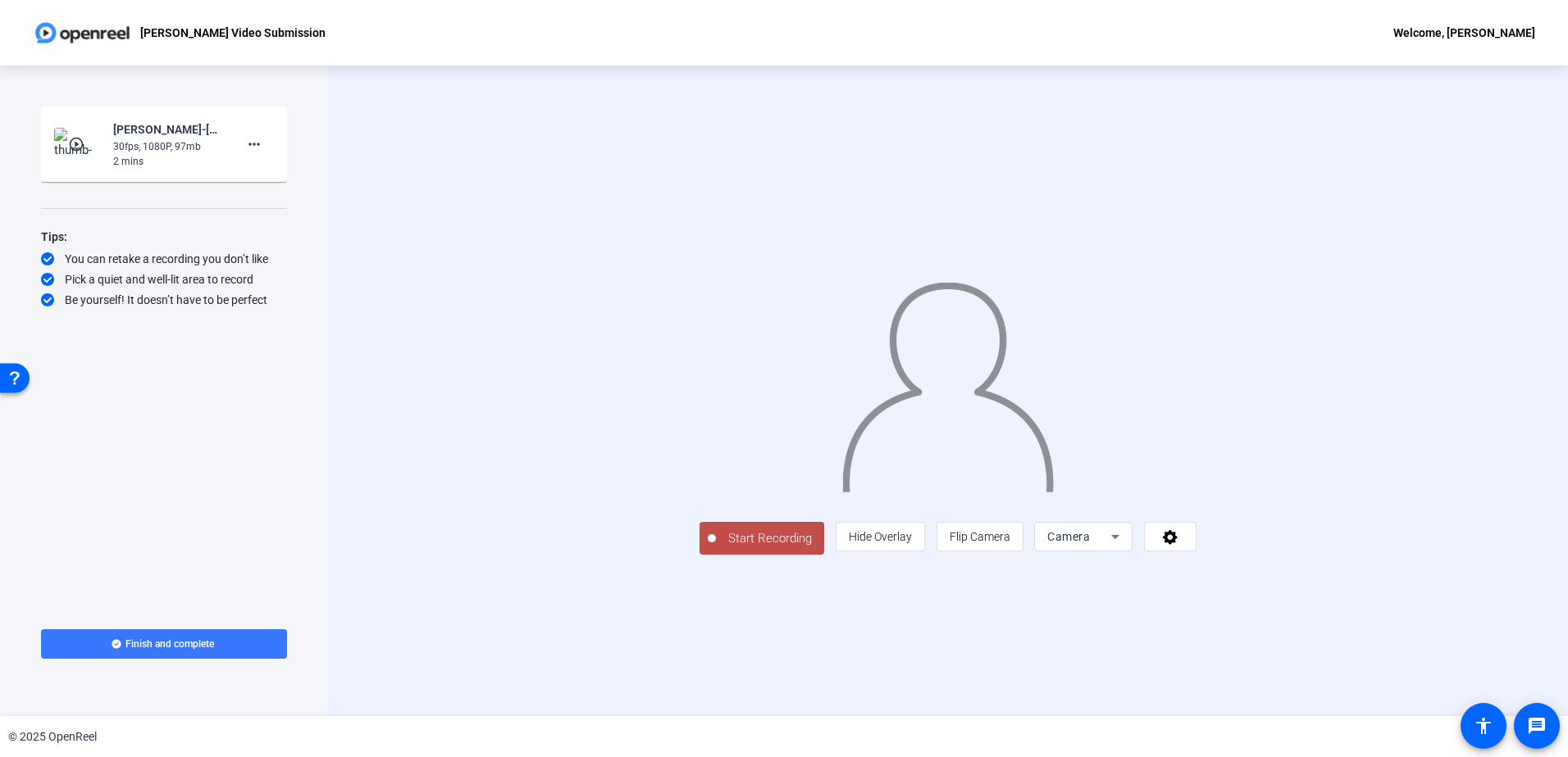
click at [73, 142] on mat-icon "play_circle_outline" at bounding box center [77, 144] width 20 height 16
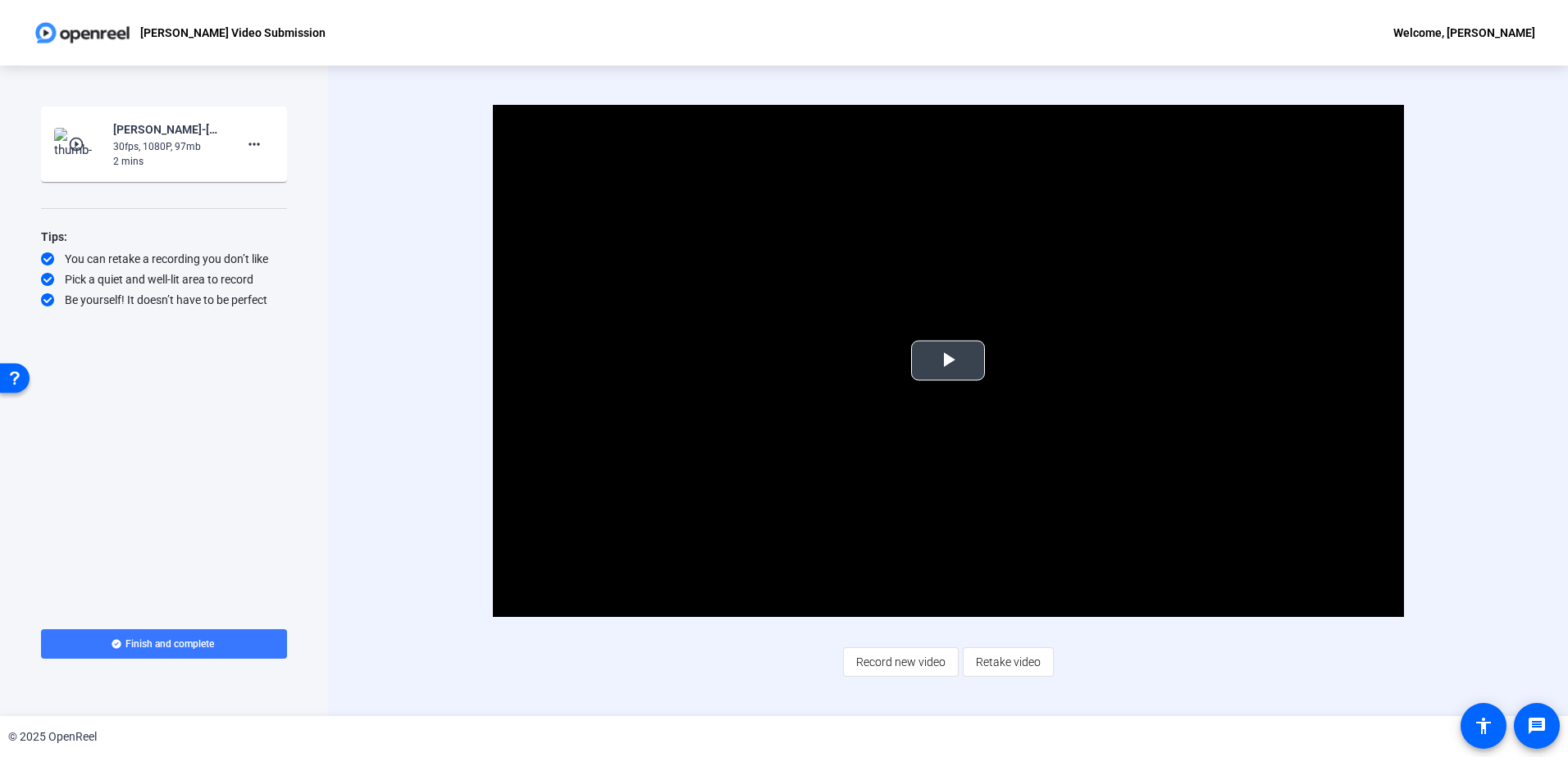
click at [948, 360] on span "Video Player" at bounding box center [948, 360] width 0 height 0
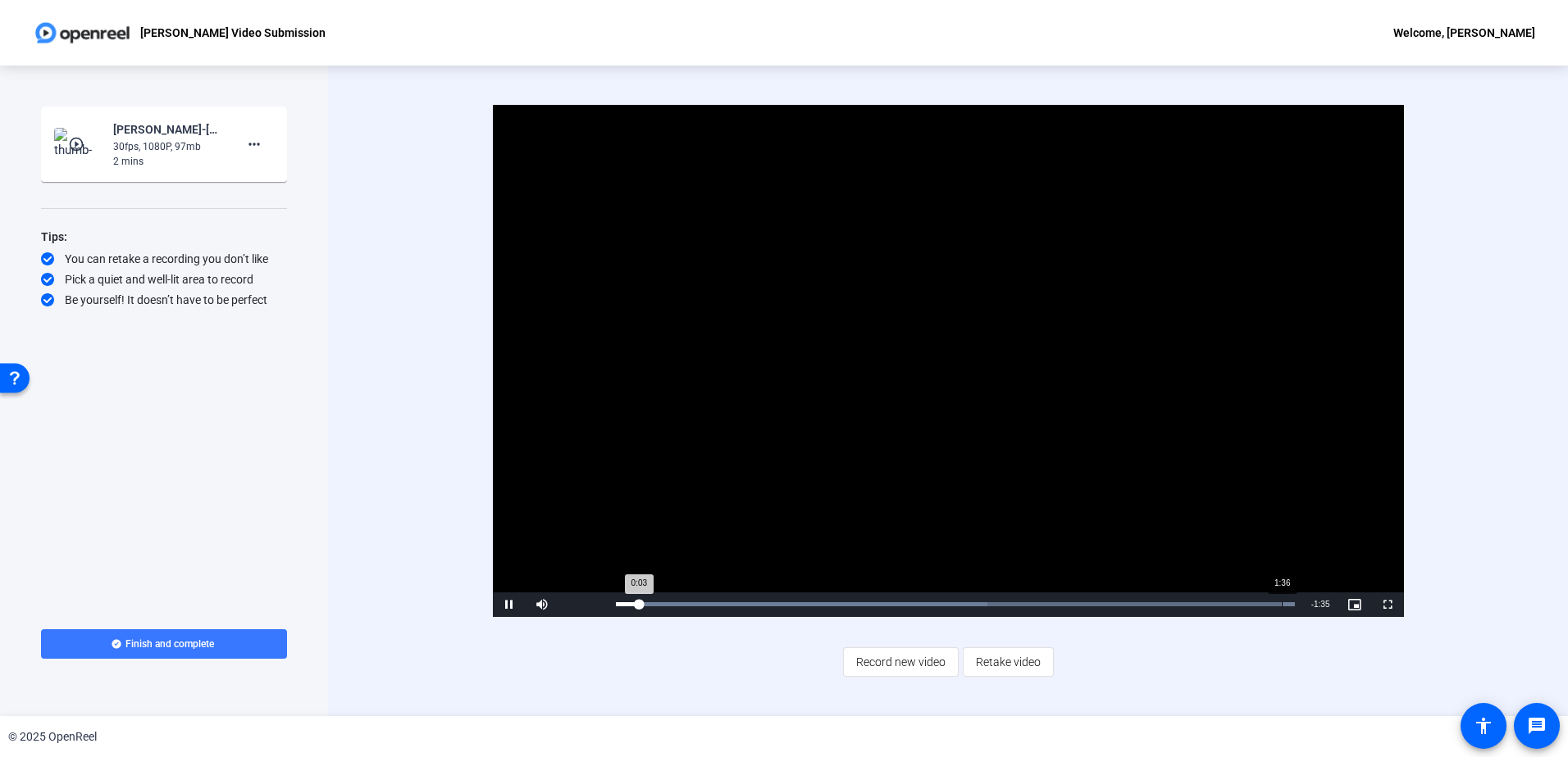
click at [1285, 602] on div "Loaded : 100.00% 1:36 0:03" at bounding box center [955, 605] width 695 height 25
click at [1258, 604] on div "Loaded : 100.00% 1:33 1:38" at bounding box center [956, 604] width 679 height 4
drag, startPoint x: 1482, startPoint y: 289, endPoint x: 1491, endPoint y: 280, distance: 12.7
click at [1482, 289] on div "Video Player is loading. Play Video Replay Mute Current Time 1:38 / Duration 1:…" at bounding box center [948, 391] width 1240 height 651
